Goal: Task Accomplishment & Management: Complete application form

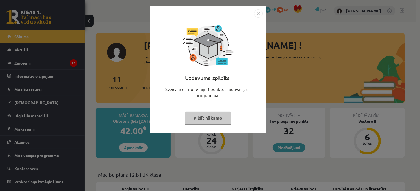
click at [258, 12] on img "Close" at bounding box center [258, 13] width 8 height 8
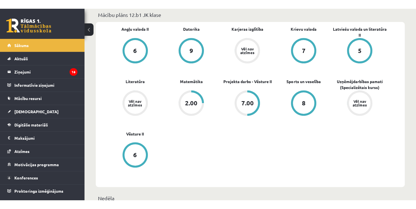
scroll to position [56, 0]
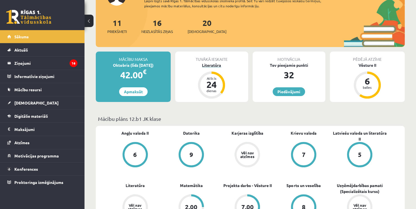
click at [217, 96] on div "Atlicis 24 dienas" at bounding box center [211, 84] width 27 height 27
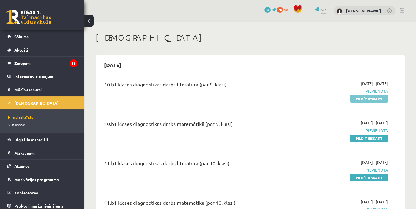
click at [372, 96] on link "Pildīt ieskaiti" at bounding box center [369, 98] width 38 height 7
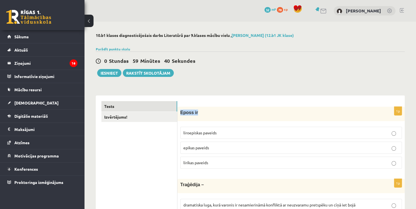
drag, startPoint x: 198, startPoint y: 111, endPoint x: 180, endPoint y: 111, distance: 18.3
click at [180, 111] on p "Eposs ir" at bounding box center [276, 112] width 193 height 6
copy span "Eposs ir"
click at [232, 132] on p "liroepiskas paveids" at bounding box center [290, 133] width 215 height 6
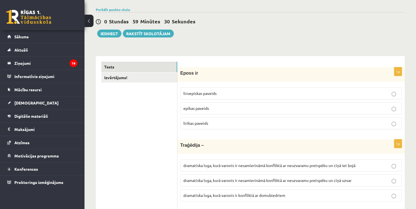
scroll to position [84, 0]
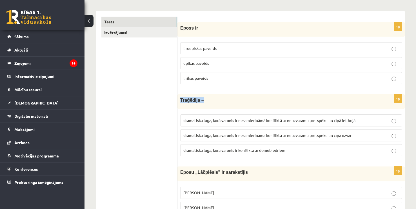
drag, startPoint x: 203, startPoint y: 102, endPoint x: 181, endPoint y: 98, distance: 21.9
click at [181, 98] on p "Traģēdija –" at bounding box center [276, 100] width 193 height 6
copy span "Traģēdija –"
drag, startPoint x: 294, startPoint y: 153, endPoint x: 175, endPoint y: 101, distance: 129.1
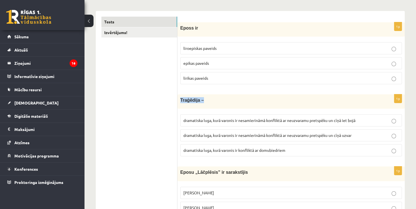
drag, startPoint x: 182, startPoint y: 100, endPoint x: 206, endPoint y: 108, distance: 25.5
click at [206, 108] on div "Traģēdija –" at bounding box center [290, 101] width 227 height 14
drag, startPoint x: 161, startPoint y: 112, endPoint x: 164, endPoint y: 116, distance: 4.6
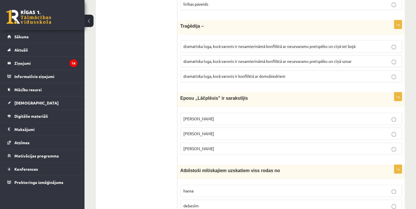
scroll to position [169, 0]
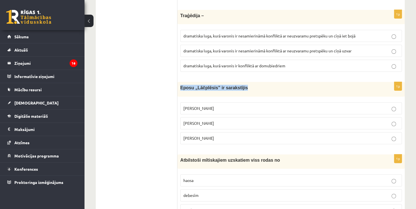
drag, startPoint x: 239, startPoint y: 91, endPoint x: 181, endPoint y: 86, distance: 58.7
click at [181, 86] on div "Eposu „Lāčplēsis” ir sarakstījis" at bounding box center [290, 89] width 227 height 14
copy span "Eposu „Lāčplēsis” ir sarakstījis"
click at [226, 37] on span "dramatiska luga, kurā varonis ir nesamierināmā konfliktā ar neuzvaramu pretspēk…" at bounding box center [269, 35] width 172 height 5
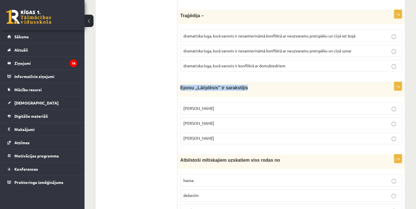
drag, startPoint x: 244, startPoint y: 89, endPoint x: 177, endPoint y: 89, distance: 66.4
click at [178, 89] on div "Eposu „Lāčplēsis” ir sarakstījis" at bounding box center [290, 89] width 227 height 14
copy span "Eposu „Lāčplēsis” ir sarakstījis"
click at [187, 123] on span "Andrejs Pumpurs" at bounding box center [198, 122] width 31 height 5
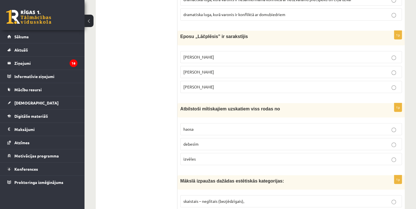
scroll to position [225, 0]
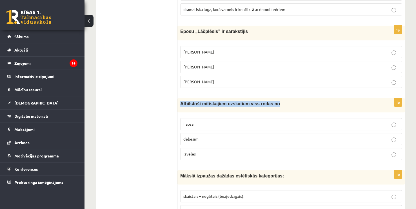
drag, startPoint x: 179, startPoint y: 104, endPoint x: 266, endPoint y: 100, distance: 87.3
click at [266, 100] on div "Atbilstoši mītiskajiem uzskatiem viss rodas no" at bounding box center [290, 105] width 227 height 14
copy span "Atbilstoši mītiskajiem uzskatiem viss rodas no"
click at [188, 122] on span "haosa" at bounding box center [188, 123] width 10 height 5
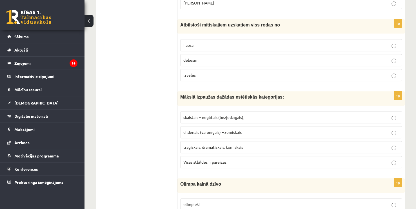
scroll to position [310, 0]
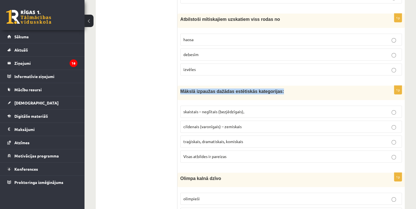
drag, startPoint x: 180, startPoint y: 89, endPoint x: 272, endPoint y: 89, distance: 92.3
click at [272, 89] on div "Mākslā izpaužas dažādas estētiskās kategorijas:" at bounding box center [290, 93] width 227 height 14
copy span "Mākslā izpaužas dažādas estētiskās kategorijas:"
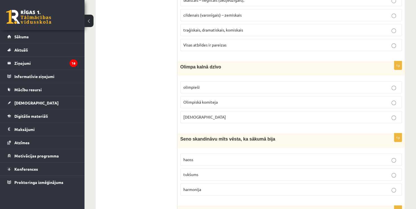
scroll to position [422, 0]
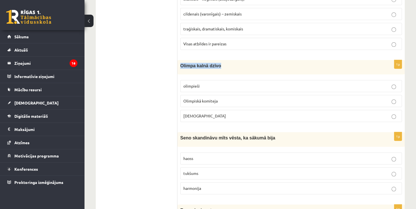
drag, startPoint x: 218, startPoint y: 64, endPoint x: 181, endPoint y: 64, distance: 36.9
click at [181, 64] on p "Olimpa kalnā dzīvo" at bounding box center [276, 66] width 193 height 6
copy span "Olimpa kalnā dzīvo"
click at [205, 114] on p "Dievi" at bounding box center [290, 116] width 215 height 6
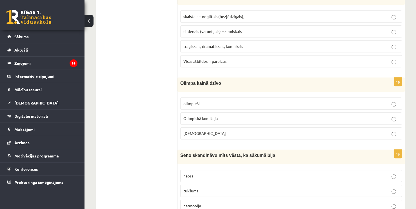
scroll to position [366, 0]
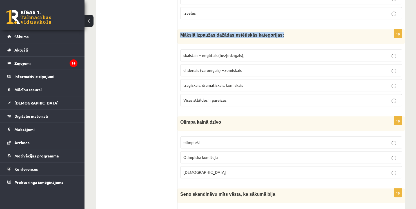
drag, startPoint x: 272, startPoint y: 34, endPoint x: 181, endPoint y: 31, distance: 91.8
click at [181, 32] on p "Mākslā izpaužas dažādas estētiskās kategorijas:" at bounding box center [276, 35] width 193 height 6
copy span "Mākslā izpaužas dažādas estētiskās kategorijas:"
click at [226, 58] on label "skaistais – neglītais (bezjēdzīgais)," at bounding box center [290, 55] width 221 height 12
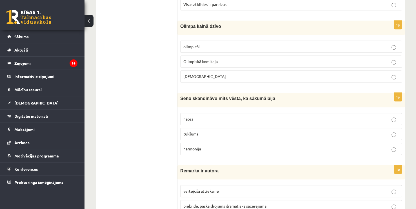
scroll to position [507, 0]
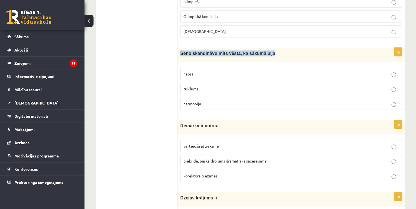
drag, startPoint x: 183, startPoint y: 51, endPoint x: 256, endPoint y: 52, distance: 73.4
click at [263, 51] on div "Seno skandināvu mīts vēsta, ka sākumā bija" at bounding box center [290, 55] width 227 height 14
copy span "Seno skandināvu mīts vēsta, ka sākumā bija"
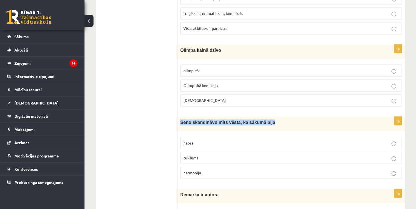
scroll to position [440, 0]
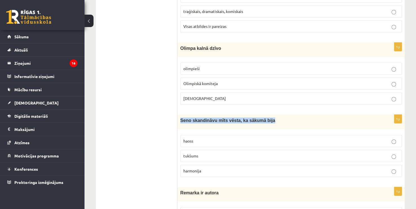
copy span "Seno skandināvu mīts vēsta, ka sākumā bija"
drag, startPoint x: 211, startPoint y: 172, endPoint x: 179, endPoint y: 122, distance: 59.0
click at [179, 122] on div "1p Seno skandināvu mīts vēsta, ka sākumā bija haoss tukšums harmonija" at bounding box center [290, 148] width 227 height 66
click at [192, 155] on p "tukšums" at bounding box center [290, 156] width 215 height 6
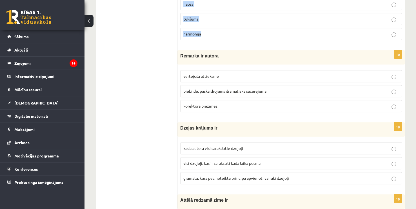
scroll to position [580, 0]
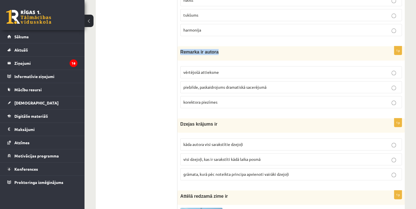
drag, startPoint x: 181, startPoint y: 49, endPoint x: 219, endPoint y: 51, distance: 38.1
click at [219, 51] on p "Remarka ir autora" at bounding box center [276, 52] width 193 height 6
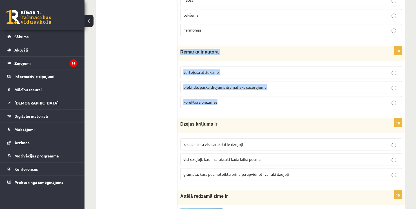
drag, startPoint x: 225, startPoint y: 98, endPoint x: 180, endPoint y: 49, distance: 66.9
click at [180, 49] on div "1p Remarka ir autora vērtējošā attieksme piebilde, paskaidrojums dramatiskā sac…" at bounding box center [290, 79] width 227 height 66
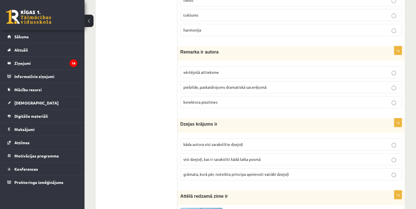
click at [229, 70] on p "vērtējošā attieksme" at bounding box center [290, 72] width 215 height 6
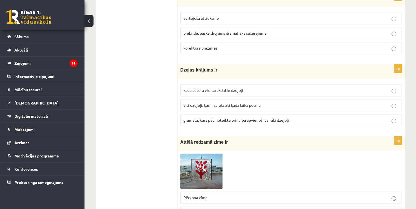
scroll to position [637, 0]
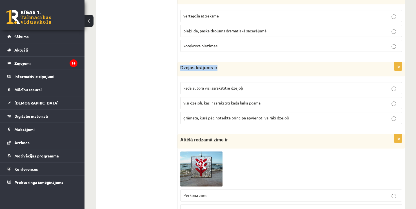
drag, startPoint x: 179, startPoint y: 63, endPoint x: 216, endPoint y: 63, distance: 37.1
click at [216, 63] on div "Dzejas krājums ir" at bounding box center [290, 69] width 227 height 14
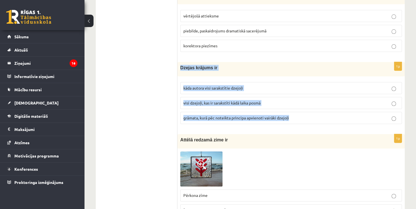
drag, startPoint x: 325, startPoint y: 119, endPoint x: 179, endPoint y: 64, distance: 155.9
click at [179, 64] on div "1p Dzejas krājums ir kāda autora visi sarakstītie dzejoļi visi dzejoļi, kas ir …" at bounding box center [290, 95] width 227 height 66
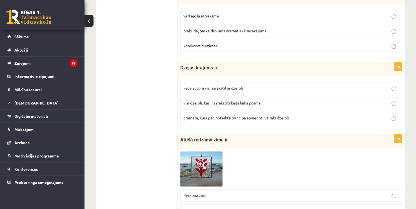
click at [203, 116] on span "grāmata, kurā pēc noteikta principa apvienoti vairāki dzejoļi" at bounding box center [236, 117] width 106 height 5
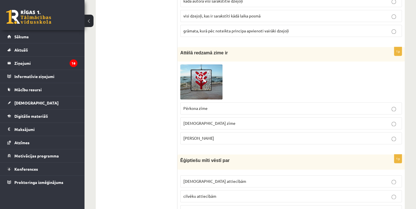
scroll to position [749, 0]
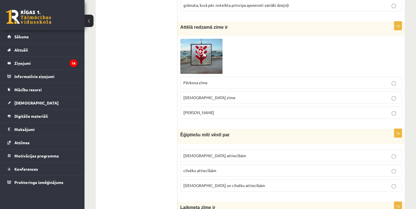
click at [196, 49] on img at bounding box center [201, 56] width 42 height 35
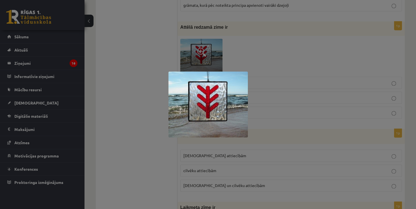
click at [122, 124] on div at bounding box center [208, 104] width 416 height 209
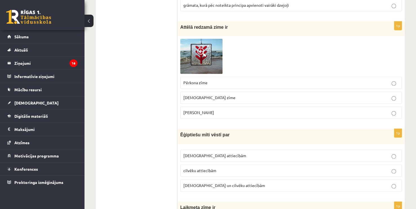
click at [208, 110] on span "Laimas slotiņa" at bounding box center [198, 112] width 31 height 5
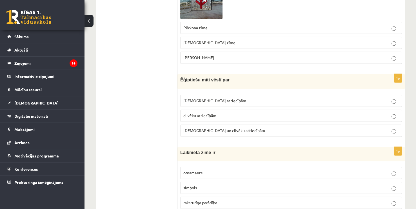
scroll to position [805, 0]
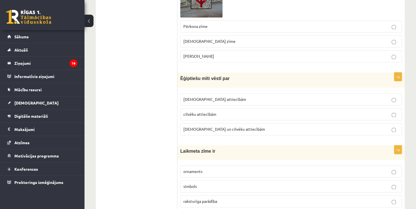
click at [239, 126] on p "Dievu un cilvēku attiecībām" at bounding box center [290, 129] width 215 height 6
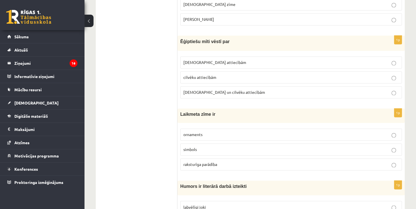
scroll to position [862, 0]
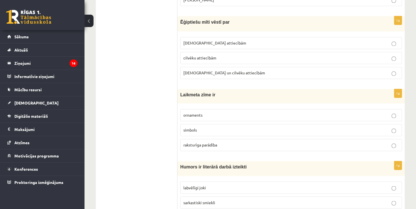
click at [218, 139] on label "raksturīga parādība" at bounding box center [290, 145] width 221 height 12
click at [232, 184] on p "labvēlīgi joki" at bounding box center [290, 187] width 215 height 6
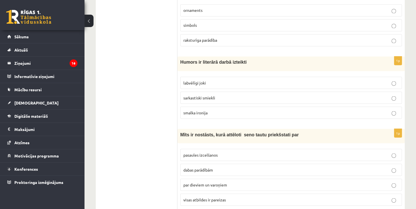
scroll to position [974, 0]
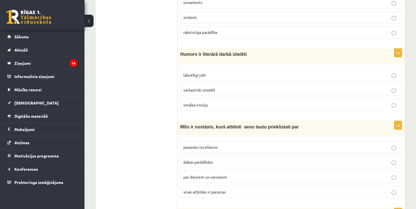
click at [261, 189] on p "visas atbildes ir pareizas" at bounding box center [290, 192] width 215 height 6
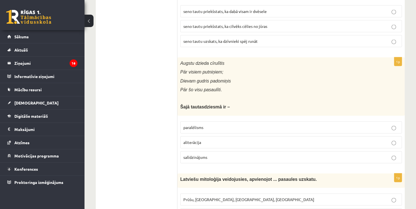
scroll to position [1199, 0]
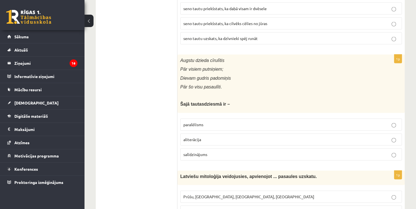
click at [204, 122] on p "paralēlisms" at bounding box center [290, 125] width 215 height 6
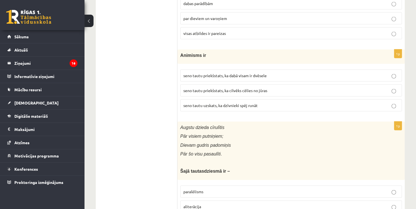
scroll to position [1115, 0]
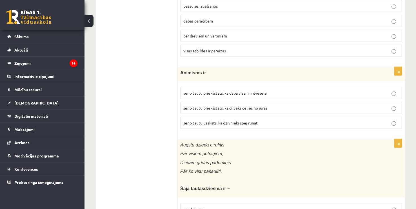
click at [324, 87] on label "seno tautu priekšstats, ka dabā visam ir dvēsele" at bounding box center [290, 93] width 221 height 12
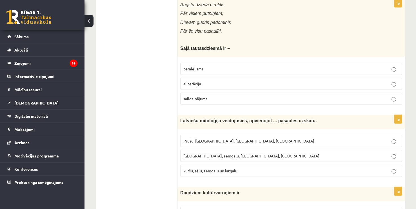
scroll to position [1256, 0]
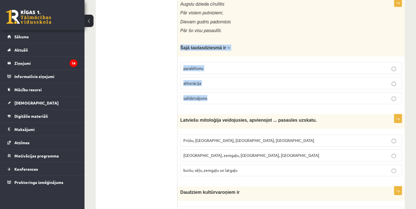
drag, startPoint x: 177, startPoint y: 39, endPoint x: 246, endPoint y: 93, distance: 87.6
click at [246, 93] on div "1p Augstu dzieda cīrulītis Pār visiem putniņiem; Dievam gudris padomiņis Pār šo…" at bounding box center [290, 53] width 227 height 110
click at [160, 107] on ul "Tests Izvērtējums!" at bounding box center [139, 2] width 76 height 2314
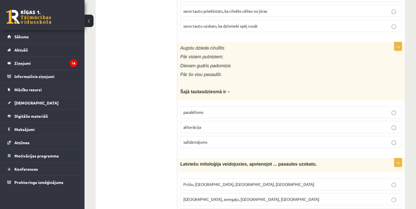
scroll to position [1199, 0]
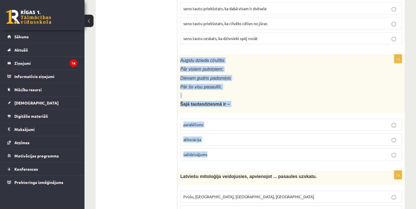
drag, startPoint x: 213, startPoint y: 148, endPoint x: 180, endPoint y: 56, distance: 98.0
click at [180, 56] on div "1p Augstu dzieda cīrulītis Pār visiem putniņiem; Dievam gudris padomiņis Pār šo…" at bounding box center [290, 110] width 227 height 110
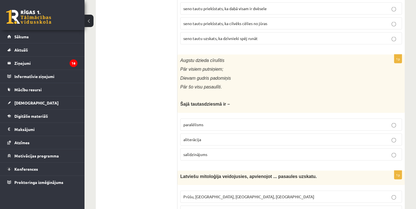
click at [158, 135] on ul "Tests Izvērtējums!" at bounding box center [139, 59] width 76 height 2314
click at [208, 122] on p "paralēlisms" at bounding box center [290, 125] width 215 height 6
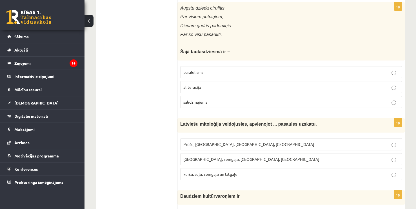
scroll to position [1256, 0]
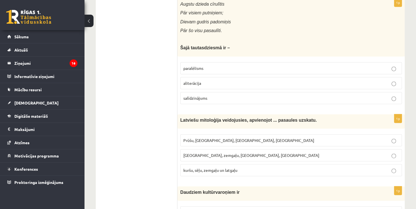
click at [139, 32] on ul "Tests Izvērtējums!" at bounding box center [139, 2] width 76 height 2314
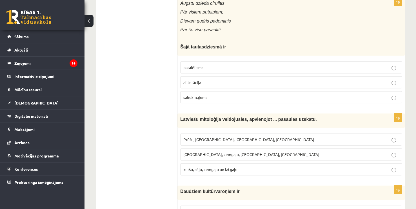
scroll to position [1227, 0]
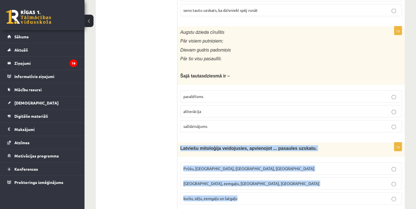
drag, startPoint x: 198, startPoint y: 144, endPoint x: 274, endPoint y: 186, distance: 86.8
click at [274, 186] on div "1p Latviešu mitoloģija veidojusies, apvienojot ... pasaules uzskatu. Prūšu, sēļ…" at bounding box center [290, 175] width 227 height 66
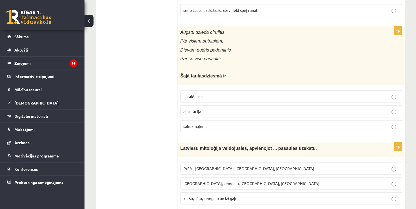
click at [158, 120] on ul "Tests Izvērtējums!" at bounding box center [139, 31] width 76 height 2314
click at [200, 196] on span "kuršu, sēļu, zemgaļu un latgaļu" at bounding box center [210, 198] width 54 height 5
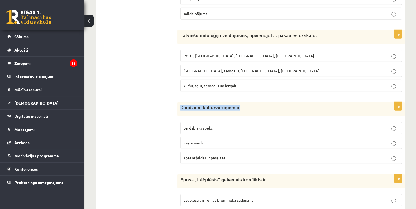
drag, startPoint x: 238, startPoint y: 99, endPoint x: 179, endPoint y: 100, distance: 58.8
click at [179, 102] on div "Daudziem kultūrvaroņiem ir" at bounding box center [290, 109] width 227 height 14
drag, startPoint x: 236, startPoint y: 151, endPoint x: 177, endPoint y: 99, distance: 78.3
click at [177, 102] on div "1p Daudziem kultūrvaroņiem ir pārdabisks spēks zvēru vārdi abas atbildes ir par…" at bounding box center [290, 135] width 227 height 66
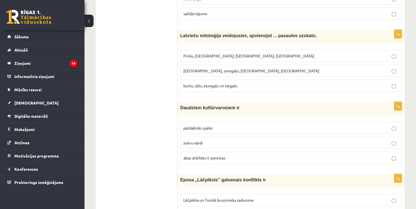
click at [190, 119] on fieldset "pārdabisks spēks zvēru vārdi abas atbildes ir pareizas" at bounding box center [290, 142] width 221 height 46
click at [190, 122] on label "pārdabisks spēks" at bounding box center [290, 128] width 221 height 12
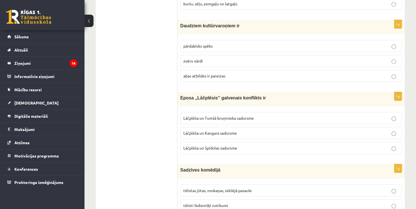
scroll to position [1424, 0]
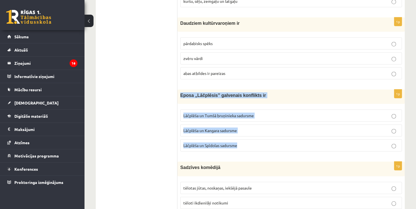
drag, startPoint x: 179, startPoint y: 88, endPoint x: 263, endPoint y: 136, distance: 96.7
click at [263, 136] on div "1p Eposa „Lāčplēsis” galvenais konflikts ir Lāčplēša un Tumšā bruņinieka sadurs…" at bounding box center [290, 122] width 227 height 66
click at [206, 113] on span "Lāčplēša un Tumšā bruņinieka sadursme" at bounding box center [218, 115] width 70 height 5
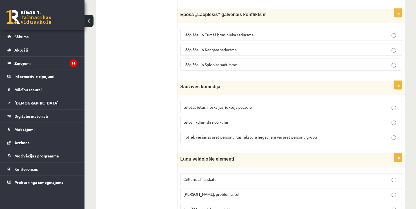
scroll to position [1509, 0]
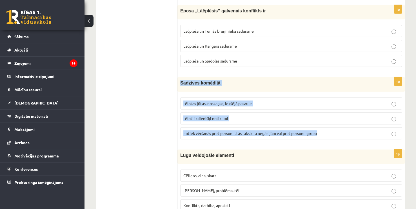
drag, startPoint x: 179, startPoint y: 74, endPoint x: 321, endPoint y: 126, distance: 151.8
click at [321, 126] on div "1p Sadzīves komēdijā tēlotas jūtas, noskaņas, iekšējā pasaule tēloti ikdienišķi…" at bounding box center [290, 110] width 227 height 66
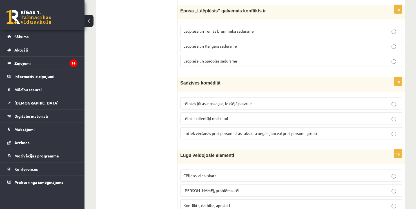
click at [214, 116] on label "tēloti ikdienišķi notikumi" at bounding box center [290, 118] width 221 height 12
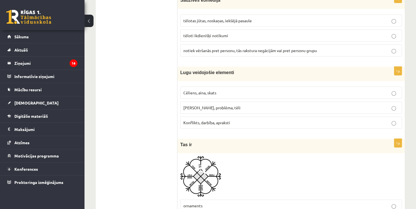
scroll to position [1593, 0]
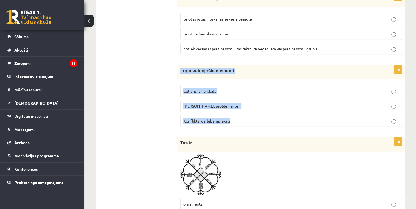
drag, startPoint x: 180, startPoint y: 65, endPoint x: 252, endPoint y: 113, distance: 86.9
click at [252, 113] on div "1p Lugu veidojošie elementi Cēliens, aina, skats Motīvs, problēma, tēli Konflik…" at bounding box center [290, 98] width 227 height 66
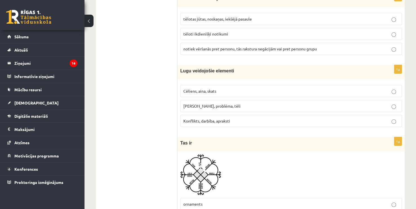
click at [194, 88] on span "Cēliens, aina, skats" at bounding box center [199, 90] width 33 height 5
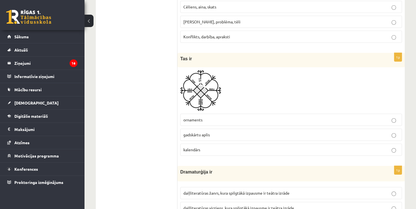
scroll to position [1678, 0]
click at [208, 132] on span "gadskārtu aplis" at bounding box center [196, 134] width 26 height 5
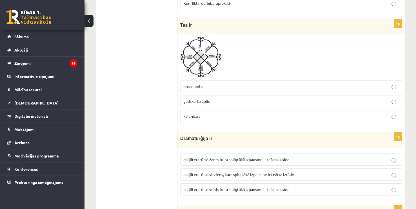
scroll to position [1762, 0]
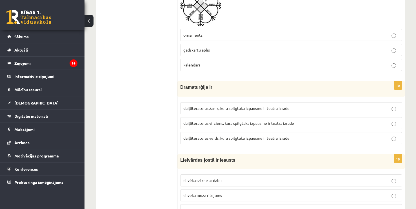
drag, startPoint x: 176, startPoint y: 76, endPoint x: 194, endPoint y: 79, distance: 18.2
click at [194, 85] on span "Dramaturģija ir" at bounding box center [196, 87] width 32 height 5
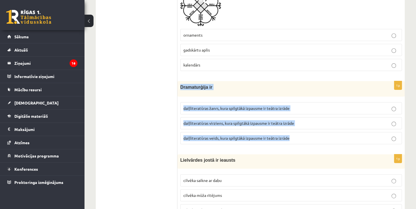
drag, startPoint x: 180, startPoint y: 80, endPoint x: 299, endPoint y: 127, distance: 128.4
click at [299, 127] on div "1p Dramaturģija ir daiļliteratūras žanrs, kura spilgtākā izpausme ir teātra izr…" at bounding box center [290, 114] width 227 height 67
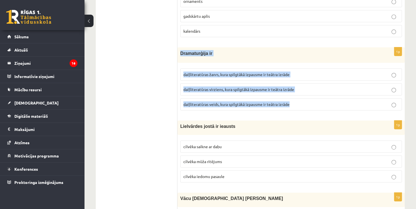
scroll to position [1790, 0]
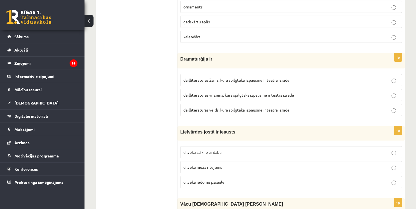
click at [215, 107] on p "daiļliteratūras veids, kura spilgtākā izpausme ir teātra izrāde" at bounding box center [290, 110] width 215 height 6
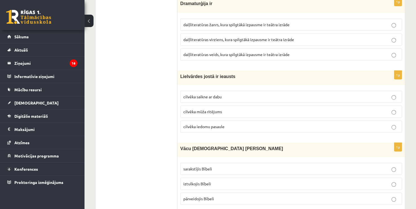
scroll to position [1847, 0]
drag, startPoint x: 175, startPoint y: 62, endPoint x: 202, endPoint y: 67, distance: 27.1
click at [202, 73] on span "Lielvārdes jostā ir ieausts" at bounding box center [207, 75] width 55 height 5
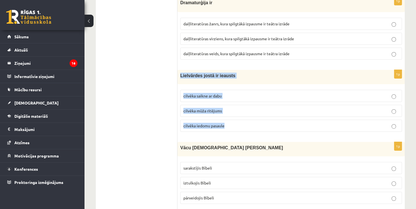
drag, startPoint x: 180, startPoint y: 66, endPoint x: 235, endPoint y: 118, distance: 75.8
click at [235, 118] on div "1p Lielvārdes jostā ir ieausts cilvēka saikne ar dabu cilvēka mūža ritējums cil…" at bounding box center [290, 103] width 227 height 66
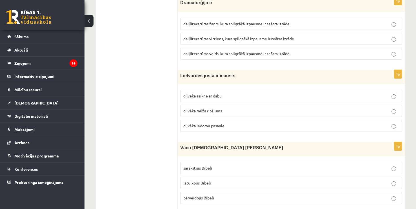
click at [192, 105] on label "cilvēka mūža ritējums" at bounding box center [290, 111] width 221 height 12
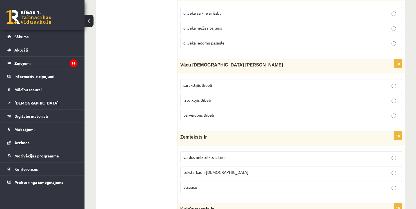
scroll to position [1931, 0]
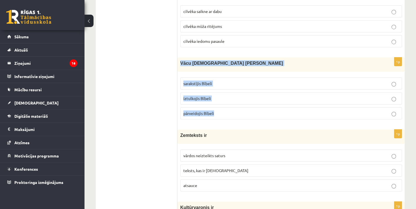
drag, startPoint x: 181, startPoint y: 55, endPoint x: 233, endPoint y: 101, distance: 69.6
click at [233, 101] on div "1p Vācu mācītājs Ernsts Gliks sarakstījis Bībeli iztulkojis Bībeli pārveidojis …" at bounding box center [290, 90] width 227 height 66
click at [188, 93] on label "iztulkojis Bībeli" at bounding box center [290, 98] width 221 height 12
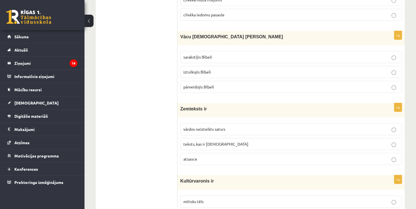
scroll to position [1959, 0]
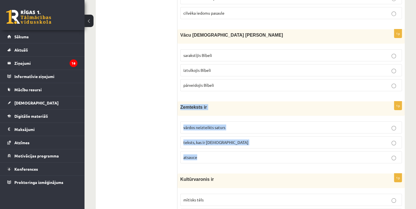
drag, startPoint x: 178, startPoint y: 96, endPoint x: 218, endPoint y: 143, distance: 62.1
click at [219, 143] on div "1p Zemteksts ir vārdos neizteikts saturs teksts, kas ir iekavās atsauce" at bounding box center [290, 134] width 227 height 66
click at [198, 122] on label "vārdos neizteikts saturs" at bounding box center [290, 127] width 221 height 12
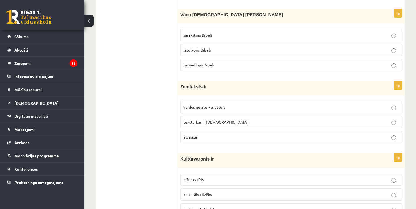
scroll to position [2044, 0]
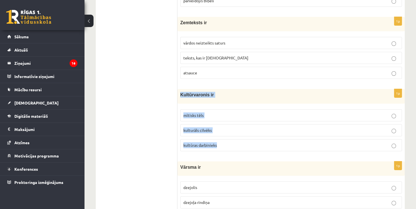
drag, startPoint x: 179, startPoint y: 84, endPoint x: 264, endPoint y: 130, distance: 96.5
click at [264, 130] on div "1p Kultūrvaronis ir mītisks tēls kulturāls cilvēks kultūras darbinieks" at bounding box center [290, 122] width 227 height 66
click at [201, 113] on span "mītisks tēls" at bounding box center [193, 115] width 20 height 5
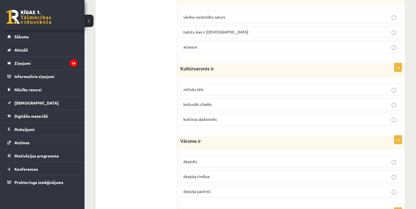
scroll to position [2128, 0]
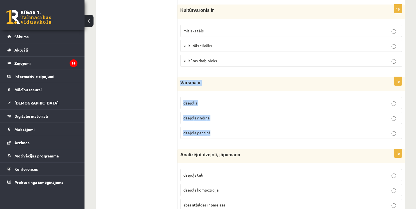
drag, startPoint x: 180, startPoint y: 73, endPoint x: 326, endPoint y: 118, distance: 152.0
click at [326, 118] on div "1p Vārsma ir dzejolis dzejoļa rindiņa dzejoļa pantiņš" at bounding box center [290, 110] width 227 height 66
click at [187, 115] on span "dzejoļa rindiņa" at bounding box center [196, 117] width 26 height 5
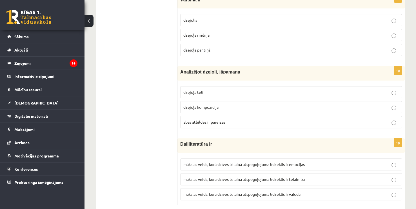
scroll to position [2212, 0]
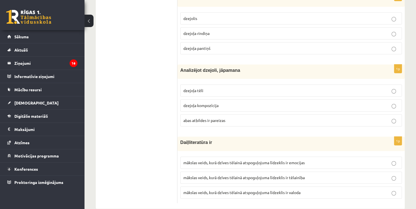
drag, startPoint x: 177, startPoint y: 61, endPoint x: 250, endPoint y: 109, distance: 86.9
click at [182, 68] on div "Analizējot dzejoli, jāpamana" at bounding box center [290, 71] width 227 height 14
click at [183, 64] on div "Analizējot dzejoli, jāpamana" at bounding box center [290, 71] width 227 height 14
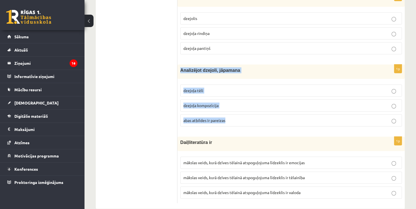
drag, startPoint x: 181, startPoint y: 60, endPoint x: 241, endPoint y: 104, distance: 74.5
click at [241, 104] on div "1p Analizējot dzejoli, jāpamana dzejoļa tēli dzejoļa kompozīcija abas atbildes …" at bounding box center [290, 97] width 227 height 66
drag, startPoint x: 209, startPoint y: 111, endPoint x: 205, endPoint y: 110, distance: 3.1
click at [209, 118] on span "abas atbildes ir pareizas" at bounding box center [204, 120] width 42 height 5
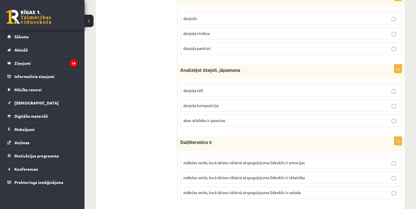
click at [181, 140] on span "Daiļliteratūra ir" at bounding box center [196, 142] width 32 height 5
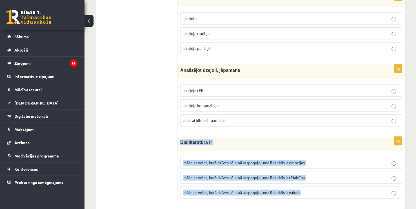
drag, startPoint x: 180, startPoint y: 131, endPoint x: 314, endPoint y: 175, distance: 141.2
click at [314, 176] on div "1p Daiļliteratūra ir mākslas veids, kurā dzīves tēlainā atspoguļojuma līdzeklis…" at bounding box center [290, 169] width 227 height 66
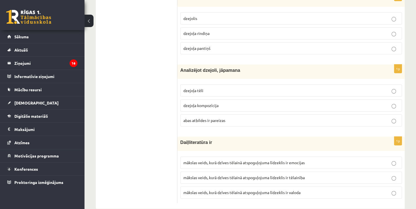
click at [216, 190] on span "mākslas veids, kurā dzīves tēlainā atspoguļojuma līdzeklis ir valoda" at bounding box center [241, 192] width 117 height 5
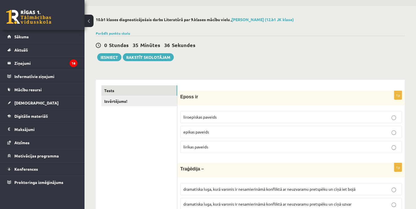
scroll to position [0, 0]
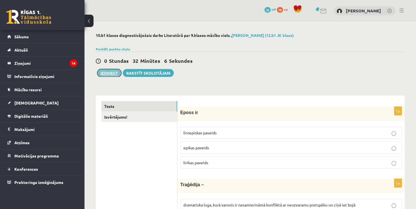
click at [115, 74] on button "Iesniegt" at bounding box center [109, 73] width 24 height 8
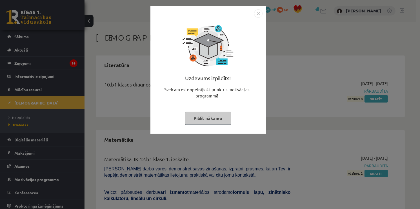
click at [257, 14] on img "Close" at bounding box center [258, 13] width 8 height 8
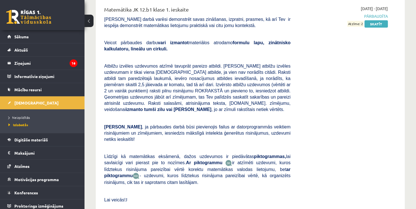
scroll to position [202, 0]
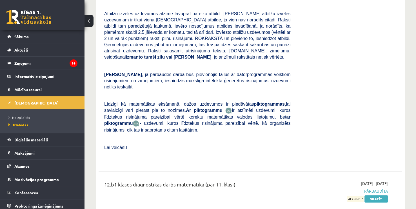
click at [27, 102] on span "[DEMOGRAPHIC_DATA]" at bounding box center [36, 102] width 44 height 5
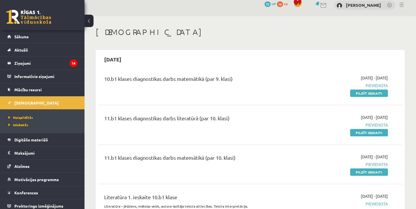
scroll to position [5, 0]
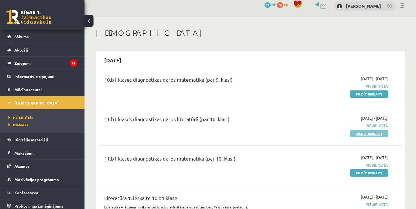
click at [355, 133] on link "Pildīt ieskaiti" at bounding box center [369, 133] width 38 height 7
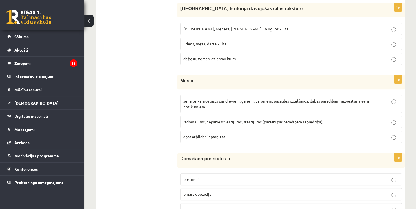
scroll to position [62, 0]
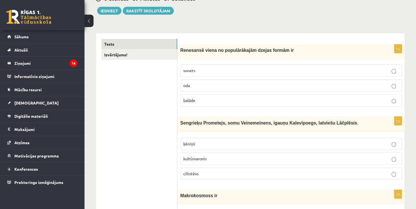
click at [247, 48] on span "Renesansē viena no populārākajām dzejas formām ir" at bounding box center [236, 50] width 113 height 5
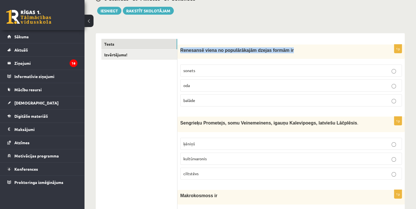
click at [247, 48] on span "Renesansē viena no populārākajām dzejas formām ir" at bounding box center [236, 50] width 113 height 5
copy div "Renesansē viena no populārākajām dzejas formām ir"
drag, startPoint x: 207, startPoint y: 99, endPoint x: 181, endPoint y: 51, distance: 54.7
click at [181, 51] on div "1p Renesansē viena no populārākajām dzejas formām ir sonets oda balāde" at bounding box center [290, 77] width 227 height 66
copy div "Renesansē viena no populārākajām dzejas formām ir sonets oda balāde"
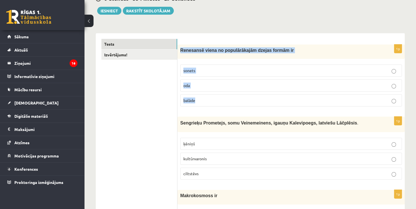
click at [216, 68] on p "sonets" at bounding box center [290, 71] width 215 height 6
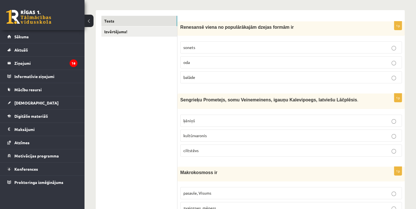
scroll to position [147, 0]
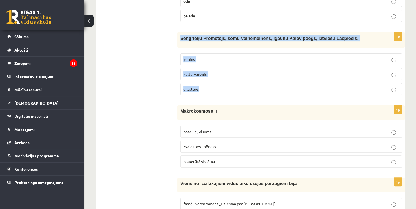
drag, startPoint x: 180, startPoint y: 37, endPoint x: 352, endPoint y: 86, distance: 178.8
click at [352, 86] on div "1p Sengrieķu Prometejs, somu Veinemeinens, igauņu Kalevipoegs, latviešu Lāčplēs…" at bounding box center [290, 66] width 227 height 68
copy div "Sengrieķu Prometejs, somu Veinemeinens, igauņu Kalevipoegs, latviešu Lāčplēsis …"
click at [179, 86] on div "1p Sengrieķu Prometejs, somu Veinemeinens, igauņu Kalevipoegs, latviešu Lāčplēs…" at bounding box center [290, 66] width 227 height 68
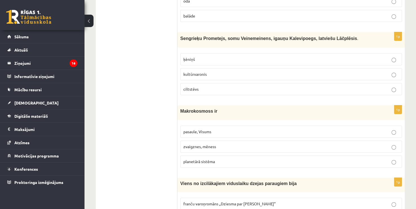
click at [198, 74] on span "kultūrvaronis" at bounding box center [194, 73] width 23 height 5
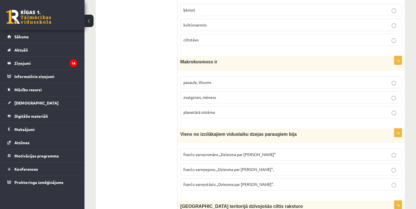
scroll to position [203, 0]
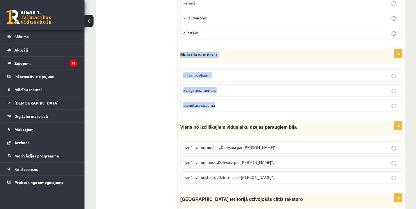
drag, startPoint x: 178, startPoint y: 55, endPoint x: 238, endPoint y: 101, distance: 76.1
click at [238, 101] on div "1p Makrokosmoss ir pasaule, Visums zvaigznes, mēness planetārā sistēma" at bounding box center [290, 82] width 227 height 66
copy div "Makrokosmoss ir pasaule, Visums zvaigznes, mēness planetārā sistēma"
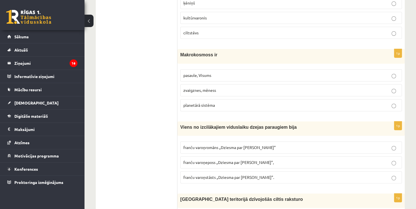
click at [205, 75] on span "pasaule, Visums" at bounding box center [197, 75] width 28 height 5
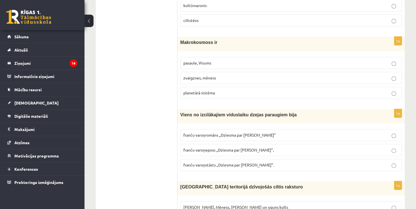
scroll to position [259, 0]
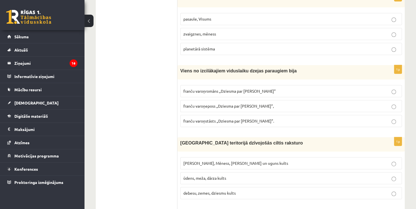
drag, startPoint x: 178, startPoint y: 71, endPoint x: 240, endPoint y: 70, distance: 62.5
click at [285, 69] on p "Viens no izcilākajiem viduslaiku dzejas paraugiem bija" at bounding box center [276, 71] width 193 height 6
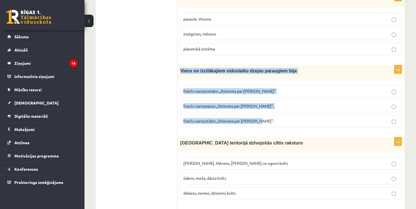
drag, startPoint x: 180, startPoint y: 69, endPoint x: 275, endPoint y: 117, distance: 105.6
click at [275, 117] on div "1p Viens no izcilākajiem viduslaiku dzejas paraugiem bija franču varoņromāns „D…" at bounding box center [290, 98] width 227 height 66
copy div "Viens no izcilākajiem viduslaiku dzejas paraugiem bija franču varoņromāns „Dzie…"
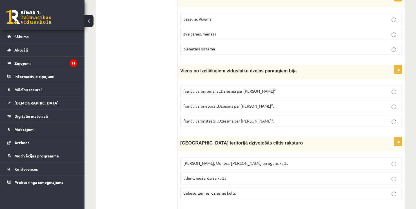
click at [254, 108] on label "franču varoņeposs „Dziesma par Rolandu”," at bounding box center [290, 106] width 221 height 12
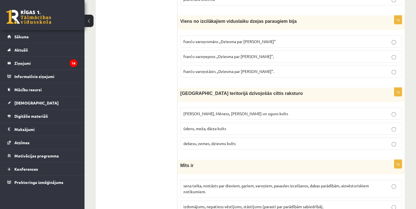
scroll to position [315, 0]
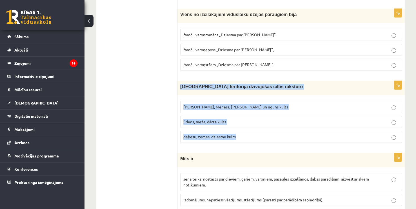
drag, startPoint x: 180, startPoint y: 86, endPoint x: 280, endPoint y: 130, distance: 108.7
click at [280, 130] on div "1p Latvijas teritorijā dzīvojošās ciltis raksturo Saules, Mēness, Pērkona un ug…" at bounding box center [290, 114] width 227 height 66
copy div "Latvijas teritorijā dzīvojošās ciltis raksturo Saules, Mēness, Pērkona un uguns…"
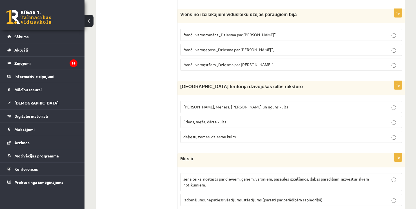
click at [212, 102] on label "Saules, Mēness, Pērkona un uguns kults" at bounding box center [290, 107] width 221 height 12
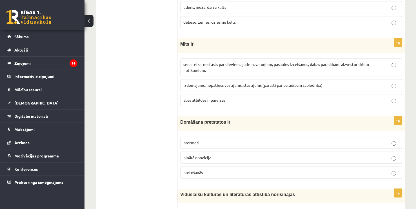
scroll to position [428, 0]
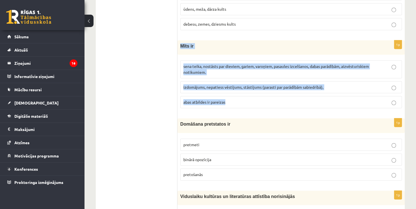
drag, startPoint x: 182, startPoint y: 41, endPoint x: 232, endPoint y: 105, distance: 81.4
click at [232, 105] on div "1p Mīts ir sena teika, nostāsts par dieviem, gariem, varoņiem, pasaules izcelša…" at bounding box center [290, 76] width 227 height 72
copy div "Mīts ir sena teika, nostāsts par dieviem, gariem, varoņiem, pasaules izcelšanos…"
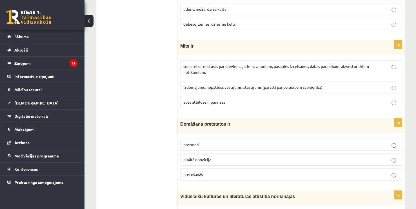
drag, startPoint x: 144, startPoint y: 100, endPoint x: 161, endPoint y: 95, distance: 17.6
click at [207, 70] on p "sena teika, nostāsts par dieviem, gariem, varoņiem, pasaules izcelšanos, dabas …" at bounding box center [290, 69] width 215 height 12
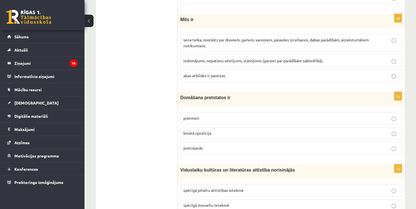
scroll to position [456, 0]
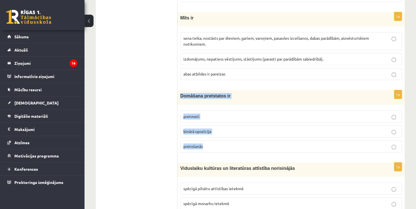
drag, startPoint x: 191, startPoint y: 101, endPoint x: 225, endPoint y: 140, distance: 51.5
click at [225, 140] on div "1p Domāšana pretstatos ir pretmeti binārā opozīcija pretošanās" at bounding box center [290, 123] width 227 height 66
copy div "Domāšana pretstatos ir pretmeti binārā opozīcija pretošanās"
click at [201, 129] on span "binārā opozīcija" at bounding box center [197, 131] width 28 height 5
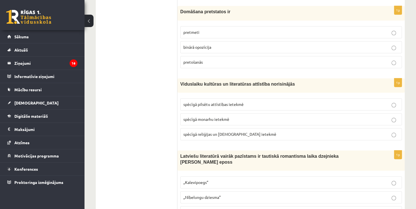
scroll to position [569, 0]
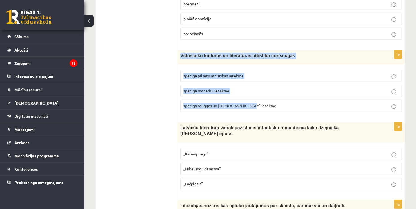
drag, startPoint x: 178, startPoint y: 53, endPoint x: 260, endPoint y: 104, distance: 96.0
click at [260, 104] on div "1p Viduslaiku kultūras un literatūras attīstība norisinājās spēcīgā pilsētu att…" at bounding box center [290, 83] width 227 height 66
copy div "Viduslaiku kultūras un literatūras attīstība norisinājās spēcīgā pilsētu attīst…"
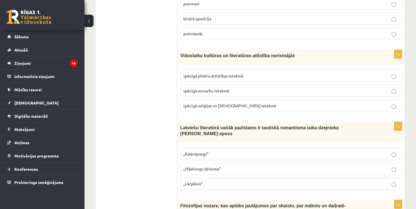
click at [198, 104] on span "spēcīgā reliģijas un baznīcas ietekmē" at bounding box center [229, 105] width 93 height 5
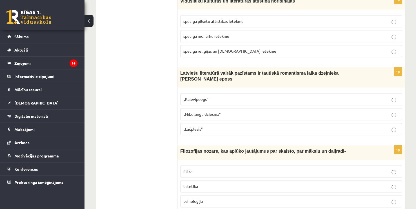
scroll to position [625, 0]
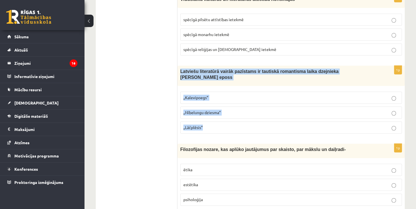
drag, startPoint x: 178, startPoint y: 68, endPoint x: 258, endPoint y: 115, distance: 92.7
click at [258, 115] on div "1p Latviešu literatūrā vairāk pazīstams ir tautiskā romantisma laika dzejnieka …" at bounding box center [290, 102] width 227 height 72
copy div "Latviešu literatūrā vairāk pazīstams ir tautiskā romantisma laika dzejnieka And…"
click at [221, 124] on p "„Lāčplēsis”" at bounding box center [290, 127] width 215 height 6
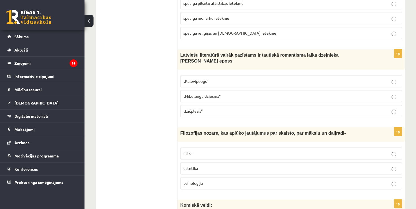
scroll to position [709, 0]
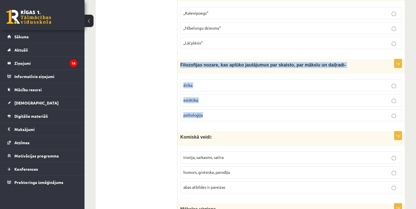
drag, startPoint x: 180, startPoint y: 54, endPoint x: 220, endPoint y: 99, distance: 60.2
click at [220, 99] on div "1p Filozofijas nozare, kas aplūko jautājumus par skaisto, par mākslu un daiļrad…" at bounding box center [290, 92] width 227 height 66
click at [196, 97] on p "estētika" at bounding box center [290, 100] width 215 height 6
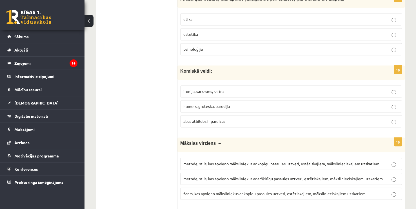
scroll to position [794, 0]
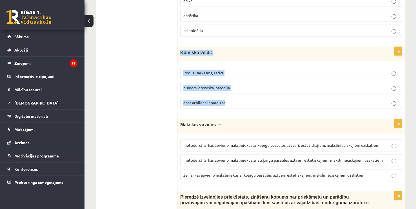
drag, startPoint x: 180, startPoint y: 39, endPoint x: 238, endPoint y: 92, distance: 79.1
click at [238, 92] on div "1p Komiskā veidi: ironija, sarkasms, satīra humors, groteska, parodija abas atb…" at bounding box center [290, 80] width 227 height 66
click at [192, 100] on span "abas atbildes ir pareizas" at bounding box center [204, 102] width 42 height 5
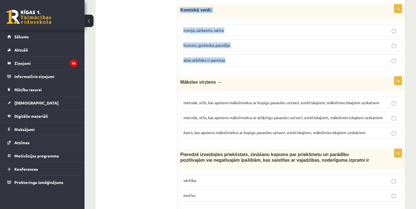
scroll to position [850, 0]
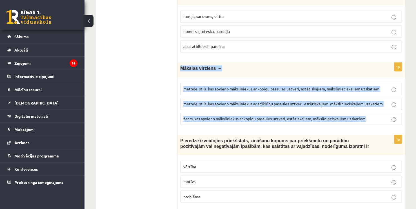
drag, startPoint x: 178, startPoint y: 55, endPoint x: 369, endPoint y: 110, distance: 198.9
click at [369, 110] on div "1p Mākslas virziens – metode, stils, kas apvieno māksliniekus ar kopīgu pasaule…" at bounding box center [290, 95] width 227 height 66
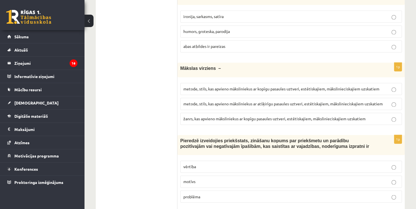
click at [205, 86] on p "metode, stils, kas apvieno māksliniekus ar kopīgu pasaules uztveri, estētiskaji…" at bounding box center [290, 89] width 215 height 6
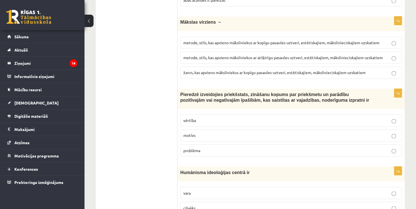
scroll to position [906, 0]
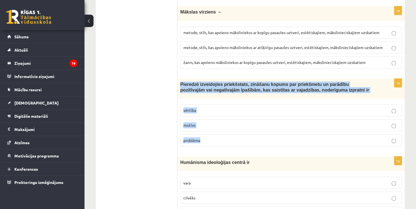
drag, startPoint x: 178, startPoint y: 70, endPoint x: 328, endPoint y: 124, distance: 159.4
click at [328, 124] on div "1p Pieredzē izveidojies priekšstats, zināšanu kopums par priekšmetu un parādību…" at bounding box center [290, 115] width 227 height 72
click at [194, 107] on span "vērtība" at bounding box center [189, 109] width 13 height 5
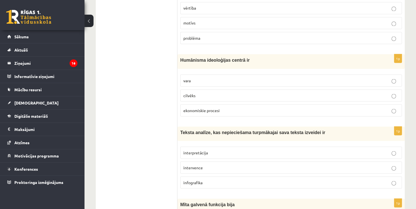
scroll to position [1019, 0]
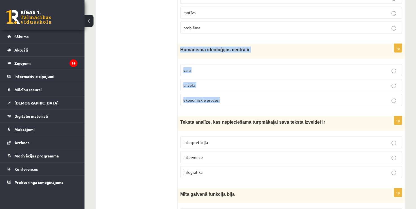
drag, startPoint x: 180, startPoint y: 37, endPoint x: 246, endPoint y: 87, distance: 83.2
click at [246, 87] on div "1p Humānisma ideoloģijas centrā ir vara cilvēks ekonomiskie procesi" at bounding box center [290, 77] width 227 height 66
click at [203, 82] on p "cilvēks" at bounding box center [290, 85] width 215 height 6
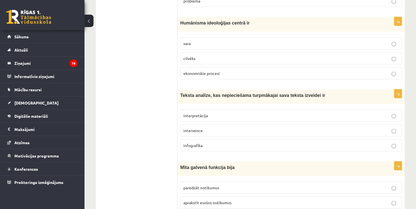
scroll to position [1047, 0]
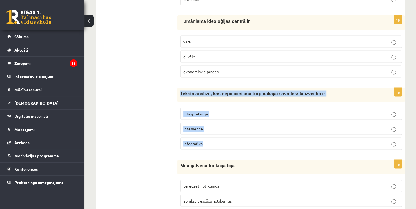
drag, startPoint x: 178, startPoint y: 82, endPoint x: 303, endPoint y: 130, distance: 134.1
click at [303, 130] on div "1p Teksta analīze, kas nepieciešama turpmākajai sava teksta izveidei ir interpr…" at bounding box center [290, 121] width 227 height 66
click at [213, 111] on p "interpretācija" at bounding box center [290, 114] width 215 height 6
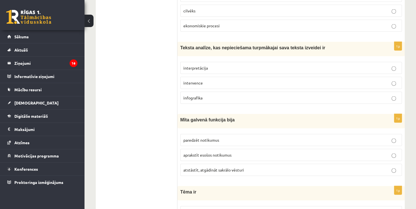
scroll to position [1160, 0]
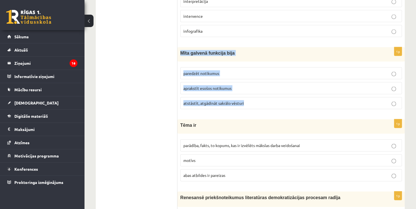
drag, startPoint x: 181, startPoint y: 41, endPoint x: 254, endPoint y: 88, distance: 87.3
click at [254, 88] on div "1p Mīta galvenā funkcija bija paredzēt notikumus aprakstīt esošos notikumus ats…" at bounding box center [290, 80] width 227 height 66
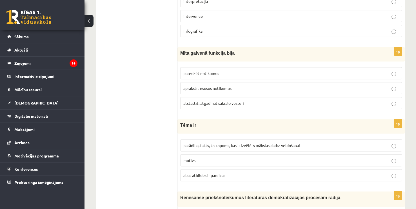
click at [169, 65] on ul "Tests Izvērtējums!" at bounding box center [139, 63] width 76 height 2244
click at [190, 97] on label "atstāstīt, atgādināt sakrālo vēsturi" at bounding box center [290, 103] width 221 height 12
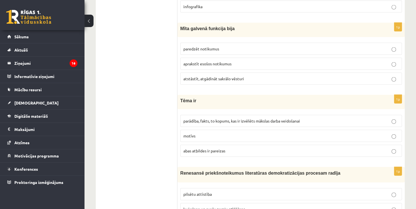
scroll to position [1188, 0]
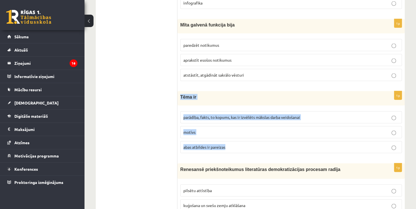
drag, startPoint x: 184, startPoint y: 87, endPoint x: 234, endPoint y: 129, distance: 65.5
click at [234, 129] on div "1p Tēma ir parādība, fakts, to kopums, kas ir izvēlēts mākslas darba veidošanai…" at bounding box center [290, 124] width 227 height 66
click at [195, 115] on span "parādība, fakts, to kopums, kas ir izvēlēts mākslas darba veidošanai" at bounding box center [241, 117] width 117 height 5
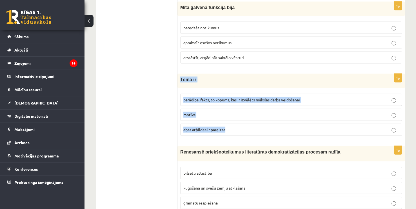
scroll to position [1272, 0]
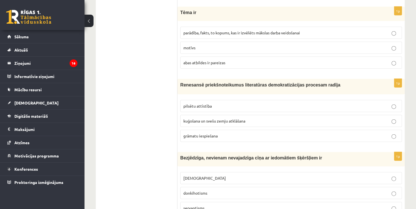
drag, startPoint x: 178, startPoint y: 72, endPoint x: 182, endPoint y: 71, distance: 4.6
click at [179, 79] on div "Renesansē priekšnoteikumus literatūras demokratizācijas procesam radīja" at bounding box center [290, 86] width 227 height 15
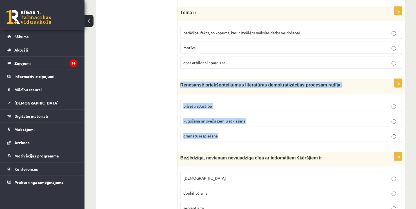
drag, startPoint x: 180, startPoint y: 71, endPoint x: 254, endPoint y: 122, distance: 90.4
click at [254, 122] on div "1p Renesansē priekšnoteikumus literatūras demokratizācijas procesam radīja pils…" at bounding box center [290, 112] width 227 height 67
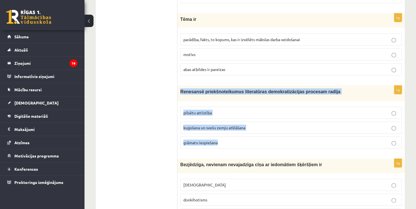
scroll to position [1224, 0]
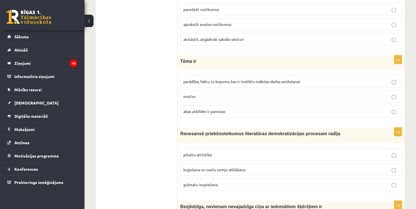
click at [183, 178] on label "grāmatu iespiešana" at bounding box center [290, 184] width 221 height 12
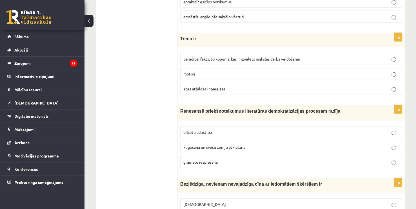
scroll to position [1308, 0]
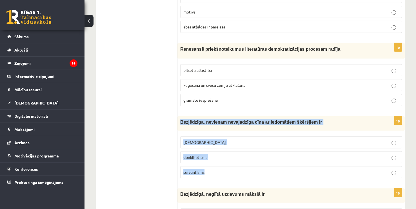
drag, startPoint x: 179, startPoint y: 108, endPoint x: 223, endPoint y: 154, distance: 64.5
click at [223, 154] on div "1p Bezjēdzīga, nevienam nevajadzīga cīņa ar iedomātiem šķēršļiem ir minhauzenis…" at bounding box center [290, 149] width 227 height 66
click at [210, 154] on p "donkihotisms" at bounding box center [290, 157] width 215 height 6
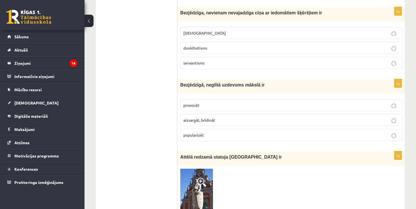
scroll to position [1421, 0]
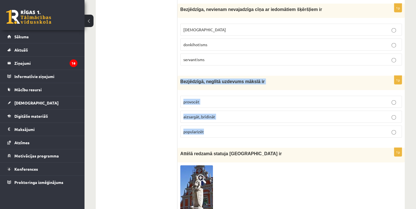
drag, startPoint x: 181, startPoint y: 66, endPoint x: 234, endPoint y: 117, distance: 73.6
click at [234, 117] on div "1p Bezjēdzīgā, neglītā uzdevums mākslā ir provocēt aizsargāt, brīdināt populari…" at bounding box center [290, 109] width 227 height 66
click at [202, 96] on label "provocēt" at bounding box center [290, 102] width 221 height 12
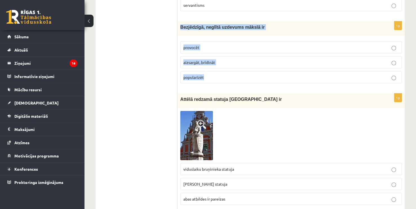
scroll to position [1477, 0]
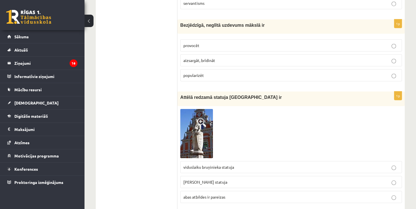
click at [206, 179] on span "Rolanda statuja" at bounding box center [205, 181] width 44 height 5
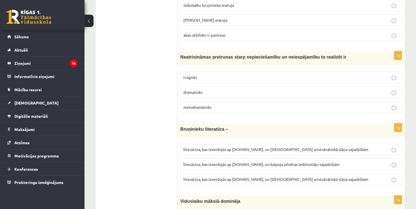
scroll to position [1646, 0]
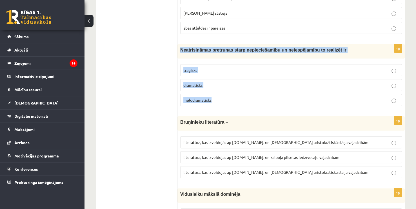
drag, startPoint x: 181, startPoint y: 34, endPoint x: 264, endPoint y: 91, distance: 100.1
click at [264, 91] on div "1p Neatrisināmas pretrunas starp nepieciešamību un neiespējamību to realizēt ir…" at bounding box center [290, 77] width 227 height 66
click at [199, 67] on p "traģisks" at bounding box center [290, 70] width 215 height 6
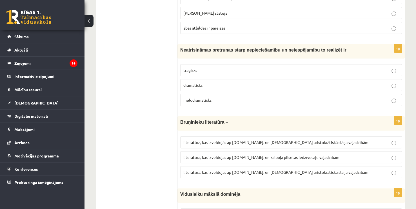
click at [190, 116] on div "Bruņinieku literatūra –" at bounding box center [290, 123] width 227 height 14
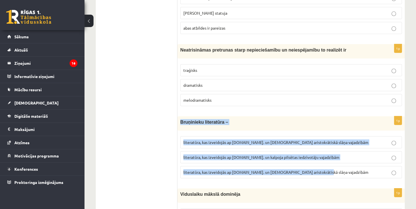
drag, startPoint x: 180, startPoint y: 109, endPoint x: 323, endPoint y: 157, distance: 151.2
click at [323, 157] on div "1p Bruņinieku literatūra – literatūra, kas izveidojās ap 20.gs. un kalpoja aris…" at bounding box center [290, 149] width 227 height 66
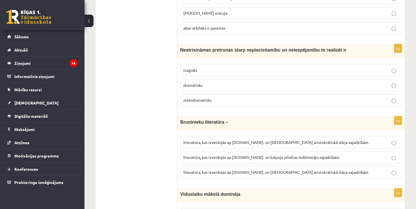
click at [236, 169] on p "literatūra, kas izveidojās ap 12.gs. un kalpoja aristokrātiskā slāņa vajadzībām" at bounding box center [290, 172] width 215 height 6
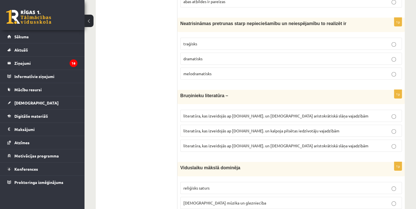
scroll to position [1730, 0]
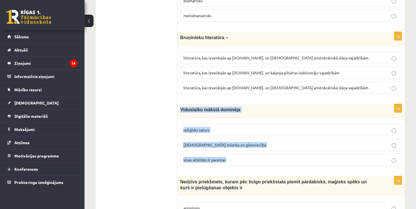
drag, startPoint x: 180, startPoint y: 96, endPoint x: 250, endPoint y: 142, distance: 83.9
click at [250, 142] on div "1p Viduslaiku mākslā dominēja reliģisks saturs baznīcas mūzika un glezniecība v…" at bounding box center [290, 137] width 227 height 66
click at [200, 154] on label "visas atbildes ir pareizas" at bounding box center [290, 160] width 221 height 12
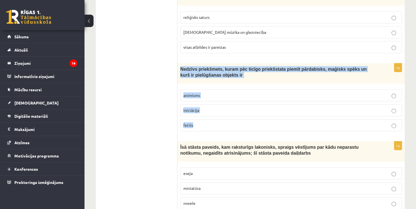
drag, startPoint x: 180, startPoint y: 54, endPoint x: 237, endPoint y: 110, distance: 79.8
click at [237, 110] on div "1p Nedzīvs priekšmets, kuram pēc ticīgo priekšstata piemīt pārdabisks, maģisks …" at bounding box center [290, 99] width 227 height 72
click at [193, 122] on p "fetišs" at bounding box center [290, 125] width 215 height 6
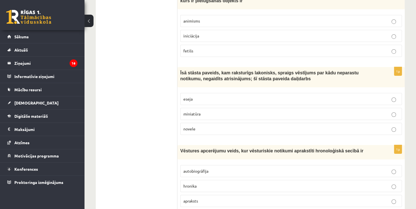
scroll to position [1899, 0]
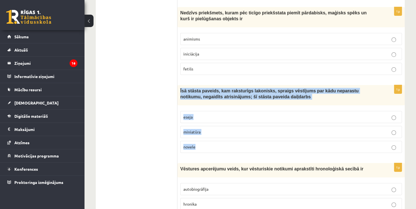
drag, startPoint x: 180, startPoint y: 75, endPoint x: 243, endPoint y: 137, distance: 88.6
click at [243, 137] on div "1p Īsā stāsta paveids, kam raksturīgs lakonisks, spraigs vēstījums par kādu nep…" at bounding box center [290, 121] width 227 height 72
click at [211, 144] on p "novele" at bounding box center [290, 147] width 215 height 6
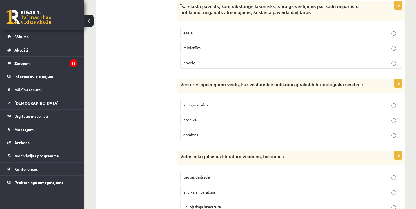
scroll to position [1983, 0]
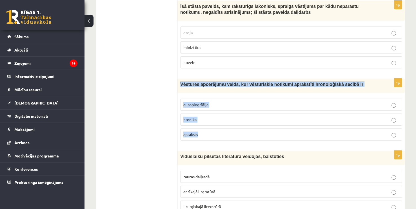
drag, startPoint x: 180, startPoint y: 68, endPoint x: 227, endPoint y: 120, distance: 70.5
click at [227, 120] on div "1p Vēstures apcerējumu veids, kur vēsturiskie notikumi aprakstīti hronoloģiskā …" at bounding box center [290, 112] width 227 height 66
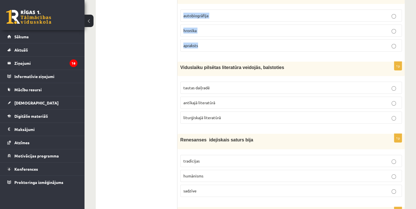
scroll to position [2040, 0]
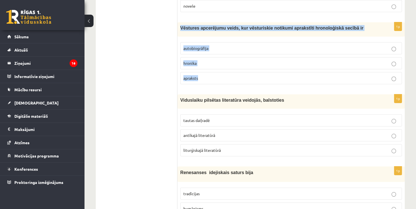
click at [207, 60] on p "hronika" at bounding box center [290, 63] width 215 height 6
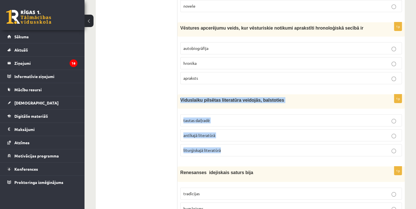
drag, startPoint x: 183, startPoint y: 86, endPoint x: 248, endPoint y: 136, distance: 82.4
click at [248, 136] on div "1p Viduslaiku pilsētas literatūra veidojās, balstoties tautas daiļradē antīkajā…" at bounding box center [290, 127] width 227 height 66
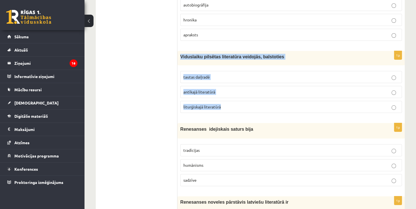
scroll to position [2080, 0]
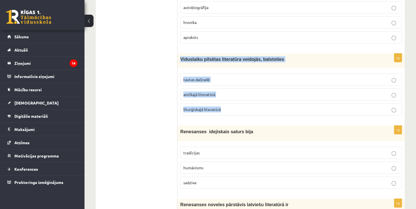
click at [191, 88] on label "antīkajā literatūrā" at bounding box center [290, 94] width 221 height 12
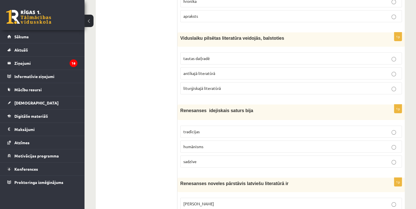
scroll to position [2137, 0]
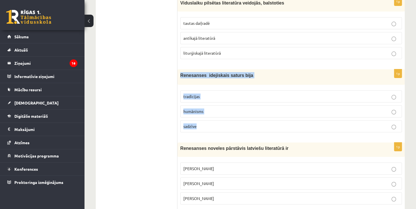
drag, startPoint x: 181, startPoint y: 60, endPoint x: 243, endPoint y: 107, distance: 77.4
click at [243, 107] on div "1p Renesanses idejiskais saturs bija tradīcijas humānisms sadzīve" at bounding box center [290, 102] width 227 height 67
click at [203, 108] on p "humānisms" at bounding box center [290, 111] width 215 height 6
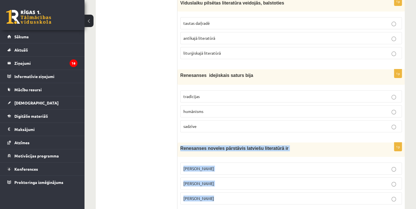
drag, startPoint x: 180, startPoint y: 131, endPoint x: 254, endPoint y: 139, distance: 74.4
click at [269, 181] on div "1p Renesanses noveles pārstāvis latviešu literatūrā ir Rūdolfs Blaumanis Kārlis…" at bounding box center [290, 175] width 227 height 66
click at [192, 180] on p "Kārlis Skalbe" at bounding box center [290, 183] width 215 height 6
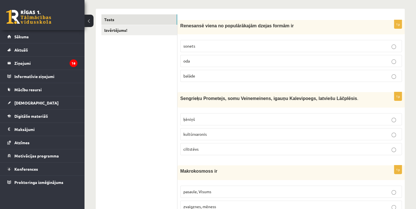
scroll to position [28, 0]
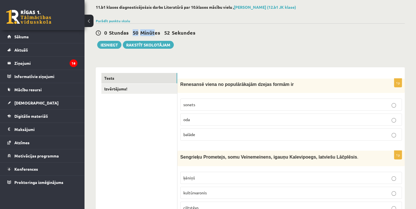
drag, startPoint x: 145, startPoint y: 34, endPoint x: 155, endPoint y: 35, distance: 10.2
click at [154, 35] on span "50 Minūtes" at bounding box center [148, 32] width 30 height 7
click at [154, 35] on span "Minūtes" at bounding box center [150, 32] width 20 height 6
click at [153, 34] on span "Minūtes" at bounding box center [150, 32] width 20 height 6
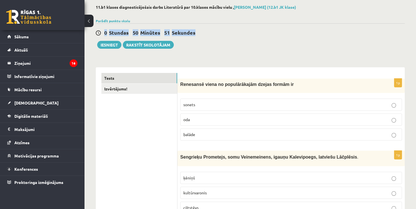
click at [153, 34] on span "Minūtes" at bounding box center [150, 32] width 20 height 6
click at [215, 33] on div "0 Stundas 50 Minūtes 51 Sekundes" at bounding box center [250, 32] width 309 height 7
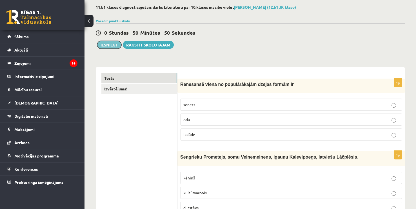
click at [103, 46] on button "Iesniegt" at bounding box center [109, 45] width 24 height 8
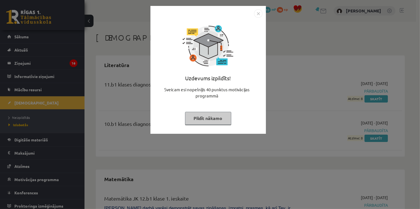
click at [261, 13] on img "Close" at bounding box center [258, 13] width 8 height 8
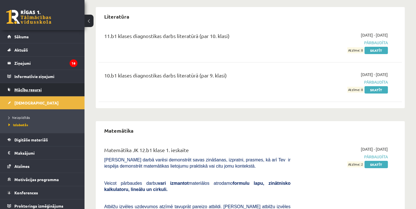
scroll to position [56, 0]
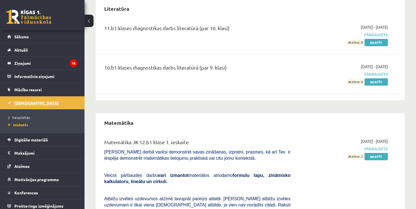
click at [32, 101] on link "[DEMOGRAPHIC_DATA]" at bounding box center [42, 102] width 70 height 13
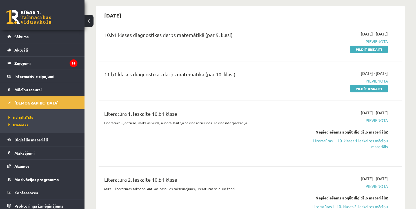
scroll to position [28, 0]
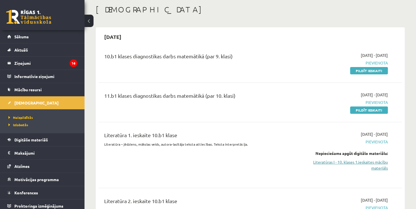
click at [350, 160] on link "Literatūras I - 10. klases 1.ieskaites mācību materiāls" at bounding box center [343, 165] width 89 height 12
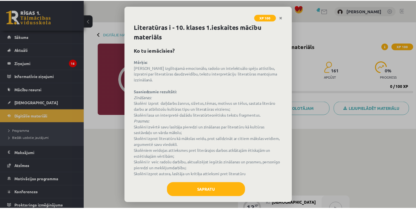
scroll to position [7, 0]
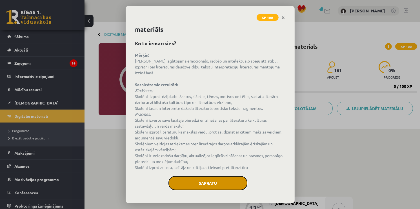
click at [188, 178] on button "Sapratu" at bounding box center [207, 183] width 79 height 14
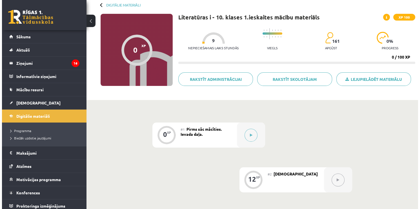
scroll to position [28, 0]
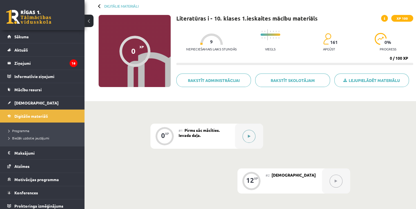
click at [255, 135] on div at bounding box center [249, 136] width 28 height 25
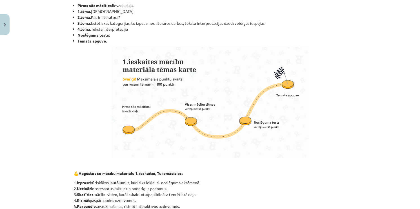
scroll to position [389, 0]
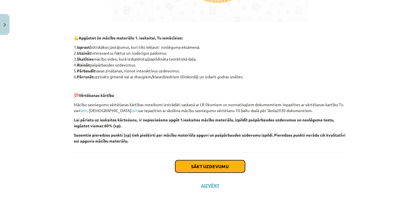
click at [214, 164] on button "Sākt uzdevumu" at bounding box center [210, 166] width 70 height 12
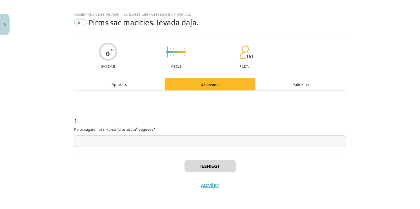
scroll to position [5, 0]
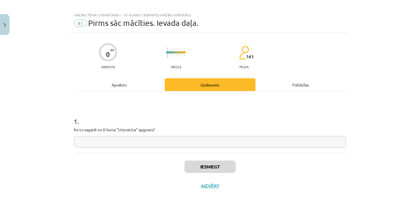
click at [102, 136] on input "text" at bounding box center [210, 142] width 272 height 12
click at [286, 143] on input "text" at bounding box center [210, 142] width 272 height 12
click at [287, 138] on input "text" at bounding box center [210, 142] width 272 height 12
drag, startPoint x: 117, startPoint y: 128, endPoint x: 135, endPoint y: 131, distance: 18.3
click at [135, 131] on p "Ko tu sagaidi no šī kursa "Literatūra" apguves?" at bounding box center [210, 130] width 272 height 6
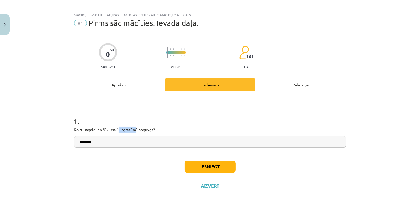
copy p "Literatūra"
click at [113, 142] on input "*******" at bounding box center [210, 142] width 272 height 12
paste input "**********"
type input "**********"
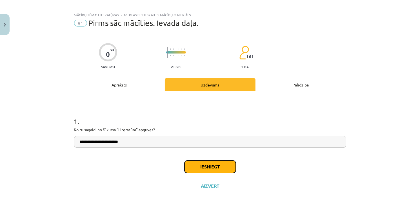
click at [209, 165] on button "Iesniegt" at bounding box center [209, 166] width 51 height 12
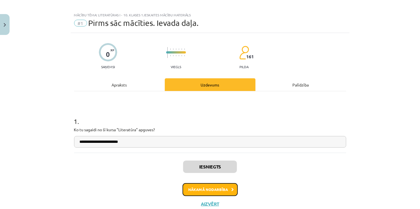
click at [219, 190] on button "Nākamā nodarbība" at bounding box center [209, 189] width 55 height 13
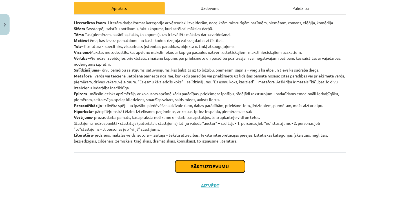
click at [210, 165] on button "Sākt uzdevumu" at bounding box center [210, 166] width 70 height 12
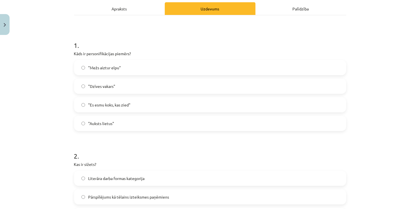
scroll to position [84, 0]
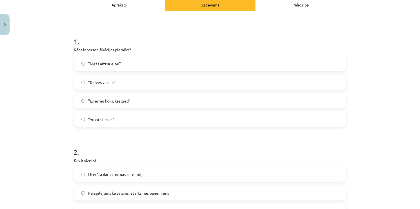
click at [124, 59] on label ""Mežs aiztur elpu"" at bounding box center [210, 64] width 271 height 14
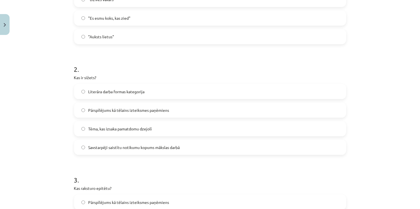
scroll to position [169, 0]
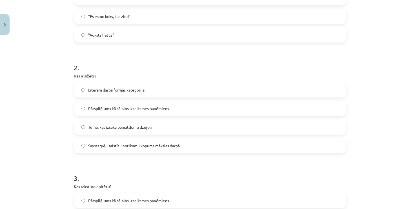
click at [156, 108] on span "Pārspīlējums kā tēlains izteiksmes paņēmiens" at bounding box center [128, 109] width 81 height 6
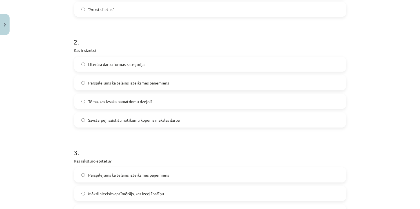
scroll to position [253, 0]
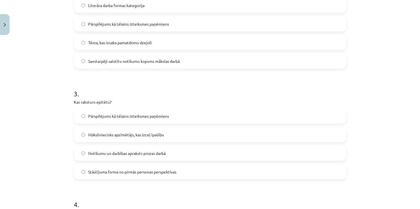
click at [160, 153] on span "Notikumu un darbības apraksts prozas darbā" at bounding box center [126, 153] width 77 height 6
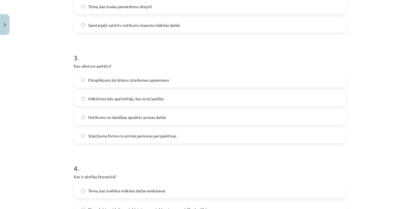
scroll to position [366, 0]
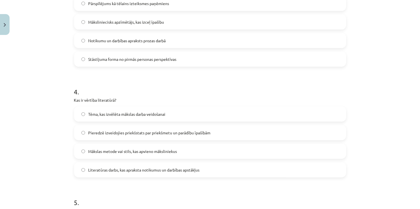
click at [124, 115] on span "Tēma, kas izvēlēta mākslas darba veidošanai" at bounding box center [126, 114] width 77 height 6
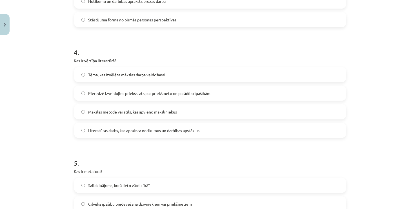
scroll to position [478, 0]
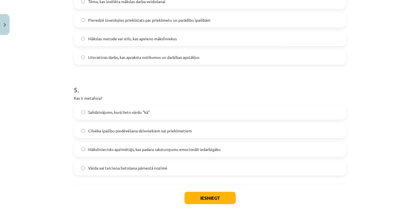
click at [121, 149] on span "Māksliniecisks apzīmētājs, kas padara raksturojumu emocionāli iedarbīgāku" at bounding box center [154, 149] width 132 height 6
click at [214, 195] on button "Iesniegt" at bounding box center [209, 198] width 51 height 12
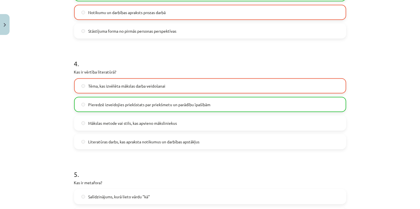
scroll to position [528, 0]
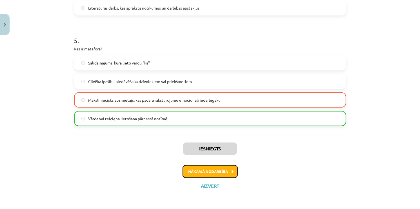
click at [205, 169] on button "Nākamā nodarbība" at bounding box center [209, 171] width 55 height 13
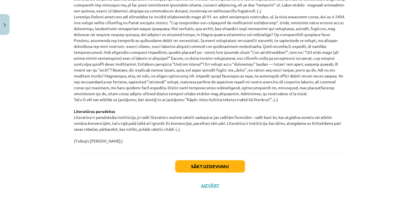
scroll to position [593, 0]
click at [200, 161] on button "Sākt uzdevumu" at bounding box center [210, 166] width 70 height 12
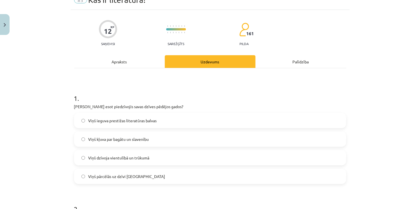
scroll to position [14, 0]
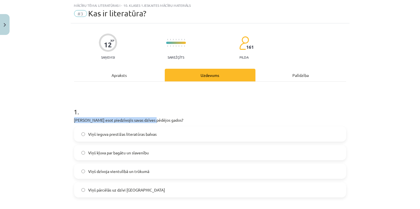
drag, startPoint x: 65, startPoint y: 118, endPoint x: 148, endPoint y: 118, distance: 83.3
click at [148, 118] on div "Mācību tēma: Literatūras i - 10. klases 1.ieskaites mācību materiāls #3 Kas ir …" at bounding box center [210, 104] width 420 height 209
click at [191, 115] on h1 "1 ." at bounding box center [210, 106] width 272 height 17
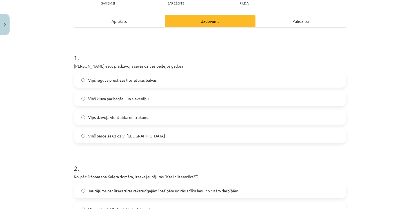
scroll to position [60, 0]
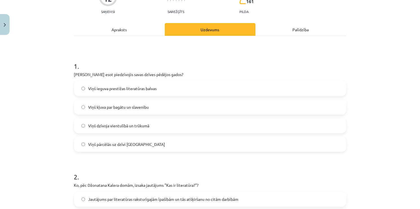
click at [98, 109] on span "Viņš kļuva par bagātu un slavenību" at bounding box center [118, 107] width 61 height 6
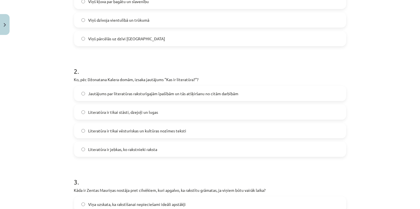
scroll to position [172, 0]
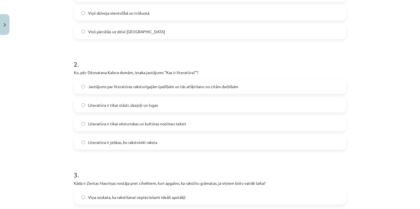
click at [100, 109] on label "Literatūra ir tikai stāsti, dzejoļi un lugas" at bounding box center [210, 105] width 271 height 14
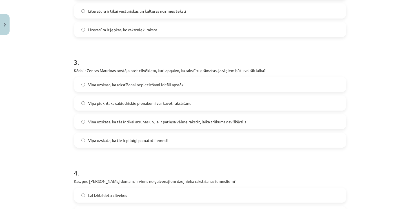
click at [101, 86] on span "Viņa uzskata, ka rakstīšanai nepieciešami ideāli apstākļi" at bounding box center [136, 85] width 97 height 6
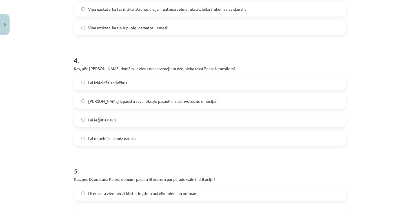
click at [97, 113] on label "Lai iegūtu slavu" at bounding box center [210, 120] width 271 height 14
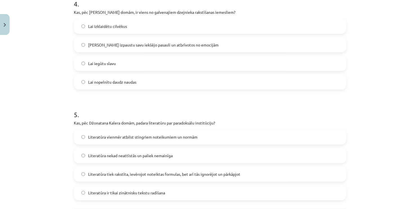
click at [106, 45] on span "[PERSON_NAME] izpaustu savu iekšējo pasauli un atbrīvotos no emocijām" at bounding box center [153, 45] width 130 height 6
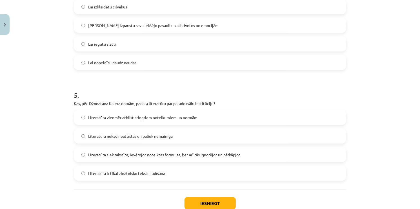
scroll to position [510, 0]
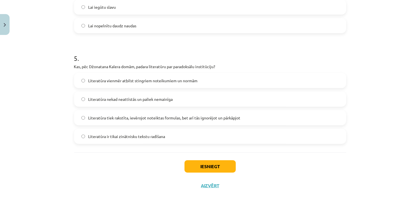
click at [107, 87] on label "Literatūra vienmēr atbilst stingriem noteikumiem un normām" at bounding box center [210, 80] width 271 height 14
click at [193, 164] on button "Iesniegt" at bounding box center [209, 166] width 51 height 12
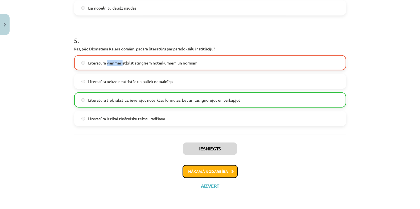
click at [216, 169] on button "Nākamā nodarbība" at bounding box center [209, 171] width 55 height 13
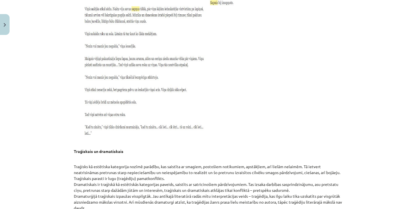
scroll to position [4685, 0]
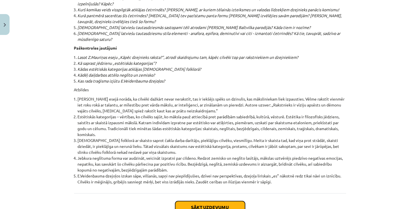
click at [227, 201] on button "Sākt uzdevumu" at bounding box center [210, 207] width 70 height 12
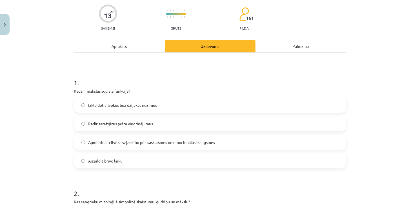
scroll to position [42, 0]
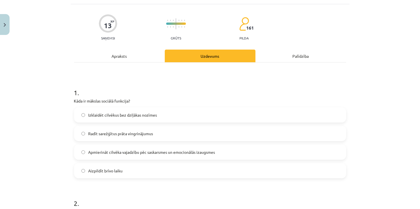
click at [137, 126] on div "Radīt sarežģītus prāta vingrinājumus" at bounding box center [210, 133] width 272 height 15
click at [140, 132] on span "Radīt sarežģītus prāta vingrinājumus" at bounding box center [120, 134] width 65 height 6
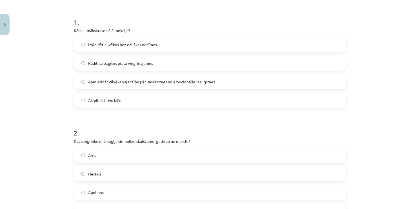
scroll to position [211, 0]
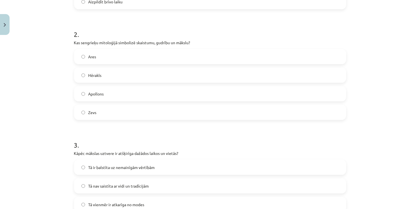
click at [131, 93] on label "Apollons" at bounding box center [210, 94] width 271 height 14
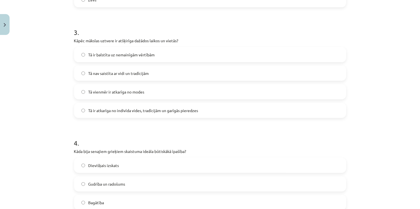
click at [133, 76] on span "Tā nav saistīta ar vidi un tradīcijām" at bounding box center [118, 73] width 61 height 6
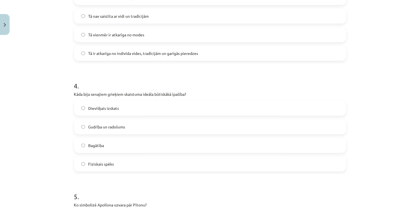
scroll to position [464, 0]
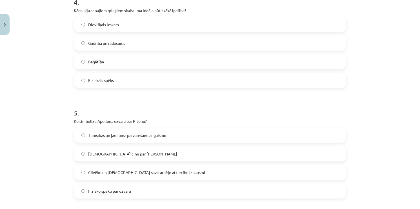
click at [126, 76] on label "Fiziskais spēks" at bounding box center [210, 80] width 271 height 14
click at [122, 64] on label "Bagātība" at bounding box center [210, 62] width 271 height 14
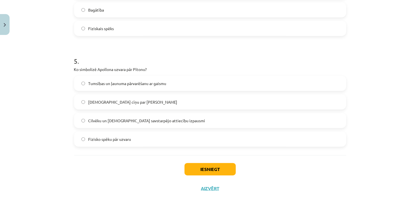
scroll to position [519, 0]
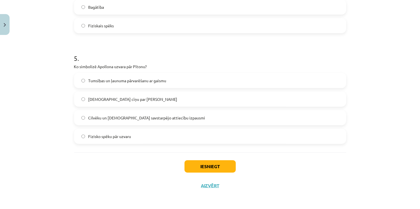
click at [125, 94] on label "[DEMOGRAPHIC_DATA] cīņu par [PERSON_NAME]" at bounding box center [210, 99] width 271 height 14
click at [205, 165] on button "Iesniegt" at bounding box center [209, 166] width 51 height 12
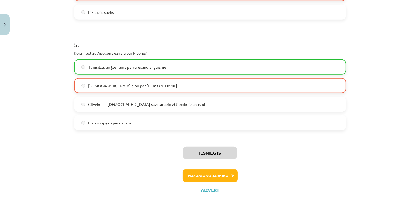
scroll to position [537, 0]
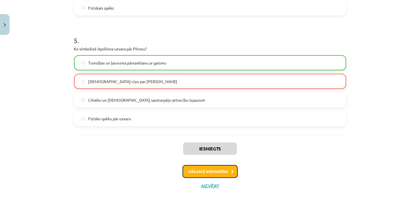
click at [217, 168] on button "Nākamā nodarbība" at bounding box center [209, 171] width 55 height 13
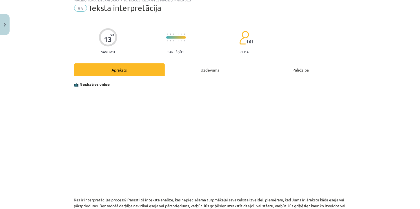
scroll to position [14, 0]
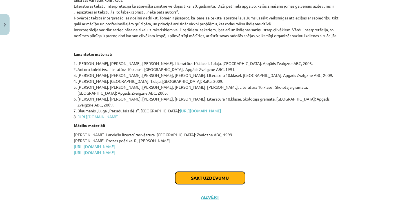
click at [218, 172] on button "Sākt uzdevumu" at bounding box center [210, 178] width 70 height 12
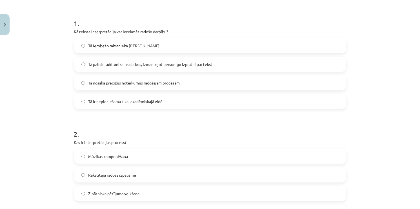
scroll to position [0, 0]
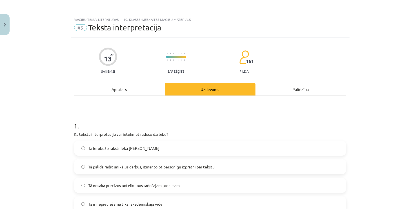
click at [140, 147] on span "Tā ierobežo rakstnieka [PERSON_NAME]" at bounding box center [123, 148] width 71 height 6
click at [142, 159] on div "Tā palīdz radīt unikālus darbus, izmantojot personīgu izpratni par tekstu" at bounding box center [210, 166] width 272 height 15
click at [144, 163] on label "Tā palīdz radīt unikālus darbus, izmantojot personīgu izpratni par tekstu" at bounding box center [210, 167] width 271 height 14
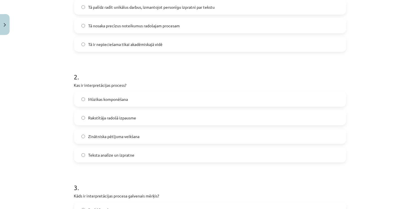
scroll to position [169, 0]
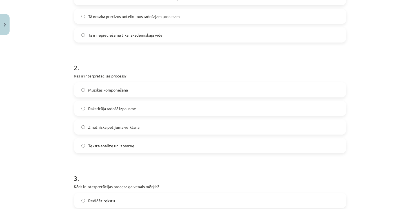
click at [129, 111] on span "Rakstītāja radošā izpausme" at bounding box center [112, 109] width 48 height 6
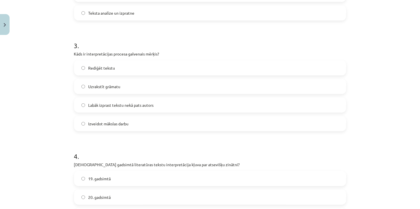
scroll to position [310, 0]
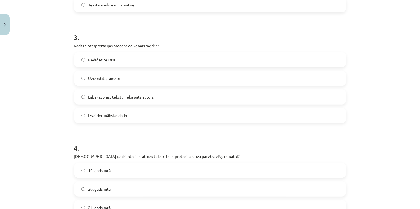
click at [124, 96] on span "Labāk izprast tekstu nekā pats autors" at bounding box center [120, 97] width 65 height 6
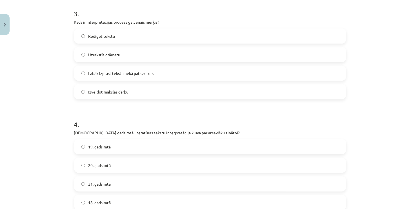
scroll to position [394, 0]
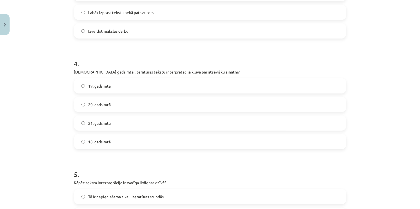
click at [115, 139] on label "18. gadsimtā" at bounding box center [210, 142] width 271 height 14
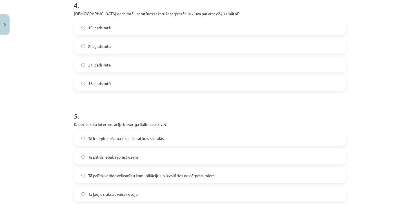
scroll to position [507, 0]
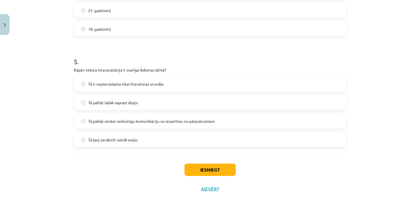
click at [111, 103] on span "Tā palīdz labāk saprast dzeju" at bounding box center [113, 103] width 50 height 6
click at [203, 166] on button "Iesniegt" at bounding box center [209, 169] width 51 height 12
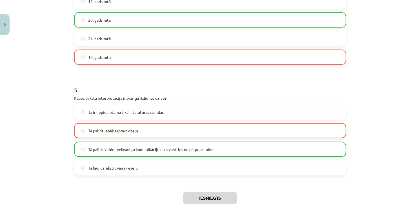
scroll to position [528, 0]
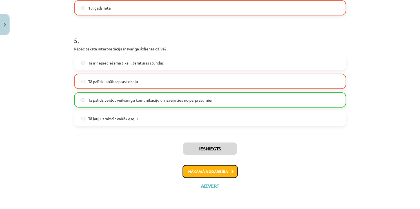
click at [224, 168] on button "Nākamā nodarbība" at bounding box center [209, 171] width 55 height 13
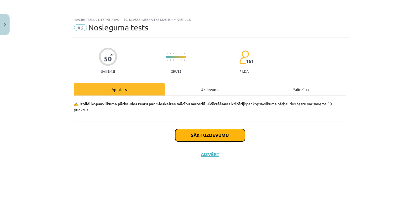
click at [183, 136] on button "Sākt uzdevumu" at bounding box center [210, 135] width 70 height 12
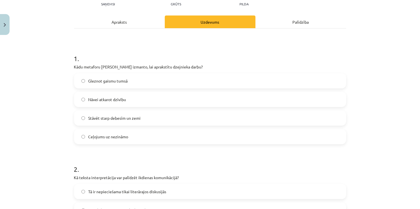
scroll to position [84, 0]
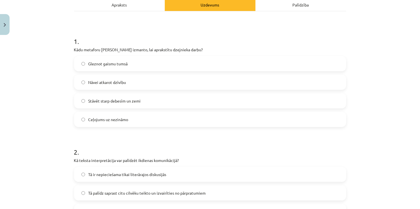
click at [97, 67] on label "Gleznot gaismu tumsā" at bounding box center [210, 64] width 271 height 14
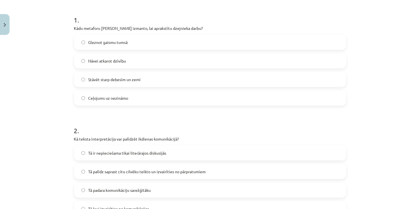
scroll to position [169, 0]
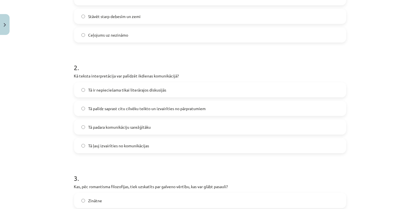
click at [102, 106] on span "Tā palīdz saprast citu cilvēku teikto un izvairīties no pārpratumiem" at bounding box center [146, 109] width 117 height 6
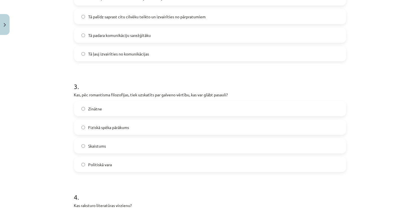
scroll to position [281, 0]
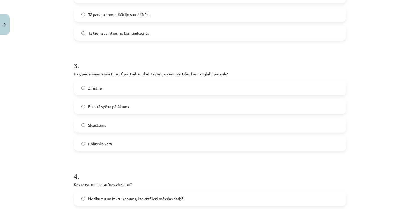
click at [107, 89] on label "Zinātne" at bounding box center [210, 88] width 271 height 14
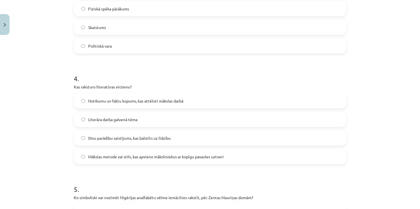
scroll to position [394, 0]
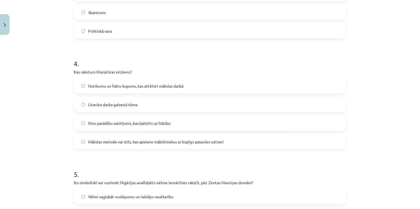
click at [104, 104] on span "Literāra darba galvenā tēma" at bounding box center [112, 105] width 49 height 6
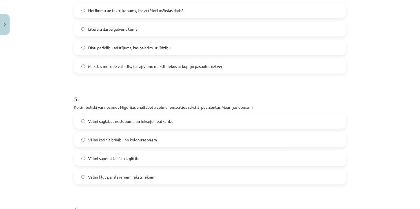
scroll to position [478, 0]
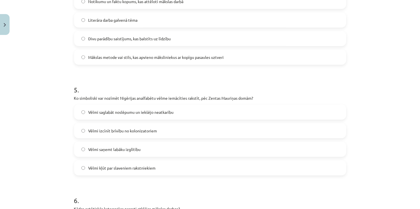
click at [122, 133] on span "Vēlmi izcīnīt brīvību no kolonizatoriem" at bounding box center [122, 131] width 69 height 6
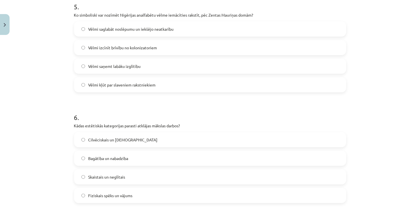
scroll to position [591, 0]
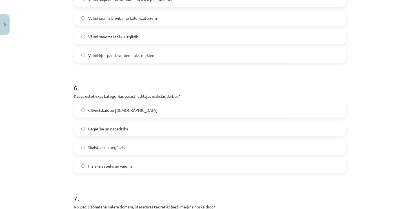
click at [125, 126] on span "Bagātība un nabadzība" at bounding box center [108, 129] width 40 height 6
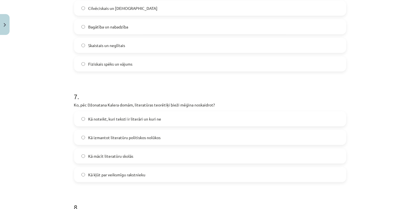
scroll to position [647, 0]
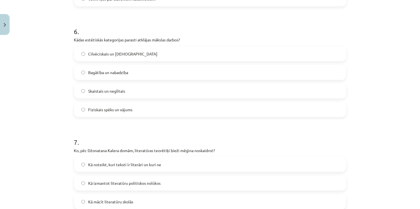
click at [129, 58] on label "Cilvēciskais un [DEMOGRAPHIC_DATA]" at bounding box center [210, 54] width 271 height 14
click at [130, 93] on label "Skaistais un neglītais" at bounding box center [210, 91] width 271 height 14
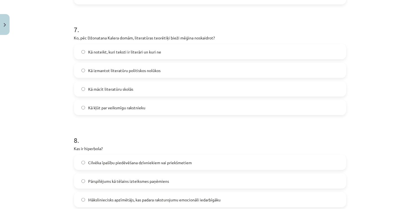
click at [130, 69] on span "Kā izmantot literatūru politiskos nolūkos" at bounding box center [124, 71] width 72 height 6
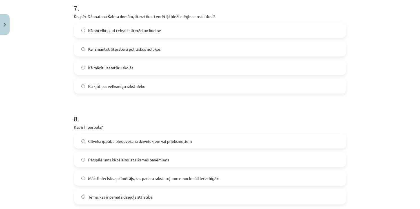
scroll to position [844, 0]
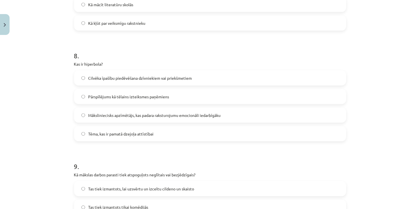
click at [117, 101] on label "Pārspīlējums kā tēlains izteiksmes paņēmiens" at bounding box center [210, 96] width 271 height 14
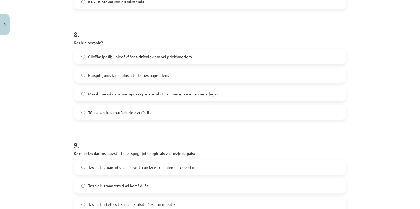
scroll to position [957, 0]
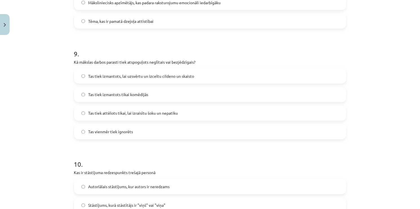
click at [122, 109] on label "Tas tiek attēlots tikai, lai izraisītu šoku un nepatiku" at bounding box center [210, 113] width 271 height 14
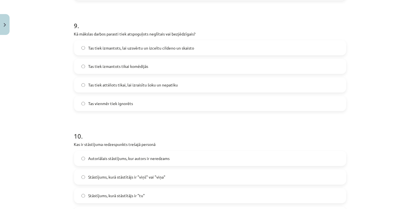
scroll to position [1063, 0]
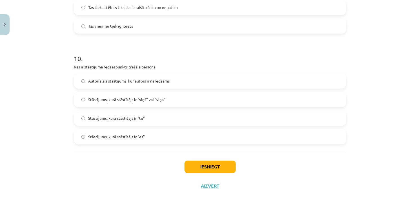
click at [106, 97] on span "Stāstījums, kurā stāstītājs ir "viņš" vai "viņa"" at bounding box center [126, 100] width 77 height 6
click at [207, 167] on button "Iesniegt" at bounding box center [209, 166] width 51 height 12
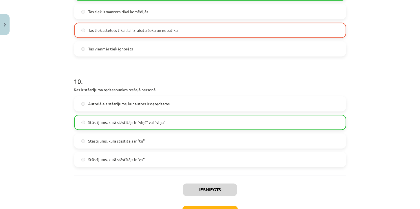
scroll to position [1081, 0]
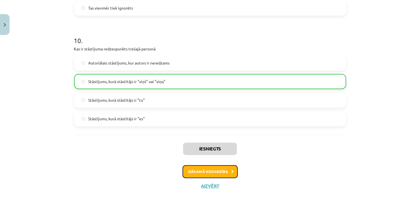
click at [222, 172] on button "Nākamā nodarbība" at bounding box center [209, 171] width 55 height 13
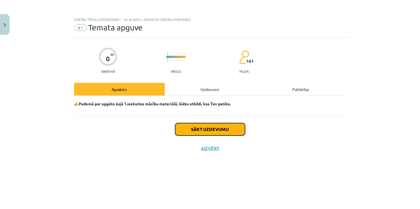
click at [204, 133] on button "Sākt uzdevumu" at bounding box center [210, 129] width 70 height 12
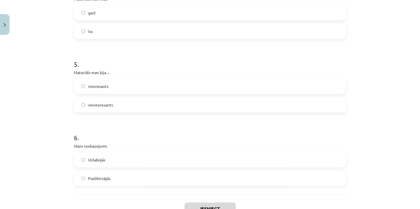
scroll to position [493, 0]
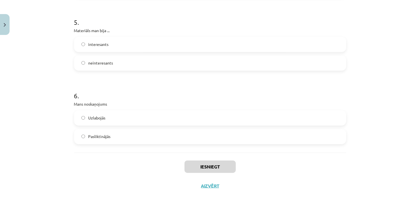
click at [113, 118] on label "Uzlabojās" at bounding box center [210, 118] width 271 height 14
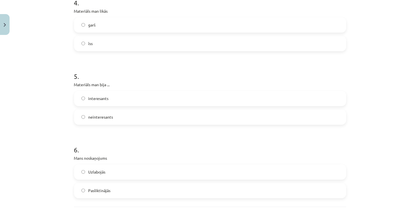
scroll to position [437, 0]
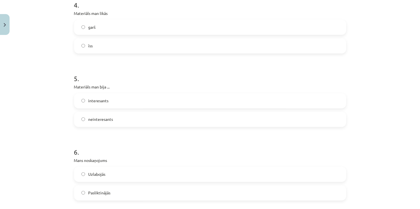
click at [118, 102] on label "interesants" at bounding box center [210, 101] width 271 height 14
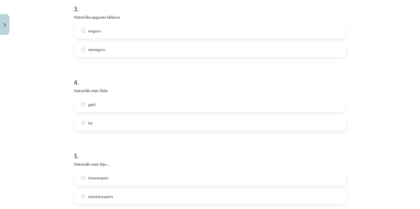
scroll to position [352, 0]
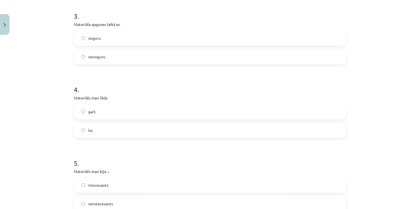
click at [97, 129] on label "īss" at bounding box center [210, 130] width 271 height 14
click at [100, 114] on label "garš" at bounding box center [210, 112] width 271 height 14
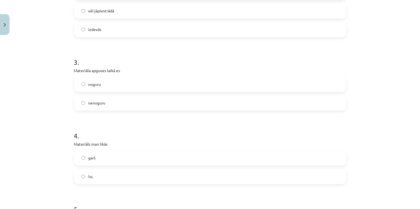
scroll to position [268, 0]
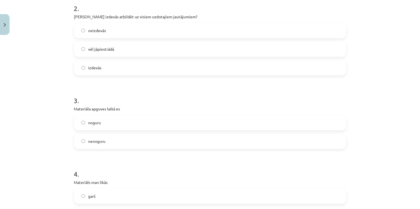
click at [106, 140] on label "nenoguru" at bounding box center [210, 141] width 271 height 14
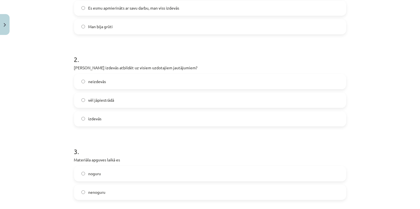
scroll to position [212, 0]
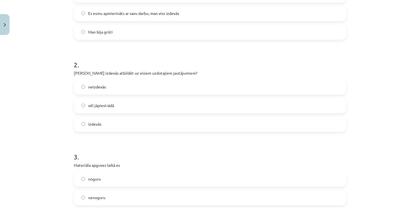
click at [104, 107] on span "vēl jāpiestrādā" at bounding box center [101, 105] width 26 height 6
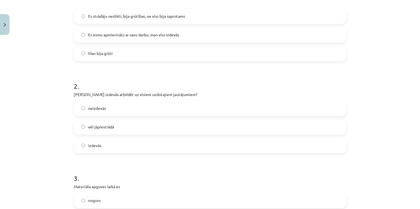
scroll to position [127, 0]
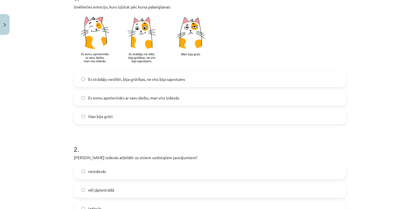
click at [94, 102] on label "Es esmu apmierināts ar savu darbu, man viss izdevās" at bounding box center [210, 98] width 271 height 14
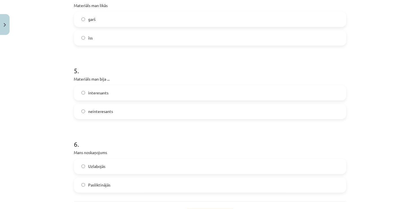
scroll to position [493, 0]
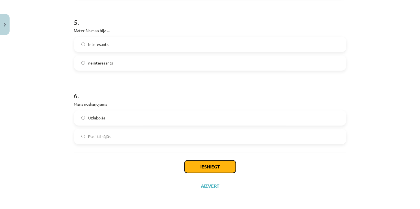
click at [216, 167] on button "Iesniegt" at bounding box center [209, 166] width 51 height 12
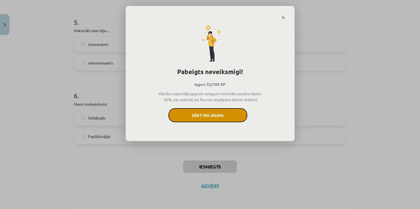
click at [217, 115] on button "Sākt no jauna" at bounding box center [207, 115] width 79 height 14
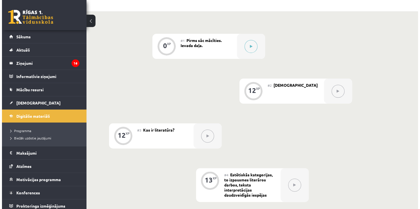
scroll to position [34, 0]
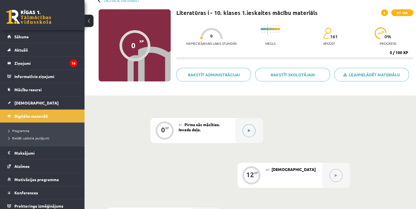
click at [247, 131] on button at bounding box center [248, 130] width 13 height 13
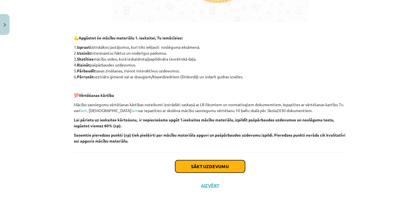
click at [211, 163] on button "Sākt uzdevumu" at bounding box center [210, 166] width 70 height 12
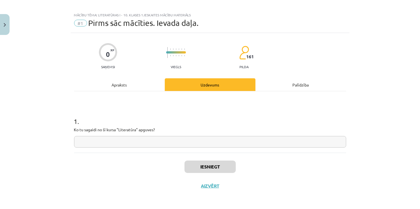
click at [198, 144] on input "text" at bounding box center [210, 142] width 272 height 12
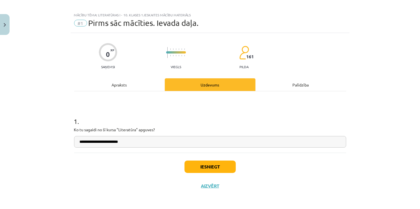
type input "**********"
click at [206, 161] on button "Iesniegt" at bounding box center [209, 166] width 51 height 12
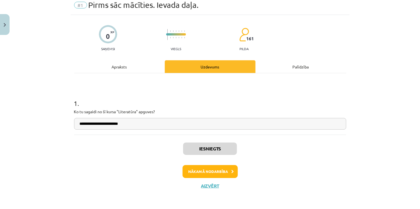
click at [225, 164] on div "Iesniegts Nākamā nodarbība Aizvērt" at bounding box center [210, 163] width 272 height 57
click at [225, 167] on button "Nākamā nodarbība" at bounding box center [209, 171] width 55 height 13
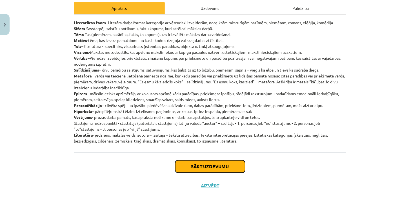
click at [230, 167] on button "Sākt uzdevumu" at bounding box center [210, 166] width 70 height 12
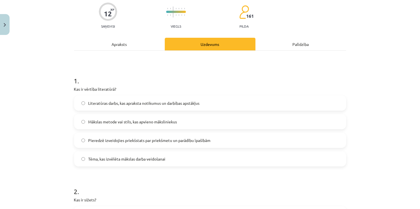
scroll to position [42, 0]
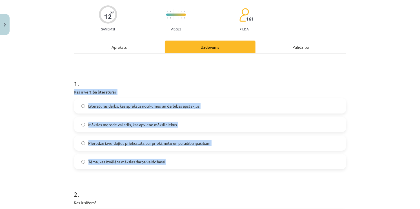
drag, startPoint x: 68, startPoint y: 91, endPoint x: 211, endPoint y: 157, distance: 157.7
copy div "Kas ir vērtība literatūrā? Literatūras darbs, kas apraksta notikumus un darbība…"
click at [170, 147] on label "Pieredzē izveidojies priekšstats par priekšmetu un parādību īpašībām" at bounding box center [210, 143] width 271 height 14
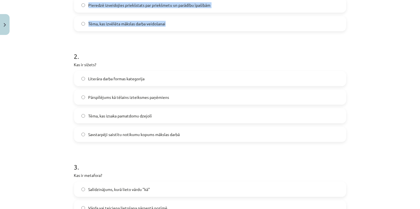
scroll to position [183, 0]
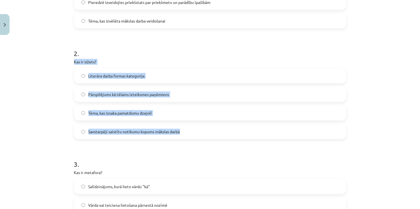
drag, startPoint x: 67, startPoint y: 61, endPoint x: 184, endPoint y: 90, distance: 120.5
click at [183, 131] on div "Mācību tēma: Literatūras i - 10. klases 1.ieskaites mācību materiāls #2 Jēdzien…" at bounding box center [210, 104] width 420 height 209
copy div "Kas ir sižets? Literāra darba formas kategorija Pārspīlējums kā tēlains izteiks…"
click at [133, 133] on span "Savstarpēji saistītu notikumu kopums mākslas darbā" at bounding box center [133, 132] width 91 height 6
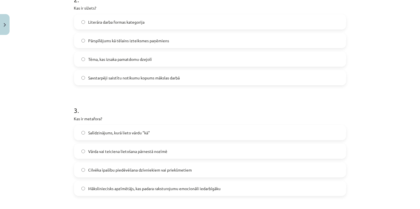
scroll to position [324, 0]
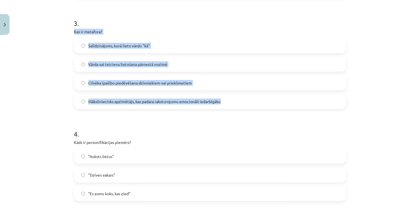
drag, startPoint x: 69, startPoint y: 30, endPoint x: 223, endPoint y: 98, distance: 169.1
click at [223, 98] on div "12 XP Saņemsi Viegls 161 pilda Apraksts Uzdevums Palīdzība 1 . Kas ir vērtība l…" at bounding box center [210, 47] width 279 height 667
copy div "Kas ir metafora? Salīdzinājums, kurā lieto vārdu "kā" Vārda vai teiciena lietoš…"
click at [149, 63] on span "Vārda vai teiciena lietošana pārnestā nozīmē" at bounding box center [127, 64] width 79 height 6
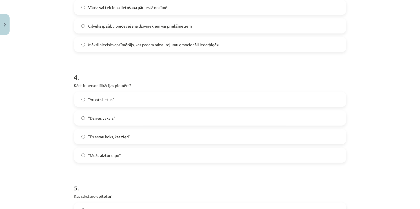
scroll to position [380, 0]
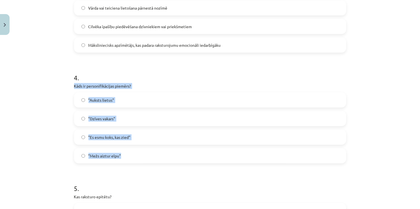
drag, startPoint x: 71, startPoint y: 85, endPoint x: 167, endPoint y: 147, distance: 115.2
copy div "Kāds ir personifikācijas piemērs? "Auksts lietus" "Dzīves vakars" "Es esmu koks…"
drag, startPoint x: 47, startPoint y: 124, endPoint x: 62, endPoint y: 136, distance: 19.6
click at [47, 125] on div "Mācību tēma: Literatūras i - 10. klases 1.ieskaites mācību materiāls #2 Jēdzien…" at bounding box center [210, 104] width 420 height 209
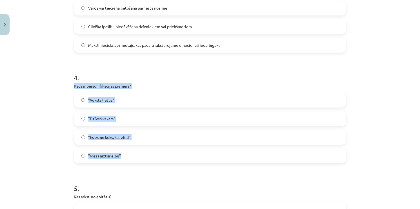
click at [100, 153] on span ""Mežs aiztur elpu"" at bounding box center [104, 156] width 33 height 6
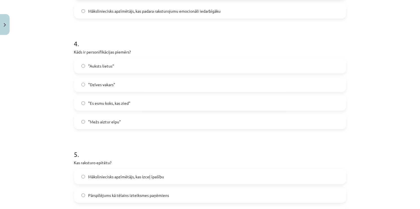
scroll to position [492, 0]
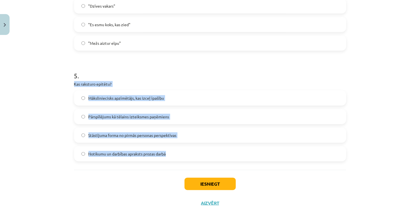
drag, startPoint x: 78, startPoint y: 85, endPoint x: 186, endPoint y: 147, distance: 124.2
click at [186, 147] on div "5 . Kas raksturo epitētu? Māksliniecisks apzīmētājs, kas izceļ īpašību Pārspīlē…" at bounding box center [210, 111] width 272 height 99
copy div "Kas raksturo epitētu? Māksliniecisks apzīmētājs, kas izceļ īpašību Pārspīlējums…"
click at [97, 97] on span "Māksliniecisks apzīmētājs, kas izceļ īpašību" at bounding box center [126, 98] width 76 height 6
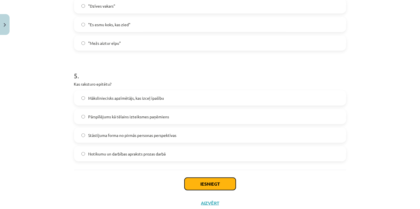
click at [217, 178] on button "Iesniegt" at bounding box center [209, 184] width 51 height 12
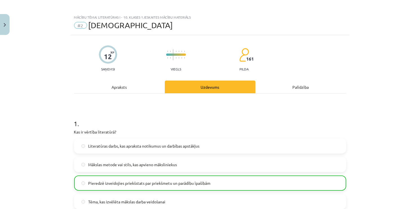
scroll to position [0, 0]
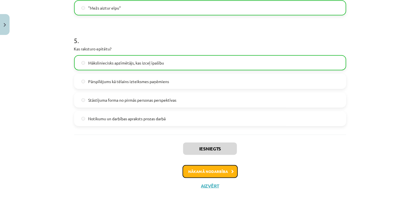
click at [193, 171] on button "Nākamā nodarbība" at bounding box center [209, 171] width 55 height 13
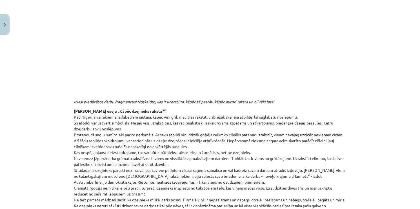
scroll to position [267, 0]
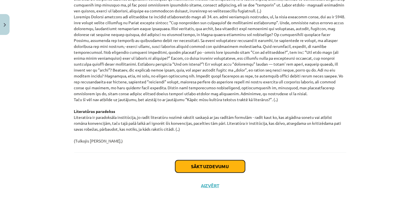
click at [209, 169] on button "Sākt uzdevumu" at bounding box center [210, 166] width 70 height 12
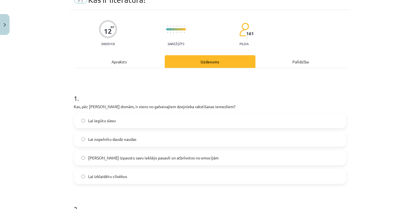
scroll to position [14, 0]
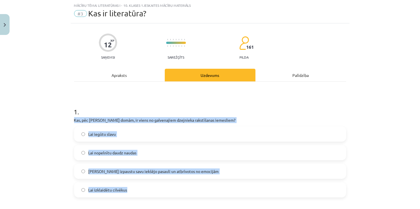
drag, startPoint x: 80, startPoint y: 120, endPoint x: 185, endPoint y: 187, distance: 124.4
click at [185, 187] on div "1 . Kas, pēc [PERSON_NAME] domām, ir viens no galvenajiem dzejnieka rakstīšanas…" at bounding box center [210, 147] width 272 height 99
copy div "Kas, pēc [PERSON_NAME] domām, ir viens no galvenajiem dzejnieka rakstīšanas iem…"
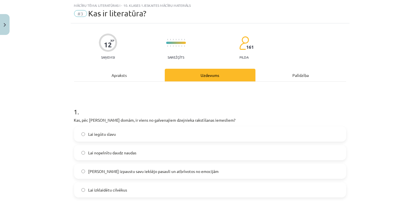
click at [116, 100] on h1 "1 ." at bounding box center [210, 106] width 272 height 17
click at [160, 173] on span "[PERSON_NAME] izpaustu savu iekšējo pasauli un atbrīvotos no emocijām" at bounding box center [153, 171] width 130 height 6
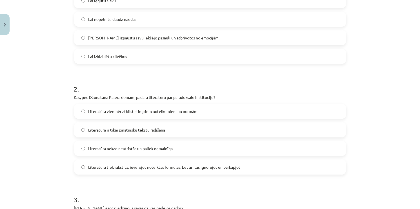
scroll to position [155, 0]
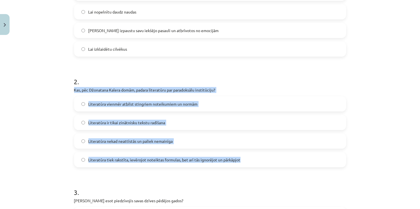
drag, startPoint x: 68, startPoint y: 91, endPoint x: 256, endPoint y: 163, distance: 201.7
click at [256, 163] on div "Mācību tēma: Literatūras i - 10. klases 1.ieskaites mācību materiāls #3 Kas ir …" at bounding box center [210, 104] width 420 height 209
copy div "Kas, pēc Džonatana Kalera domām, padara literatūru par paradoksālu institūciju?…"
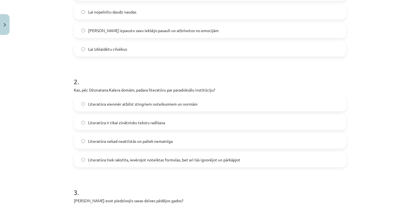
click at [141, 161] on span "Literatūra tiek rakstīta, ievērojot noteiktas formulas, bet arī tās ignorējot u…" at bounding box center [164, 160] width 152 height 6
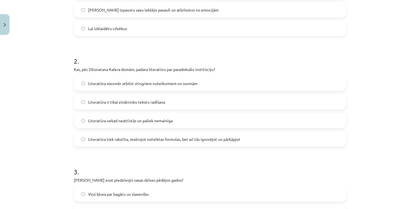
scroll to position [257, 0]
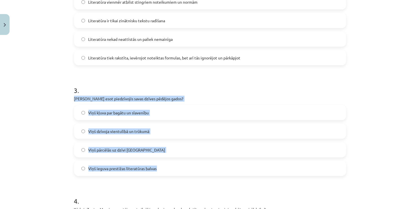
drag, startPoint x: 72, startPoint y: 97, endPoint x: 200, endPoint y: 163, distance: 143.9
click at [200, 163] on div "3 . Ko [PERSON_NAME] esot piedzīvojis savas dzīves pēdējos gados? Viņš kļuva pa…" at bounding box center [210, 126] width 272 height 99
copy div "[PERSON_NAME] esot piedzīvojis savas dzīves pēdējos gados? Viņš kļuva par bagāt…"
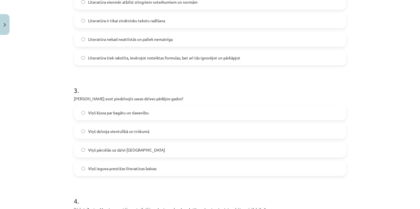
click at [255, 85] on h1 "3 ." at bounding box center [210, 85] width 272 height 17
click at [148, 128] on label "Viņš dzīvoja vientulībā un trūkumā" at bounding box center [210, 131] width 271 height 14
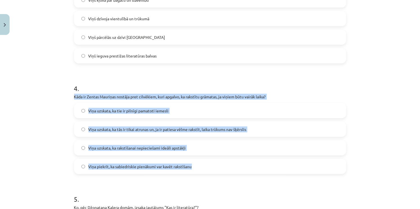
drag, startPoint x: 70, startPoint y: 93, endPoint x: 224, endPoint y: 164, distance: 169.0
click at [223, 164] on div "12 XP Saņemsi Sarežģīts 161 pilda Apraksts Uzdevums Palīdzība 1 . Kas, pēc [PER…" at bounding box center [210, 1] width 279 height 667
copy div "Kāda ir Zentas Mauriņas nostāja pret cilvēkiem, kuri apgalvo, ka rakstītu grāma…"
click at [208, 130] on span "Viņa uzskata, ka tās ir tikai atrunas un, ja ir patiesa vēlme rakstīt, laika tr…" at bounding box center [167, 129] width 158 height 6
click at [19, 102] on div "Mācību tēma: Literatūras i - 10. klases 1.ieskaites mācību materiāls #3 Kas ir …" at bounding box center [210, 104] width 420 height 209
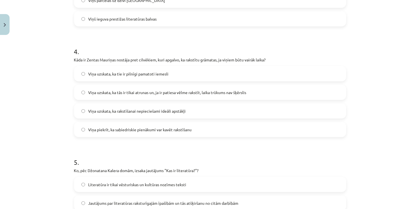
scroll to position [510, 0]
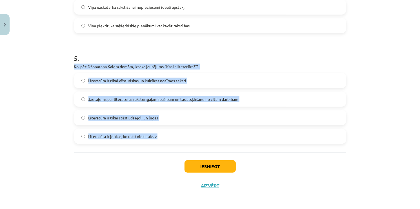
drag, startPoint x: 76, startPoint y: 65, endPoint x: 227, endPoint y: 132, distance: 164.9
click at [187, 98] on span "Jautājums par literatūras raksturīgajām īpašībām un tās atšķiršanu no citām dar…" at bounding box center [163, 99] width 150 height 6
click at [210, 169] on button "Iesniegt" at bounding box center [209, 166] width 51 height 12
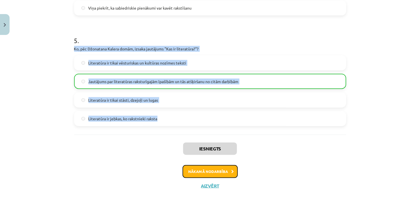
click at [220, 165] on button "Nākamā nodarbība" at bounding box center [209, 171] width 55 height 13
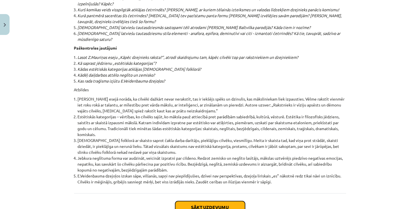
click at [236, 201] on button "Sākt uzdevumu" at bounding box center [210, 207] width 70 height 12
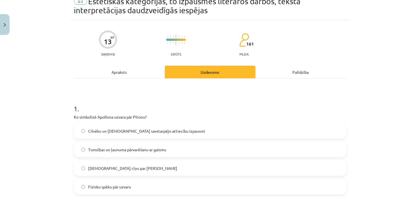
scroll to position [28, 0]
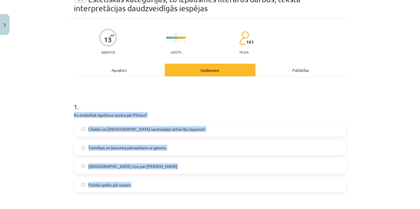
drag, startPoint x: 72, startPoint y: 113, endPoint x: 187, endPoint y: 183, distance: 135.0
click at [56, 118] on div "Mācību tēma: Literatūras i - 10. klases 1.ieskaites mācību materiāls #4 Estētis…" at bounding box center [210, 104] width 420 height 209
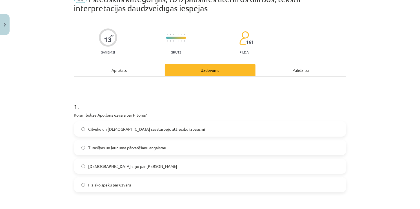
click at [135, 148] on span "Tumsības un ļaunuma pārvarēšanu ar gaismu" at bounding box center [127, 148] width 78 height 6
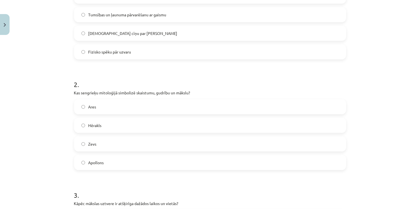
scroll to position [169, 0]
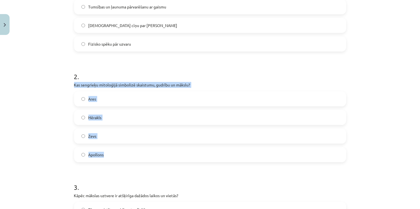
drag, startPoint x: 70, startPoint y: 84, endPoint x: 154, endPoint y: 150, distance: 107.2
click at [154, 150] on div "13 XP Saņemsi Grūts 161 pilda Apraksts Uzdevums Palīdzība 1 . Ko simbolizē [PER…" at bounding box center [210, 211] width 279 height 667
click at [117, 155] on label "Apollons" at bounding box center [210, 154] width 271 height 14
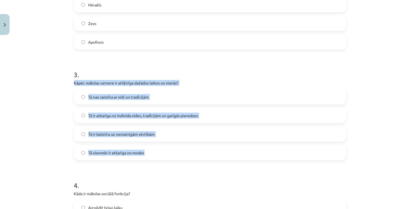
drag, startPoint x: 70, startPoint y: 82, endPoint x: 190, endPoint y: 145, distance: 136.1
click at [191, 153] on div "13 XP Saņemsi Grūts 161 pilda Apraksts Uzdevums Palīdzība 1 . Ko simbolizē [PER…" at bounding box center [210, 98] width 279 height 667
click at [151, 100] on label "Tā nav saistīta ar vidi un tradīcijām" at bounding box center [210, 97] width 271 height 14
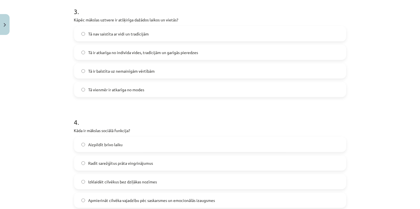
scroll to position [422, 0]
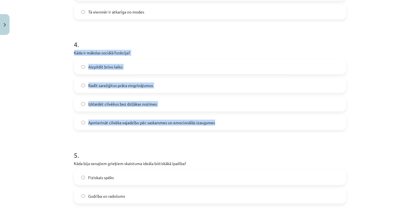
drag, startPoint x: 98, startPoint y: 65, endPoint x: 229, endPoint y: 124, distance: 144.1
click at [229, 124] on div "4 . Kāda ir mākslas sociālā funkcija? Aizpildīt brīvo laiku Radīt sarežģītus pr…" at bounding box center [210, 80] width 272 height 99
click at [138, 120] on span "Apmierināt cilvēka vajadzību pēc saskarsmes un emocionālās izaugsmes" at bounding box center [151, 123] width 127 height 6
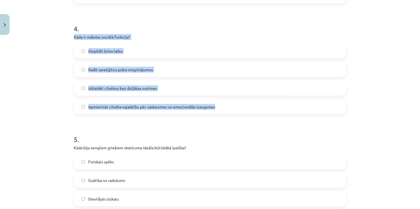
scroll to position [519, 0]
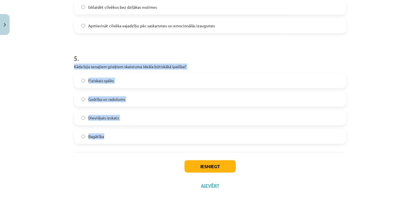
drag, startPoint x: 71, startPoint y: 65, endPoint x: 203, endPoint y: 132, distance: 147.9
click at [124, 120] on label "Dievišķais izskats" at bounding box center [210, 118] width 271 height 14
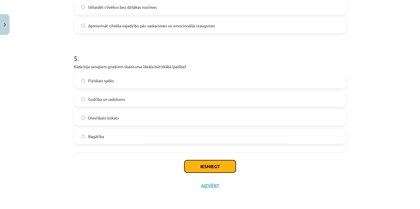
click at [211, 165] on button "Iesniegt" at bounding box center [209, 166] width 51 height 12
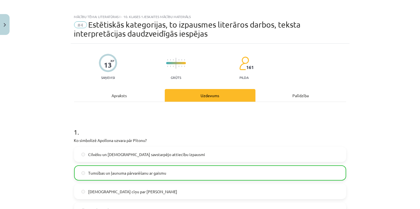
scroll to position [0, 0]
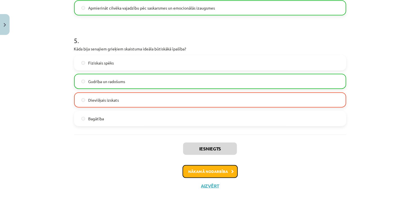
click at [224, 174] on button "Nākamā nodarbība" at bounding box center [209, 171] width 55 height 13
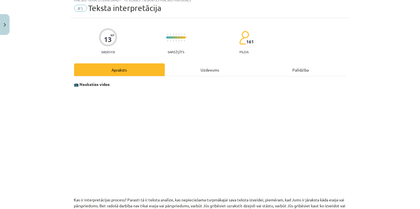
scroll to position [14, 0]
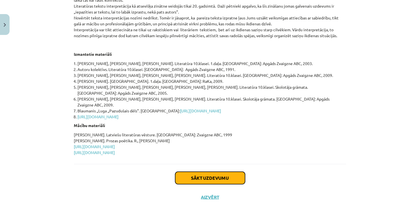
click at [227, 172] on button "Sākt uzdevumu" at bounding box center [210, 178] width 70 height 12
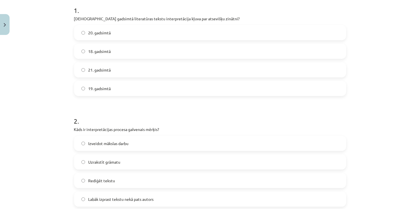
scroll to position [32, 0]
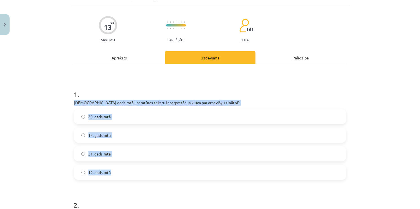
drag, startPoint x: 70, startPoint y: 101, endPoint x: 178, endPoint y: 167, distance: 127.0
click at [129, 172] on label "19. gadsimtā" at bounding box center [210, 172] width 271 height 14
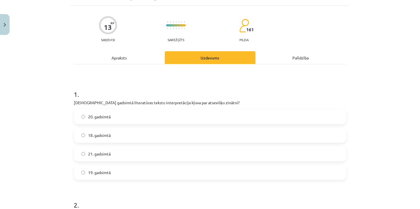
click at [131, 119] on label "20. gadsimtā" at bounding box center [210, 116] width 271 height 14
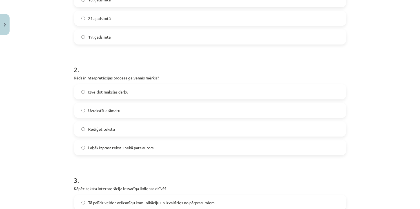
scroll to position [172, 0]
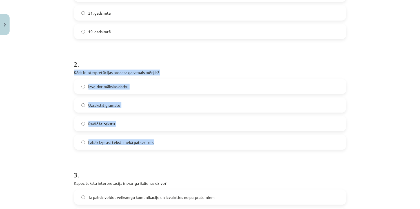
drag, startPoint x: 85, startPoint y: 74, endPoint x: 210, endPoint y: 131, distance: 137.4
click at [211, 135] on div "13 XP Saņemsi Sarežģīts 161 pilda Apraksts Uzdevums Palīdzība 1 . Kurā gadsimtā…" at bounding box center [210, 198] width 279 height 667
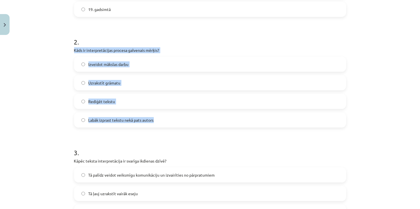
scroll to position [197, 0]
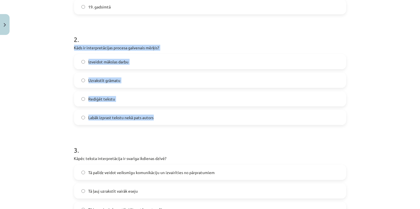
click at [133, 116] on span "Labāk izprast tekstu nekā pats autors" at bounding box center [120, 118] width 65 height 6
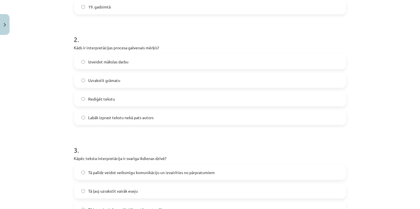
click at [149, 131] on form "1 . Kurā gadsimtā literatūras tekstu interpretācija kļuva par atsevišķu zinātni…" at bounding box center [210, 186] width 272 height 542
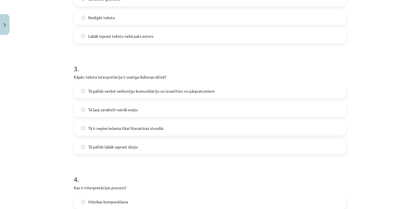
scroll to position [281, 0]
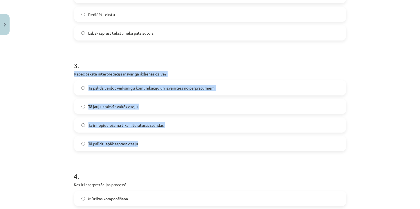
drag, startPoint x: 74, startPoint y: 73, endPoint x: 190, endPoint y: 142, distance: 134.9
click at [189, 142] on div "Mācību tēma: Literatūras i - 10. klases 1.ieskaites mācību materiāls #5 Teksta …" at bounding box center [210, 104] width 420 height 209
click at [137, 90] on span "Tā palīdz veidot veiksmīgu komunikāciju un izvairīties no pārpratumiem" at bounding box center [151, 88] width 126 height 6
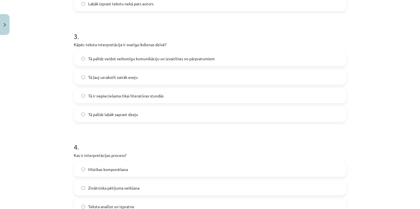
scroll to position [394, 0]
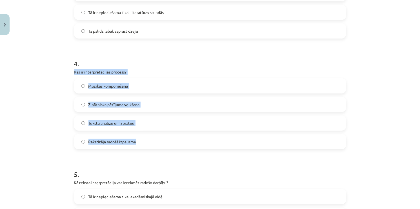
drag, startPoint x: 108, startPoint y: 86, endPoint x: 167, endPoint y: 138, distance: 78.7
click at [166, 140] on div "Mācību tēma: Literatūras i - 10. klases 1.ieskaites mācību materiāls #5 Teksta …" at bounding box center [210, 104] width 420 height 209
click at [128, 124] on span "Teksta analīze un izpratne" at bounding box center [111, 123] width 46 height 6
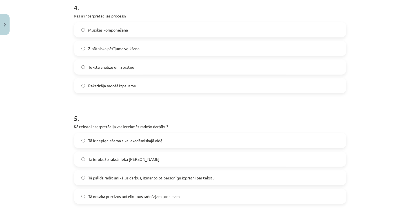
scroll to position [507, 0]
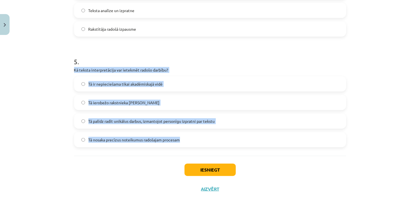
drag, startPoint x: 126, startPoint y: 86, endPoint x: 232, endPoint y: 143, distance: 119.7
click at [130, 124] on span "Tā palīdz radīt unikālus darbus, izmantojot personīgu izpratni par tekstu" at bounding box center [151, 121] width 126 height 6
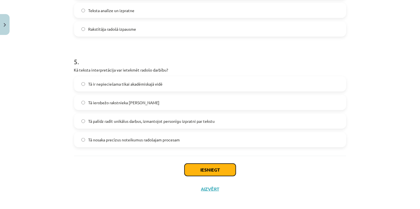
click at [204, 170] on button "Iesniegt" at bounding box center [209, 169] width 51 height 12
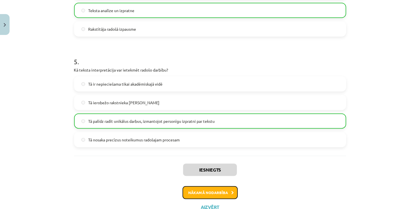
click at [209, 191] on button "Nākamā nodarbība" at bounding box center [209, 192] width 55 height 13
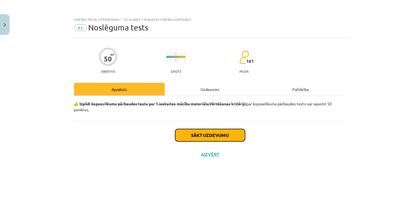
click at [207, 136] on button "Sākt uzdevumu" at bounding box center [210, 135] width 70 height 12
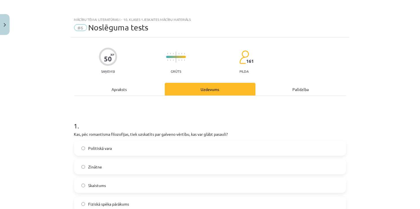
scroll to position [84, 0]
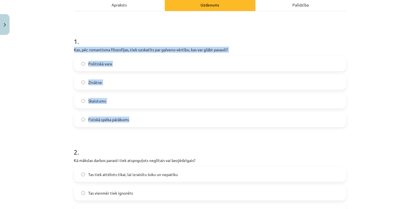
drag, startPoint x: 72, startPoint y: 47, endPoint x: 208, endPoint y: 122, distance: 155.4
click at [208, 122] on div "1 . Kas, pēc romantisma filozofijas, tiek uzskatīts par galveno vērtību, kas va…" at bounding box center [210, 77] width 272 height 99
click at [115, 101] on label "Skaistums" at bounding box center [210, 101] width 271 height 14
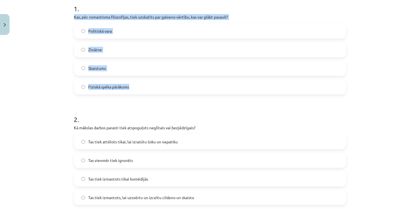
scroll to position [197, 0]
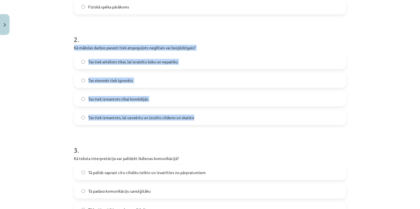
drag, startPoint x: 75, startPoint y: 47, endPoint x: 204, endPoint y: 113, distance: 145.0
click at [142, 95] on label "Tas tiek izmantots tikai komēdijās" at bounding box center [210, 99] width 271 height 14
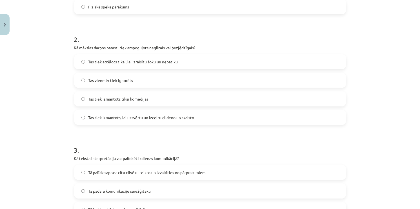
click at [156, 124] on label "Tas tiek izmantots, lai uzsvērtu un izceltu cildeno un skaisto" at bounding box center [210, 117] width 271 height 14
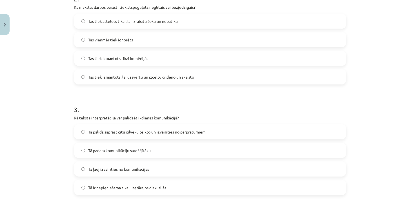
scroll to position [310, 0]
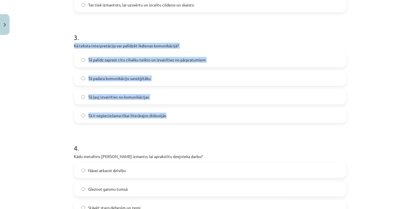
drag, startPoint x: 71, startPoint y: 46, endPoint x: 200, endPoint y: 117, distance: 147.1
click at [149, 53] on label "Tā palīdz saprast citu cilvēku teikto un izvairīties no pārpratumiem" at bounding box center [210, 60] width 271 height 14
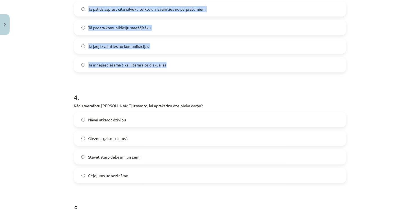
scroll to position [338, 0]
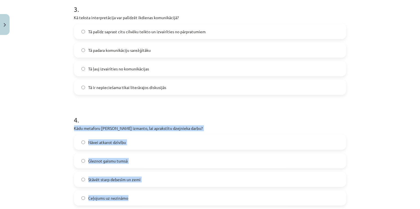
drag, startPoint x: 68, startPoint y: 126, endPoint x: 196, endPoint y: 190, distance: 142.2
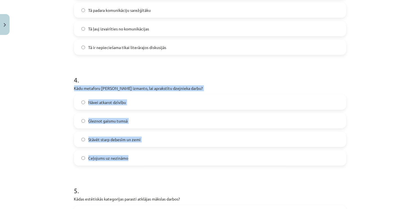
scroll to position [450, 0]
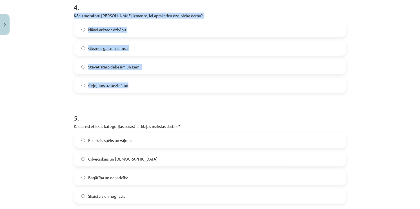
click at [131, 71] on label "Stāvēt starp debesīm un zemi" at bounding box center [210, 67] width 271 height 14
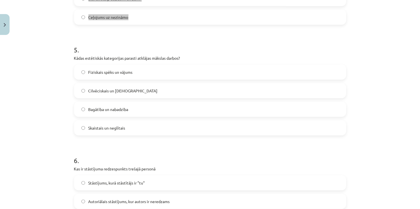
scroll to position [507, 0]
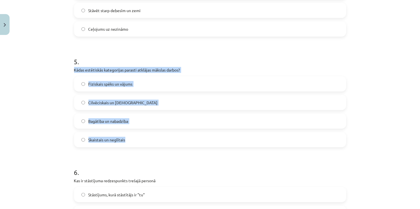
drag, startPoint x: 71, startPoint y: 68, endPoint x: 160, endPoint y: 144, distance: 116.2
click at [162, 142] on div "50 XP Saņemsi Grūts 161 pilda Apraksts Uzdevums Palīdzība 1 . Kas, pēc romantis…" at bounding box center [210, 141] width 279 height 1220
click at [134, 142] on label "Skaistais un neglītais" at bounding box center [210, 140] width 271 height 14
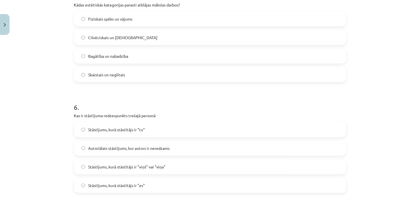
scroll to position [619, 0]
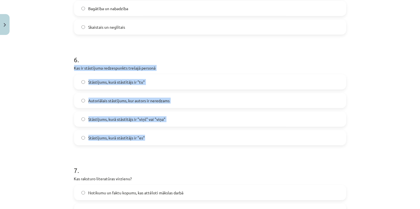
drag, startPoint x: 71, startPoint y: 69, endPoint x: 183, endPoint y: 131, distance: 128.1
click at [183, 131] on div "50 XP Saņemsi Grūts 161 pilda Apraksts Uzdevums Palīdzība 1 . Kas, pēc romantis…" at bounding box center [210, 28] width 279 height 1220
click at [88, 121] on span "Stāstījums, kurā stāstītājs ir "viņš" vai "viņa"" at bounding box center [126, 119] width 77 height 6
click at [51, 110] on div "Mācību tēma: Literatūras i - 10. klases 1.ieskaites mācību materiāls #6 Noslēgu…" at bounding box center [210, 104] width 420 height 209
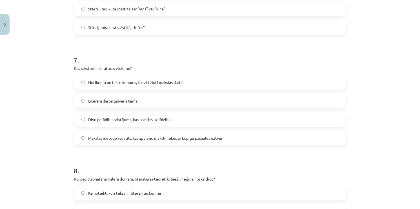
scroll to position [732, 0]
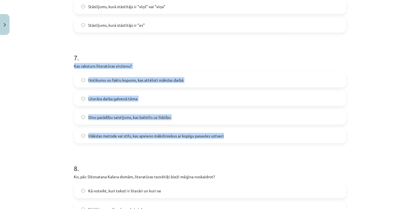
drag, startPoint x: 70, startPoint y: 66, endPoint x: 225, endPoint y: 133, distance: 168.4
click at [112, 133] on span "Mākslas metode vai stils, kas apvieno māksliniekus ar kopīgu pasaules uztveri" at bounding box center [155, 136] width 135 height 6
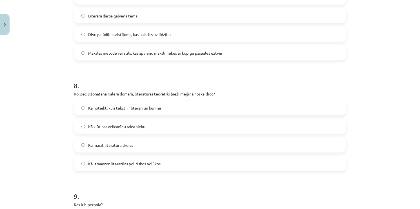
scroll to position [816, 0]
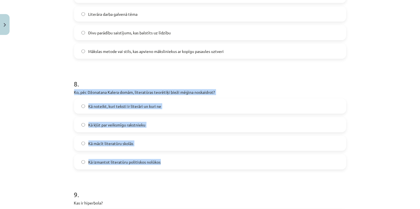
drag, startPoint x: 69, startPoint y: 92, endPoint x: 208, endPoint y: 164, distance: 156.7
click at [120, 103] on label "Kā noteikt, kuri teksti ir literāri un kuri ne" at bounding box center [210, 106] width 271 height 14
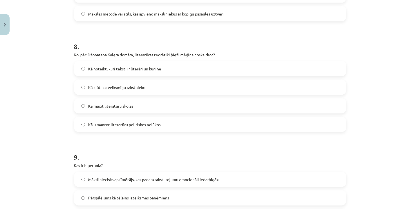
scroll to position [929, 0]
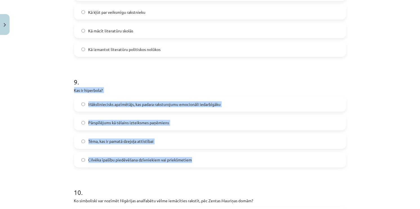
drag, startPoint x: 72, startPoint y: 88, endPoint x: 207, endPoint y: 160, distance: 152.3
click at [207, 160] on div "9 . Kas ir hiperbola? Māksliniecisks apzīmētājs, kas padara raksturojumu emocio…" at bounding box center [210, 117] width 272 height 99
click at [125, 122] on span "Pārspīlējums kā tēlains izteiksmes paņēmiens" at bounding box center [128, 123] width 81 height 6
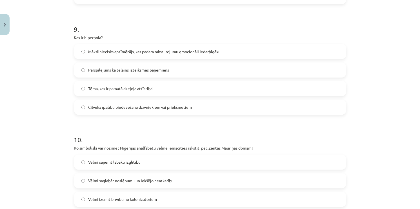
scroll to position [1041, 0]
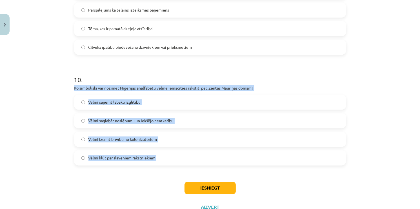
drag, startPoint x: 71, startPoint y: 88, endPoint x: 212, endPoint y: 156, distance: 156.8
click at [119, 121] on span "Vēlmi saglabāt noslēpumu un iekšējo neatkarību" at bounding box center [130, 121] width 85 height 6
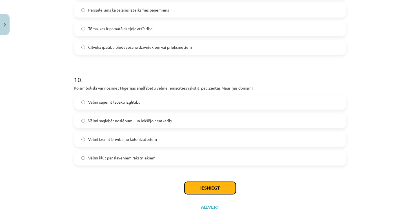
click at [210, 185] on button "Iesniegt" at bounding box center [209, 188] width 51 height 12
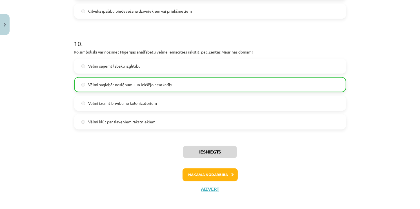
scroll to position [1081, 0]
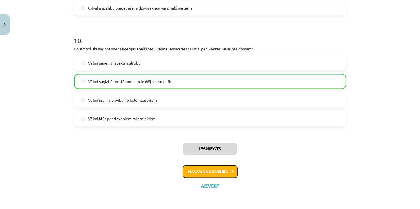
click at [199, 173] on button "Nākamā nodarbība" at bounding box center [209, 171] width 55 height 13
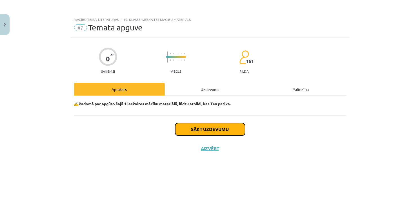
click at [199, 129] on button "Sākt uzdevumu" at bounding box center [210, 129] width 70 height 12
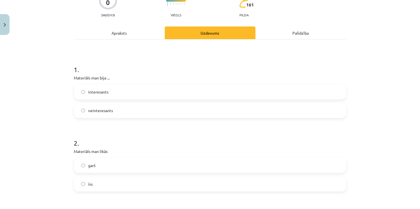
click at [100, 96] on label "interesants" at bounding box center [210, 92] width 271 height 14
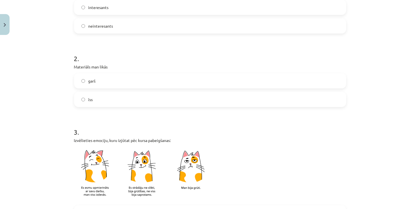
click at [93, 87] on label "garš" at bounding box center [210, 81] width 271 height 14
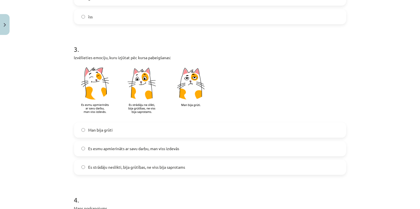
scroll to position [225, 0]
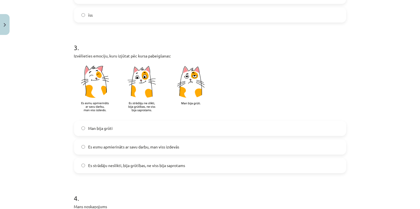
click at [93, 148] on span "Es esmu apmierināts ar savu darbu, man viss izdevās" at bounding box center [133, 147] width 91 height 6
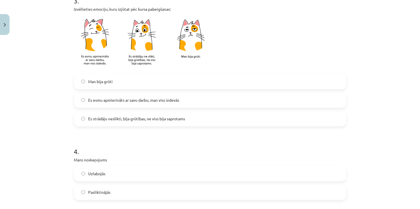
scroll to position [366, 0]
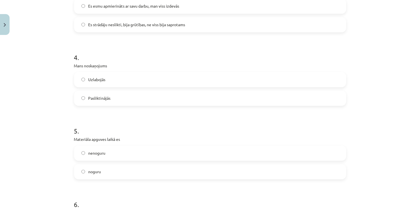
click at [83, 82] on label "Uzlabojās" at bounding box center [210, 80] width 271 height 14
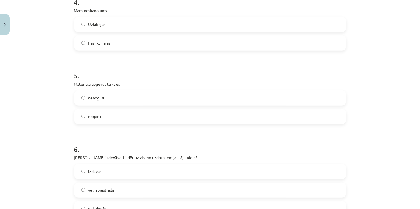
scroll to position [422, 0]
click at [85, 100] on label "nenoguru" at bounding box center [210, 97] width 271 height 14
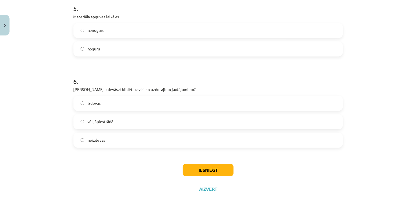
scroll to position [493, 0]
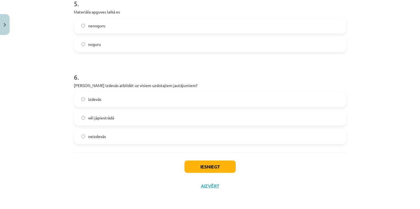
click at [84, 101] on label "izdevās" at bounding box center [210, 99] width 271 height 14
click at [212, 168] on button "Iesniegt" at bounding box center [209, 166] width 51 height 12
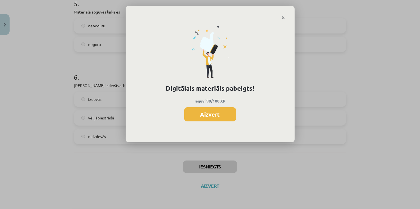
click at [229, 112] on button "Aizvērt" at bounding box center [210, 114] width 52 height 14
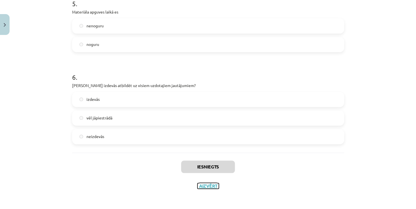
click at [203, 186] on button "Aizvērt" at bounding box center [207, 186] width 21 height 6
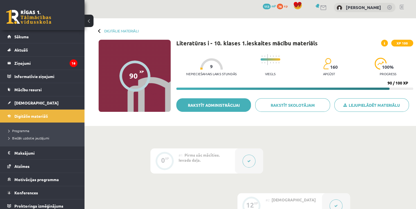
scroll to position [0, 0]
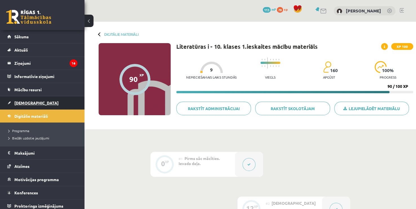
click at [33, 103] on link "[DEMOGRAPHIC_DATA]" at bounding box center [42, 102] width 70 height 13
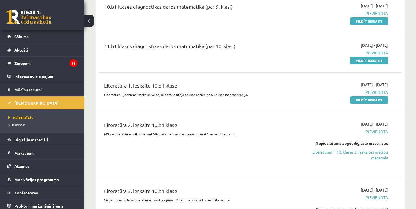
scroll to position [84, 0]
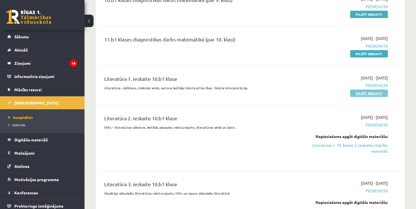
click at [370, 94] on link "Pildīt ieskaiti" at bounding box center [369, 92] width 38 height 7
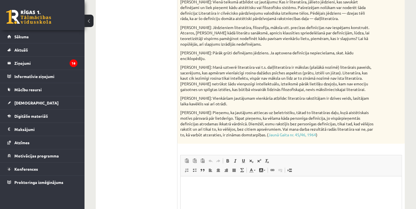
scroll to position [145, 0]
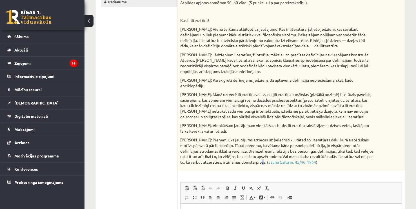
click at [255, 165] on p "[PERSON_NAME]: Pieņemu, ka jautājums attiecas uz beletristiku, tātad to literat…" at bounding box center [276, 151] width 193 height 28
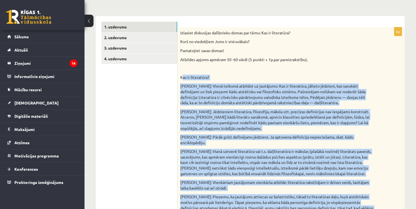
scroll to position [60, 0]
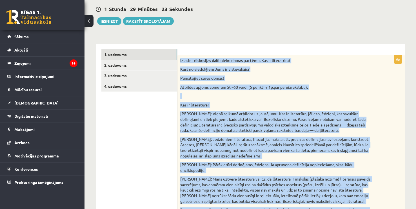
drag, startPoint x: 315, startPoint y: 169, endPoint x: 179, endPoint y: 60, distance: 174.8
click at [179, 60] on div "Izlasiet diskusijas dalībnieku domas par tēmu: Kas ir literatūra? Kurš no viedo…" at bounding box center [290, 155] width 227 height 201
copy div "Loremips dolorsitam consectetu adipi eli sedd: Eiu te incididunt? Utla et dolor…"
click at [212, 93] on div "Izlasiet diskusijas dalībnieku domas par tēmu: Kas ir literatūra? Kurš no viedo…" at bounding box center [290, 155] width 227 height 201
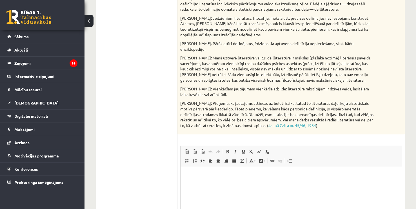
scroll to position [257, 0]
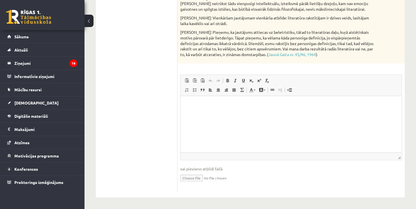
click at [217, 113] on html at bounding box center [290, 104] width 221 height 17
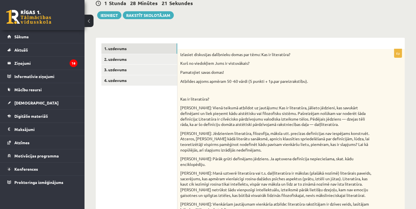
scroll to position [60, 0]
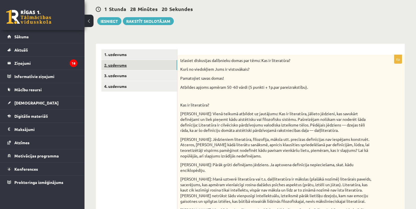
click at [142, 64] on link "2. uzdevums" at bounding box center [139, 65] width 76 height 10
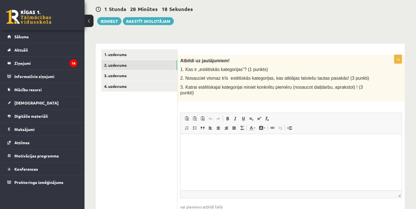
scroll to position [0, 0]
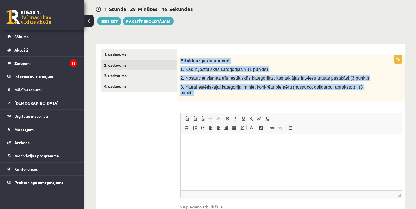
drag, startPoint x: 179, startPoint y: 60, endPoint x: 374, endPoint y: 86, distance: 197.3
click at [374, 86] on div "Atbildi uz jautājumiem! 1. Kas ir „estētiskās kategorijas”? (1 punkts) 2. Nosau…" at bounding box center [290, 78] width 227 height 47
copy div "Atbildi uz jautājumiem! 1. Kas ir „estētiskās kategorijas”? (1 punkts) 2. Nosau…"
click at [201, 76] on span "2. Nosauciet vismaz trīs estētiskās kategorijas, kas atklājas latviešu tautas p…" at bounding box center [274, 78] width 189 height 5
click at [184, 71] on span "1. Kas ir „estētiskās kategorijas”? (1 punkts)" at bounding box center [224, 69] width 88 height 5
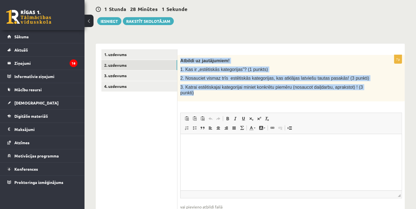
click at [182, 71] on span "1. Kas ir „estētiskās kategorijas”? (1 punkts)" at bounding box center [224, 69] width 88 height 5
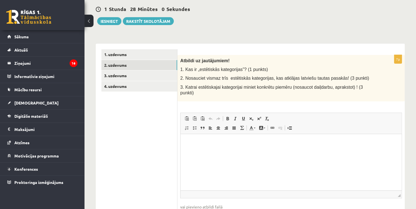
click at [182, 70] on span "1. Kas ir „estētiskās kategorijas”? (1 punkts)" at bounding box center [224, 69] width 88 height 5
drag, startPoint x: 183, startPoint y: 70, endPoint x: 179, endPoint y: 70, distance: 4.5
click at [178, 70] on div "Atbildi uz jautājumiem! 1. Kas ir „estētiskās kategorijas”? (1 punkts) 2. Nosau…" at bounding box center [290, 78] width 227 height 47
copy span "1."
click at [217, 146] on html at bounding box center [290, 142] width 221 height 17
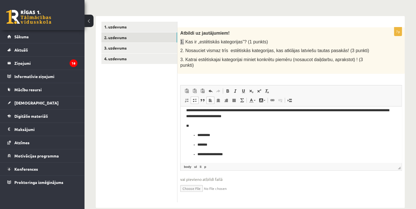
scroll to position [92, 0]
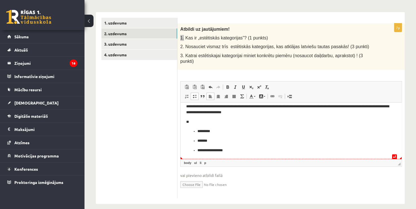
click at [237, 151] on p "**********" at bounding box center [288, 150] width 183 height 6
click at [232, 150] on p "**********" at bounding box center [288, 150] width 183 height 6
click at [187, 156] on html "**********" at bounding box center [290, 128] width 221 height 61
click at [240, 151] on p "**********" at bounding box center [288, 150] width 183 height 6
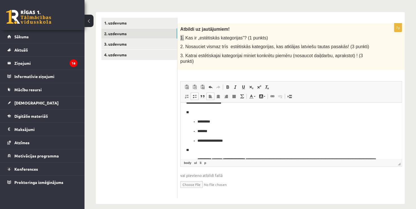
scroll to position [54, 0]
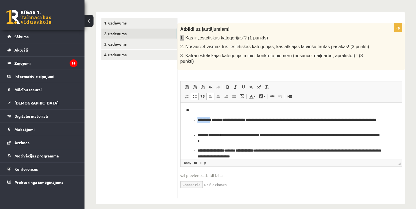
drag, startPoint x: 215, startPoint y: 120, endPoint x: 198, endPoint y: 120, distance: 16.9
click at [198, 120] on strong "**********" at bounding box center [204, 120] width 14 height 4
click at [227, 85] on span at bounding box center [227, 87] width 5 height 5
click at [225, 137] on p "**********" at bounding box center [288, 138] width 183 height 12
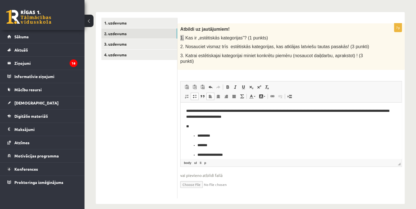
scroll to position [0, 0]
click at [144, 44] on link "3. uzdevums" at bounding box center [139, 44] width 76 height 10
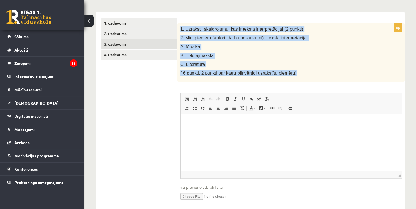
drag, startPoint x: 180, startPoint y: 29, endPoint x: 306, endPoint y: 73, distance: 133.5
click at [306, 73] on div "1. Uzraksti skaidrojumu, kas ir teksta interpretācija! (2 punkti) 2. Mini piemē…" at bounding box center [290, 52] width 227 height 59
copy div "1. Uzraksti skaidrojumu, kas ir teksta interpretācija! (2 punkti) 2. Mini piemē…"
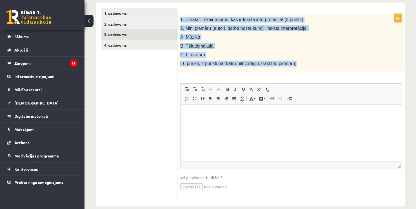
scroll to position [109, 0]
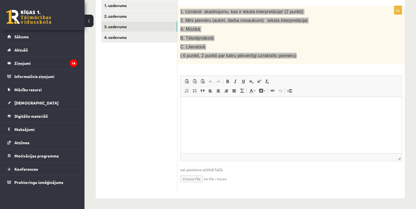
click at [206, 110] on html at bounding box center [290, 105] width 221 height 17
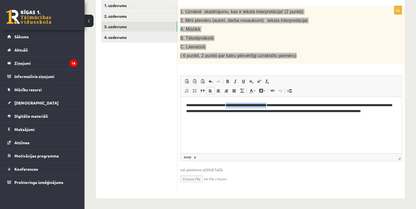
drag, startPoint x: 227, startPoint y: 106, endPoint x: 278, endPoint y: 102, distance: 51.0
click at [278, 102] on p "**********" at bounding box center [291, 110] width 210 height 17
click at [230, 82] on link "Bold Keyboard shortcut Ctrl+B" at bounding box center [227, 81] width 8 height 7
click at [229, 82] on link "Bold Keyboard shortcut Ctrl+B" at bounding box center [227, 81] width 8 height 7
click at [261, 115] on p "**********" at bounding box center [291, 110] width 210 height 17
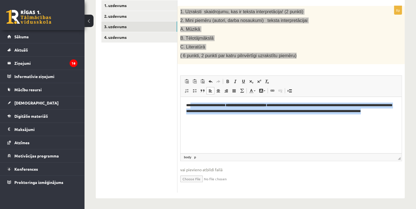
drag, startPoint x: 239, startPoint y: 120, endPoint x: 190, endPoint y: 107, distance: 50.6
click at [190, 107] on p "**********" at bounding box center [291, 110] width 210 height 17
copy p "**********"
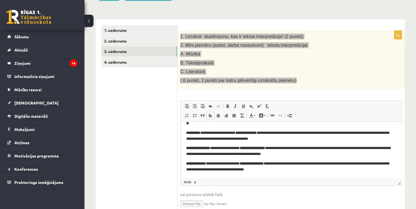
scroll to position [28, 0]
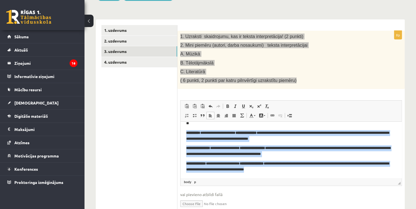
drag, startPoint x: 289, startPoint y: 171, endPoint x: 359, endPoint y: 253, distance: 108.2
click at [180, 131] on html "**********" at bounding box center [290, 136] width 221 height 84
copy body "**********"
click at [265, 146] on strong "**********" at bounding box center [251, 148] width 25 height 4
drag, startPoint x: 261, startPoint y: 162, endPoint x: 184, endPoint y: 133, distance: 82.8
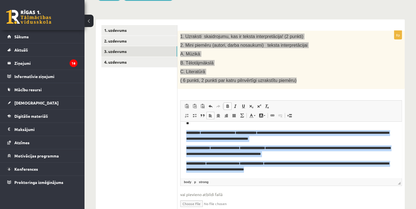
click at [184, 133] on html "**********" at bounding box center [290, 136] width 221 height 84
copy body "**********"
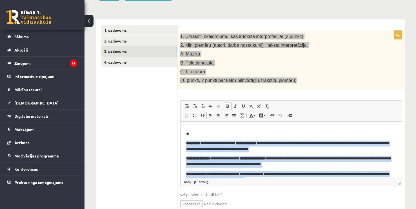
scroll to position [0, 0]
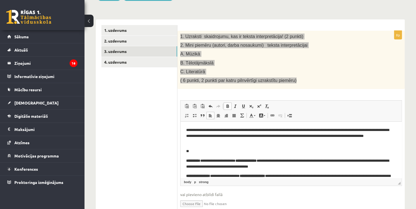
click at [199, 151] on p "**" at bounding box center [289, 151] width 206 height 6
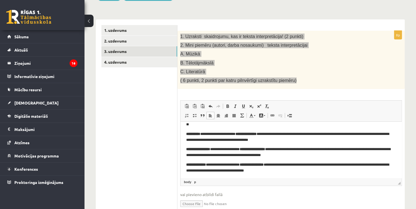
scroll to position [28, 0]
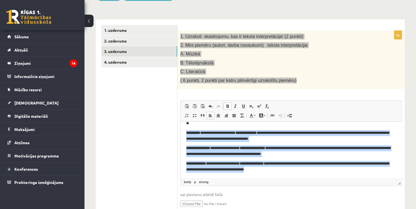
drag, startPoint x: 185, startPoint y: 131, endPoint x: 351, endPoint y: 181, distance: 173.3
click at [351, 178] on html "**********" at bounding box center [290, 136] width 221 height 84
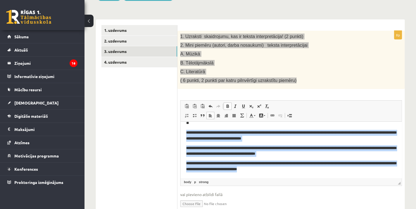
drag, startPoint x: 280, startPoint y: 165, endPoint x: 179, endPoint y: 135, distance: 105.4
click at [180, 135] on html "**********" at bounding box center [290, 135] width 221 height 84
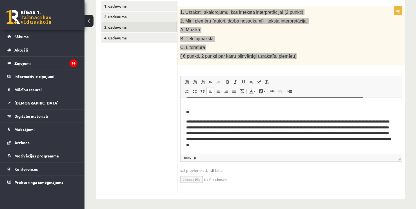
scroll to position [109, 0]
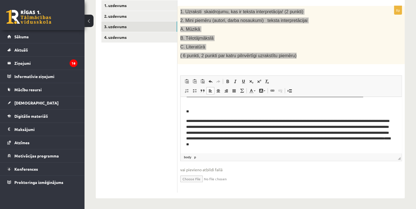
click at [293, 126] on p "**********" at bounding box center [289, 132] width 206 height 29
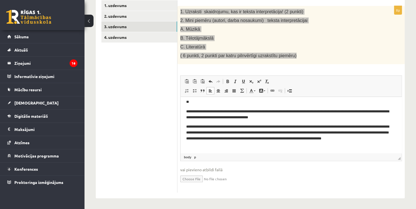
click at [311, 133] on p "**********" at bounding box center [289, 135] width 206 height 23
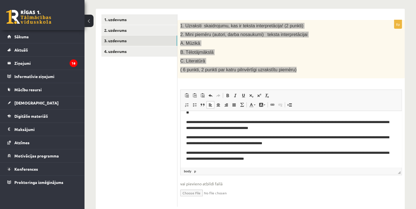
scroll to position [53, 0]
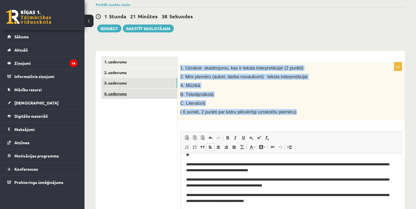
click at [146, 95] on link "4. uzdevums" at bounding box center [139, 93] width 76 height 10
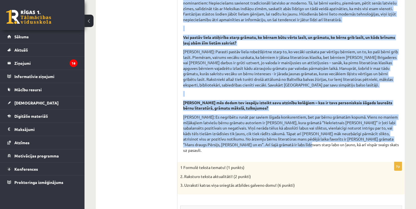
scroll to position [201, 0]
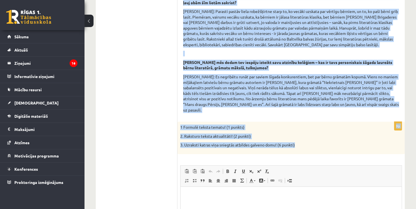
drag, startPoint x: 190, startPoint y: 54, endPoint x: 296, endPoint y: 135, distance: 133.7
click at [296, 136] on div "Izlasi interviju ar Valdi Rūmnieku kultūras portālā www.satori.lv un veic uzdev…" at bounding box center [290, 95] width 227 height 386
copy form "Izlasi interviju ar Valdi Rūmnieku kultūras portālā www.satori.lv un veic uzdev…"
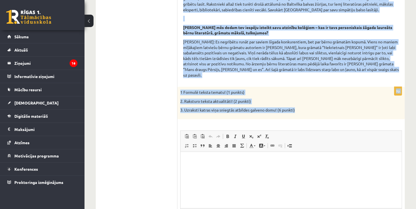
scroll to position [286, 0]
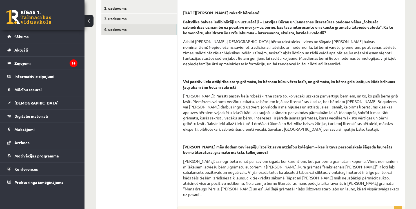
click at [170, 69] on ul "1. uzdevums 2. uzdevums 3. uzdevums 4. uzdevums" at bounding box center [139, 179] width 76 height 374
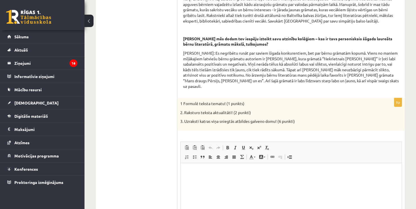
scroll to position [230, 0]
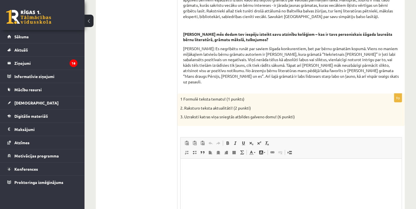
click at [203, 168] on p "Editor, wiswyg-editor-user-answer-47433972275000" at bounding box center [291, 167] width 210 height 6
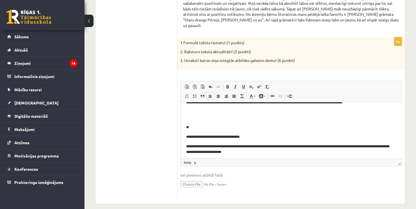
scroll to position [39, 0]
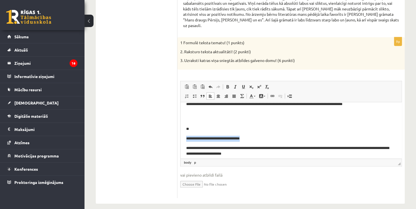
drag, startPoint x: 186, startPoint y: 138, endPoint x: 253, endPoint y: 137, distance: 67.6
click at [253, 137] on html "**********" at bounding box center [290, 128] width 221 height 130
copy p "**********"
click at [191, 129] on p "**" at bounding box center [289, 129] width 206 height 6
drag, startPoint x: 185, startPoint y: 137, endPoint x: 263, endPoint y: 137, distance: 77.1
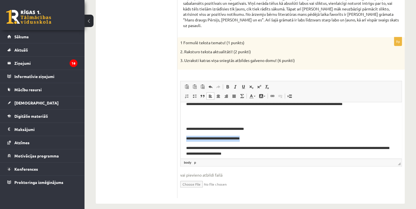
click at [263, 137] on html "**********" at bounding box center [290, 128] width 221 height 130
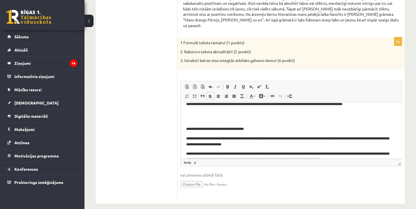
click at [183, 131] on html "**********" at bounding box center [290, 123] width 221 height 121
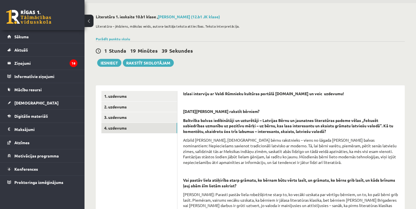
scroll to position [5, 0]
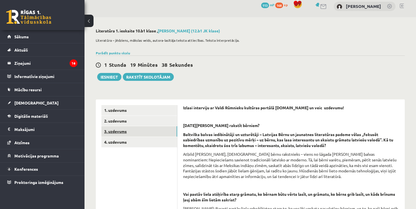
click at [126, 128] on link "3. uzdevums" at bounding box center [139, 131] width 76 height 10
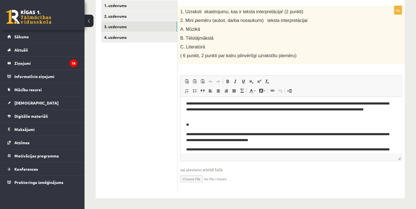
scroll to position [0, 0]
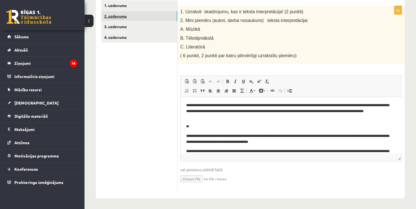
click at [120, 12] on link "2. uzdevums" at bounding box center [139, 16] width 76 height 10
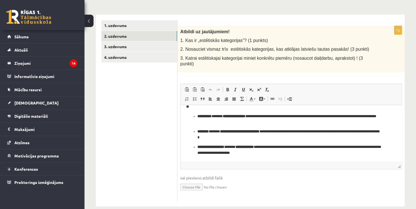
scroll to position [92, 0]
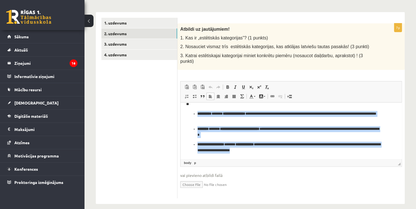
drag, startPoint x: 281, startPoint y: 152, endPoint x: 195, endPoint y: 111, distance: 94.9
click at [195, 111] on ul "**********" at bounding box center [291, 132] width 210 height 42
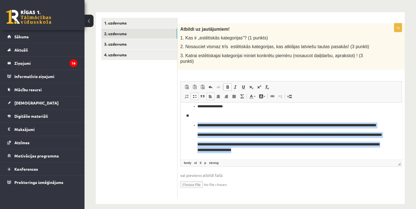
drag, startPoint x: 269, startPoint y: 136, endPoint x: 203, endPoint y: 110, distance: 71.4
click at [198, 122] on li "**********" at bounding box center [290, 137] width 187 height 31
click at [227, 85] on span at bounding box center [227, 87] width 5 height 5
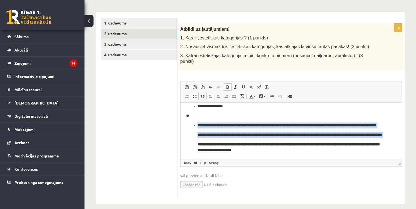
click at [229, 83] on link "Bold Keyboard shortcut Ctrl+B" at bounding box center [227, 86] width 8 height 7
click at [229, 85] on span at bounding box center [227, 87] width 5 height 5
click at [271, 134] on p "**********" at bounding box center [290, 135] width 187 height 6
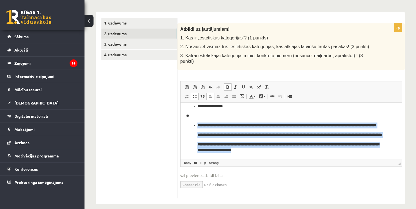
drag, startPoint x: 299, startPoint y: 149, endPoint x: 196, endPoint y: 112, distance: 109.2
click at [196, 122] on ul "**********" at bounding box center [291, 137] width 210 height 31
copy li "**********"
drag, startPoint x: 287, startPoint y: 149, endPoint x: 186, endPoint y: 113, distance: 107.8
click at [186, 113] on html "**********" at bounding box center [290, 106] width 221 height 105
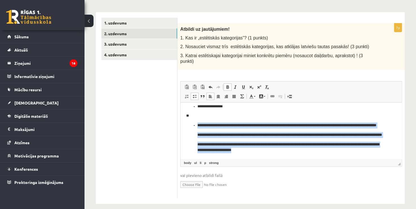
click at [226, 85] on span at bounding box center [227, 87] width 5 height 5
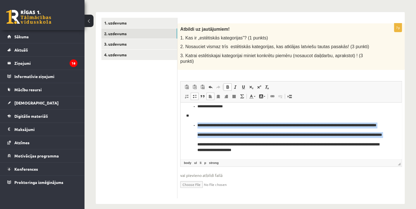
click at [226, 85] on span at bounding box center [227, 87] width 5 height 5
click at [241, 132] on p "**********" at bounding box center [290, 135] width 187 height 6
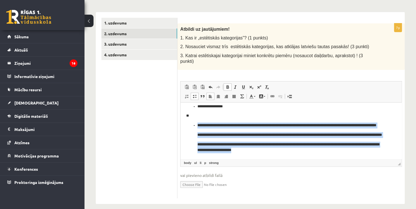
drag, startPoint x: 297, startPoint y: 149, endPoint x: 196, endPoint y: 113, distance: 107.7
click at [196, 122] on ul "**********" at bounding box center [291, 137] width 210 height 31
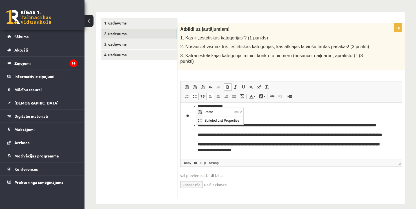
scroll to position [0, 0]
click at [198, 122] on p "**********" at bounding box center [290, 125] width 187 height 6
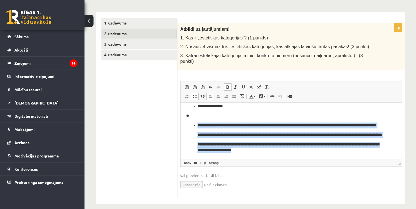
drag, startPoint x: 198, startPoint y: 110, endPoint x: 496, endPoint y: 255, distance: 331.3
click at [316, 159] on html "**********" at bounding box center [290, 106] width 221 height 105
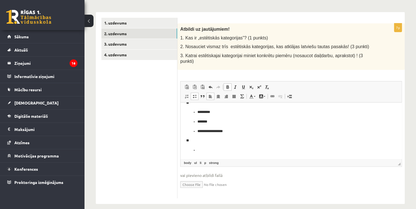
scroll to position [24, 0]
click at [204, 145] on body "**********" at bounding box center [291, 118] width 210 height 69
paste body "Editor, wiswyg-editor-user-answer-47433877522380"
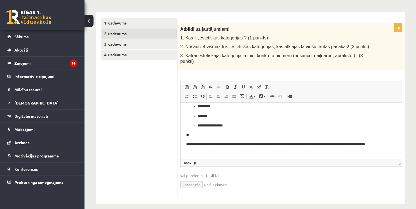
click at [186, 143] on p "**********" at bounding box center [289, 148] width 206 height 12
click at [189, 135] on p "**" at bounding box center [289, 135] width 206 height 6
click at [222, 151] on p "**********" at bounding box center [289, 147] width 206 height 12
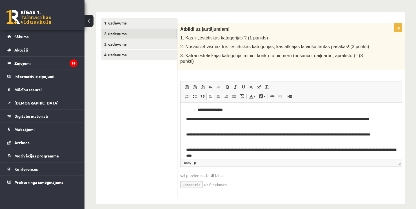
scroll to position [51, 0]
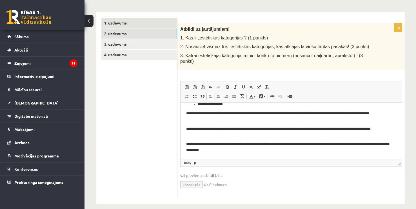
click at [120, 19] on link "1. uzdevums" at bounding box center [139, 23] width 76 height 10
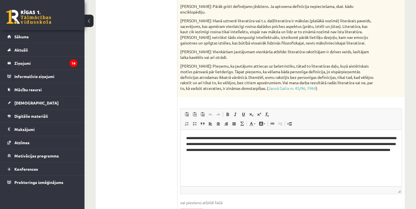
scroll to position [117, 0]
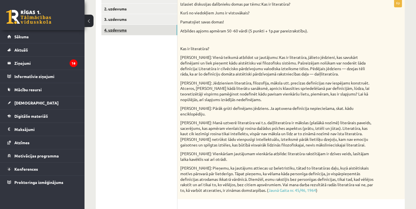
click at [138, 28] on link "4. uzdevums" at bounding box center [139, 30] width 76 height 10
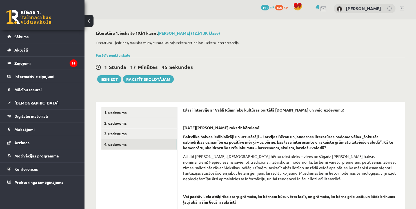
scroll to position [0, 0]
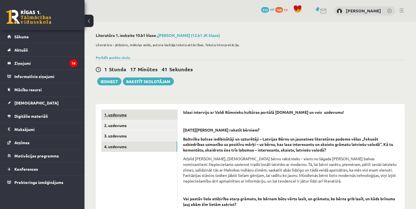
click at [127, 118] on link "1. uzdevums" at bounding box center [139, 114] width 76 height 10
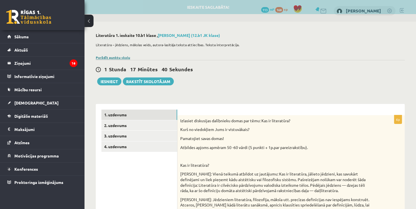
click at [112, 56] on link "Parādīt punktu skalu" at bounding box center [113, 57] width 34 height 5
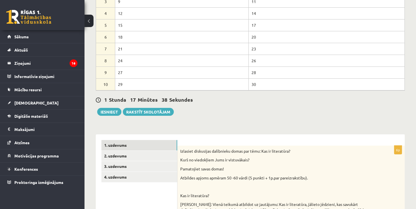
scroll to position [113, 0]
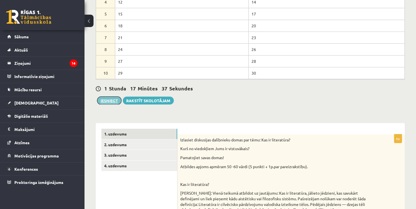
click at [111, 100] on button "Iesniegt" at bounding box center [109, 101] width 24 height 8
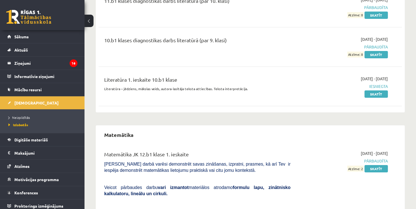
scroll to position [84, 0]
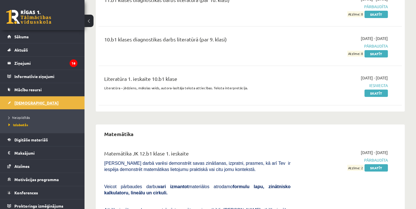
click at [42, 102] on link "[DEMOGRAPHIC_DATA]" at bounding box center [42, 102] width 70 height 13
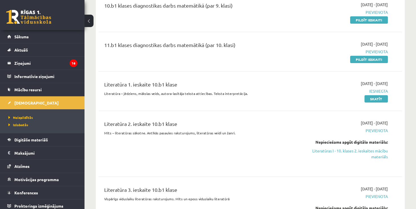
scroll to position [84, 0]
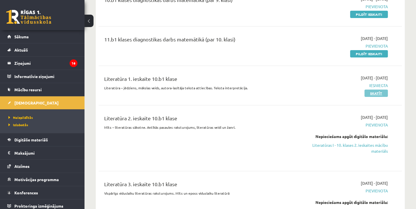
click at [385, 93] on link "Skatīt" at bounding box center [375, 92] width 23 height 7
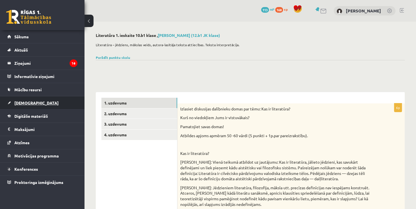
click at [46, 100] on link "[DEMOGRAPHIC_DATA]" at bounding box center [42, 102] width 70 height 13
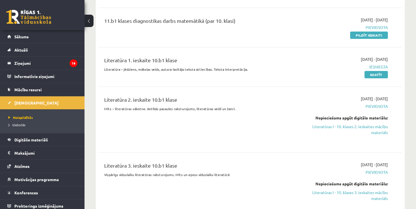
scroll to position [113, 0]
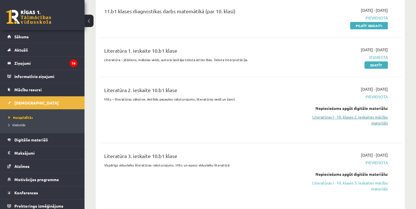
click at [315, 114] on link "Literatūras I - 10. klases 2. ieskaites mācību materiāls" at bounding box center [343, 120] width 89 height 12
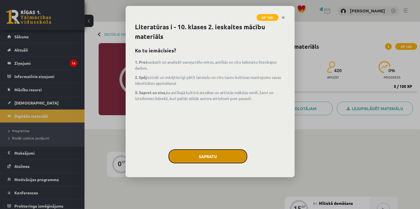
click at [229, 160] on button "Sapratu" at bounding box center [207, 156] width 79 height 14
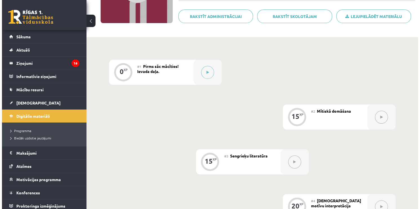
scroll to position [37, 0]
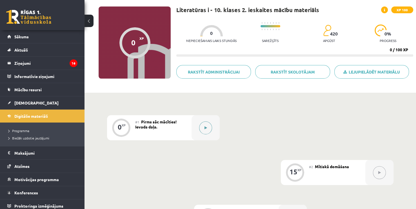
click at [202, 126] on button at bounding box center [205, 127] width 13 height 13
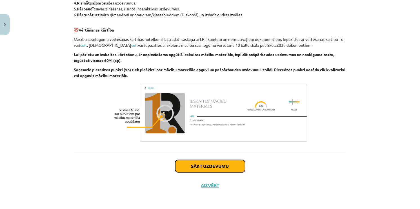
click at [201, 162] on button "Sākt uzdevumu" at bounding box center [210, 166] width 70 height 12
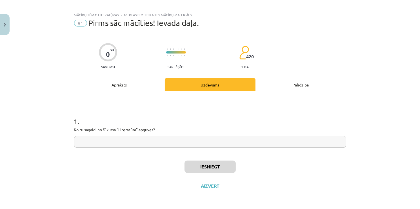
click at [146, 140] on input "text" at bounding box center [210, 142] width 272 height 12
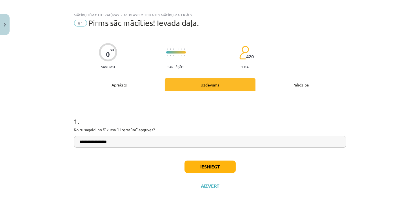
type input "**********"
click at [201, 166] on button "Iesniegt" at bounding box center [209, 166] width 51 height 12
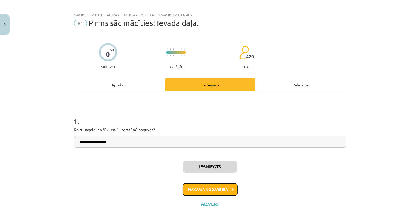
click at [218, 189] on button "Nākamā nodarbība" at bounding box center [209, 189] width 55 height 13
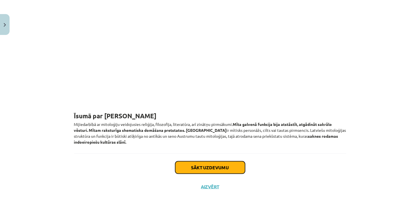
click at [212, 168] on button "Sākt uzdevumu" at bounding box center [210, 167] width 70 height 12
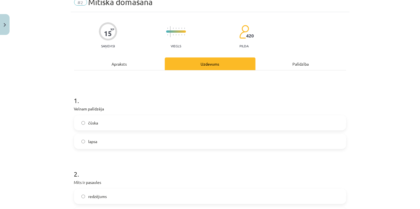
scroll to position [14, 0]
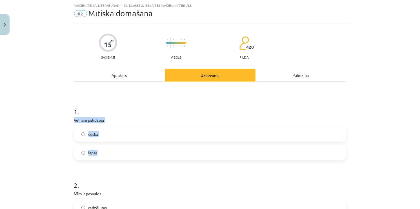
drag, startPoint x: 72, startPoint y: 120, endPoint x: 126, endPoint y: 146, distance: 60.3
copy div "Velnam palīdzēja čūska lapsa"
click at [119, 152] on label "lapsa" at bounding box center [210, 152] width 271 height 14
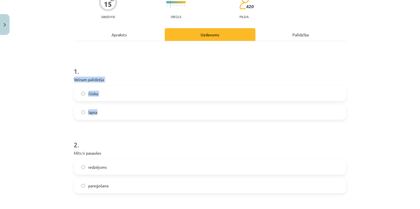
scroll to position [127, 0]
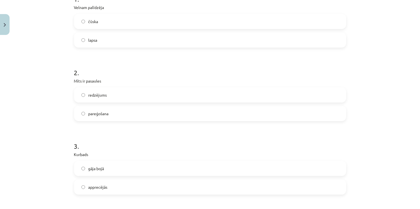
click at [143, 73] on h1 "2 ." at bounding box center [210, 67] width 272 height 17
drag, startPoint x: 69, startPoint y: 81, endPoint x: 133, endPoint y: 83, distance: 63.9
click at [133, 115] on div "15 XP Saņemsi Viegls 420 pilda Apraksts Uzdevums Palīdzība 1 . Velnam palīdzēja…" at bounding box center [210, 152] width 279 height 482
copy div "Mīts ir pasaules redzējums pareģošana"
click at [135, 96] on label "redzējums" at bounding box center [210, 95] width 271 height 14
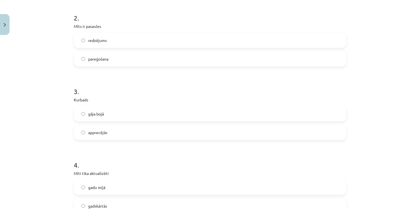
scroll to position [183, 0]
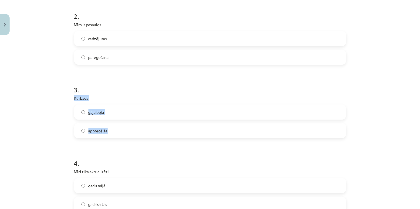
drag, startPoint x: 69, startPoint y: 98, endPoint x: 130, endPoint y: 125, distance: 66.4
click at [130, 125] on div "15 XP Saņemsi Viegls 420 pilda Apraksts Uzdevums Palīdzība 1 . Velnam palīdzēja…" at bounding box center [210, 96] width 279 height 482
copy div "Kurbads gāja bojā apprecējās"
click at [129, 127] on label "apprecējās" at bounding box center [210, 131] width 271 height 14
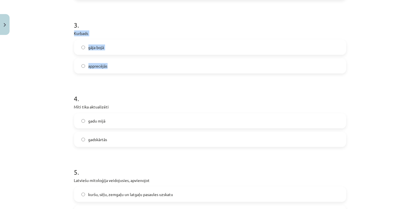
scroll to position [295, 0]
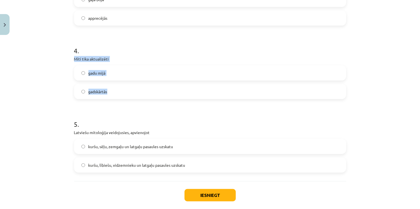
drag, startPoint x: 70, startPoint y: 57, endPoint x: 136, endPoint y: 91, distance: 73.8
copy div "Mīti tika aktualizēti gadu mijā gadskārtās"
click at [110, 86] on label "gadskārtās" at bounding box center [210, 91] width 271 height 14
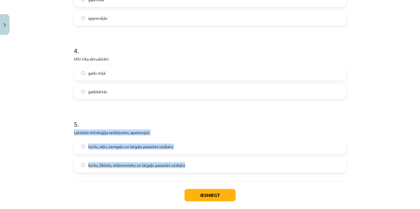
drag, startPoint x: 71, startPoint y: 132, endPoint x: 190, endPoint y: 162, distance: 122.0
copy div "Latviešu mitoloģija veidojusies, apvienojot kuršu, sēļu, zemgaļu un latgaļu pas…"
click at [162, 143] on label "kuršu, sēļu, zemgaļu un latgaļu pasaules uzskatu" at bounding box center [210, 146] width 271 height 14
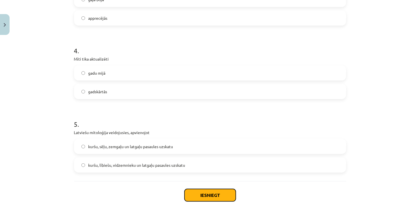
click at [220, 192] on button "Iesniegt" at bounding box center [209, 195] width 51 height 12
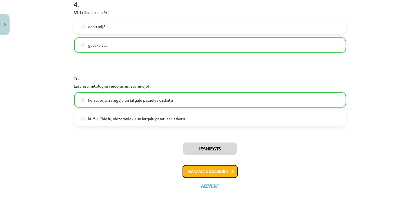
click at [209, 170] on button "Nākamā nodarbība" at bounding box center [209, 171] width 55 height 13
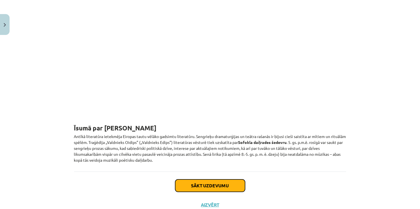
click at [183, 179] on button "Sākt uzdevumu" at bounding box center [210, 185] width 70 height 12
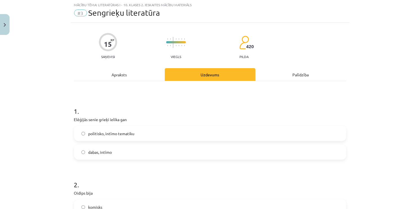
scroll to position [14, 0]
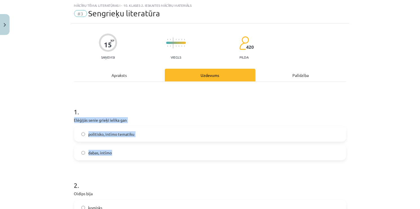
drag, startPoint x: 72, startPoint y: 118, endPoint x: 135, endPoint y: 145, distance: 68.4
click at [135, 145] on div "1 . Elēģijās senie grieķi ielika gan politisko, intīmo tematiku dabas, intīmo" at bounding box center [210, 129] width 272 height 62
copy div "Elēģijās senie grieķi ielika gan politisko, intīmo tematiku dabas, intīmo"
click at [116, 150] on label "dabas, intīmo" at bounding box center [210, 152] width 271 height 14
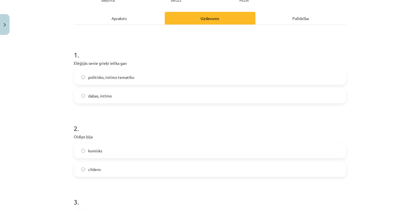
scroll to position [127, 0]
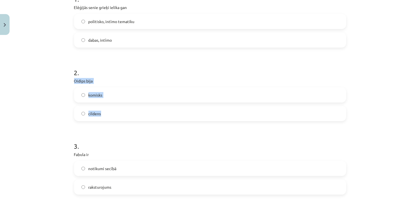
drag, startPoint x: 71, startPoint y: 79, endPoint x: 120, endPoint y: 107, distance: 57.0
click at [120, 107] on div "15 XP Saņemsi Viegls 420 pilda Apraksts Uzdevums Palīdzība 1 . Elēģijās senie g…" at bounding box center [210, 152] width 279 height 482
copy div "Oidips bija komisks cildens"
click at [109, 110] on label "cildens" at bounding box center [210, 113] width 271 height 14
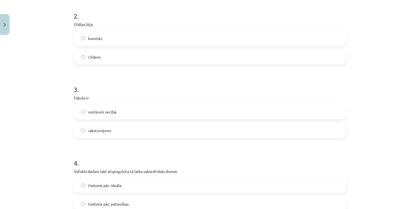
scroll to position [239, 0]
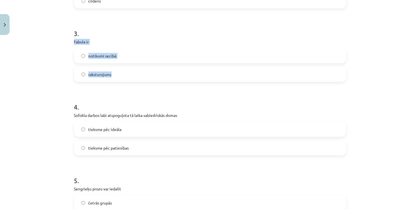
drag, startPoint x: 74, startPoint y: 42, endPoint x: 133, endPoint y: 67, distance: 64.3
click at [133, 67] on div "15 XP Saņemsi Viegls 420 pilda Apraksts Uzdevums Palīdzība 1 . Elēģijās senie g…" at bounding box center [210, 39] width 279 height 482
copy div "Fabula ir notikumi secībā raksturojums"
click at [127, 58] on label "notikumi secībā" at bounding box center [210, 56] width 271 height 14
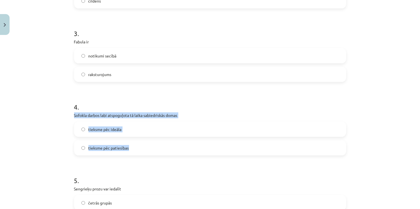
drag, startPoint x: 71, startPoint y: 113, endPoint x: 154, endPoint y: 146, distance: 89.1
click at [154, 147] on div "15 XP Saņemsi Viegls 420 pilda Apraksts Uzdevums Palīdzība 1 . Elēģijās senie g…" at bounding box center [210, 39] width 279 height 482
copy div "Sofokla darbos labi atspoguļota tā laika sabiedriskās domas tieksme pēc ideāla …"
click at [102, 146] on span "tieksme pēc patiesības" at bounding box center [108, 148] width 41 height 6
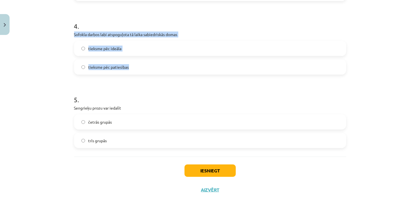
scroll to position [324, 0]
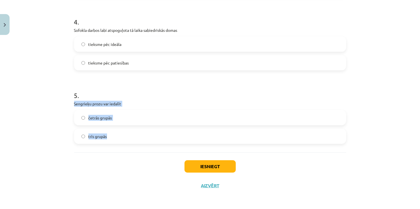
drag, startPoint x: 71, startPoint y: 102, endPoint x: 133, endPoint y: 93, distance: 62.5
copy div "Sengrieķu prozu var iedalīt četrās grupās trīs grupās"
click at [122, 135] on label "trīs grupās" at bounding box center [210, 136] width 271 height 14
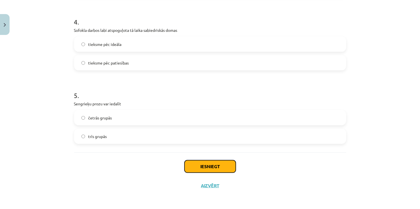
click at [223, 169] on button "Iesniegt" at bounding box center [209, 166] width 51 height 12
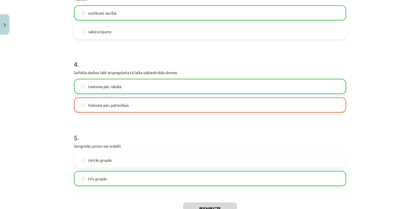
scroll to position [342, 0]
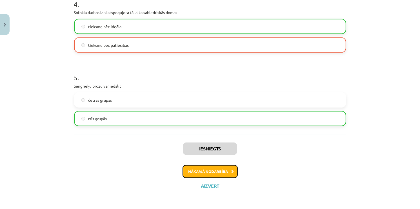
click at [223, 168] on button "Nākamā nodarbība" at bounding box center [209, 171] width 55 height 13
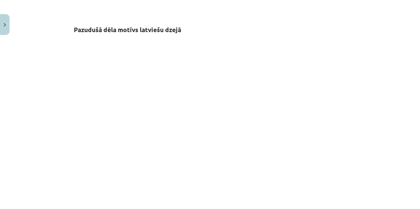
scroll to position [661, 0]
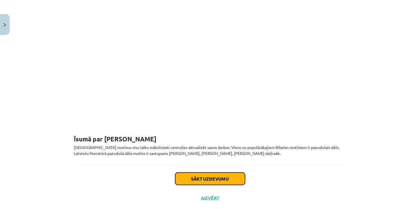
click at [229, 173] on button "Sākt uzdevumu" at bounding box center [210, 179] width 70 height 12
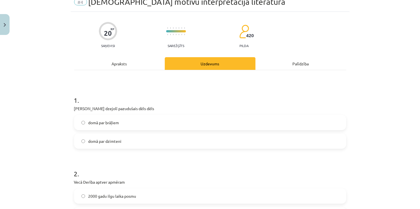
scroll to position [14, 0]
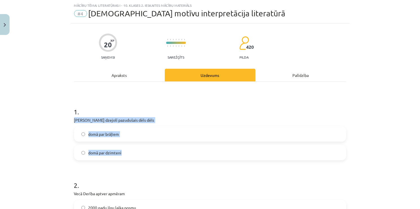
drag, startPoint x: 70, startPoint y: 118, endPoint x: 139, endPoint y: 139, distance: 72.7
click at [135, 152] on label "domā par dzimteni" at bounding box center [210, 152] width 271 height 14
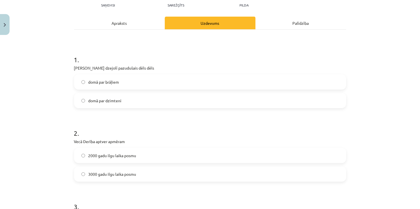
scroll to position [127, 0]
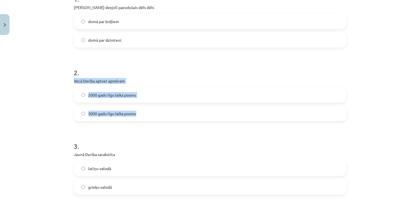
drag, startPoint x: 71, startPoint y: 79, endPoint x: 155, endPoint y: 111, distance: 90.0
click at [155, 111] on div "20 XP Saņemsi Sarežģīts 420 pilda Apraksts Uzdevums Palīdzība 1 . Jāņa Poruka d…" at bounding box center [210, 152] width 279 height 482
click at [133, 94] on span "2000 gadu ilgu laika posmu" at bounding box center [112, 95] width 48 height 6
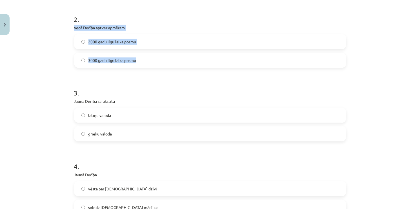
scroll to position [183, 0]
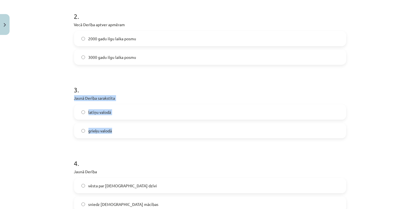
drag, startPoint x: 71, startPoint y: 97, endPoint x: 144, endPoint y: 122, distance: 76.8
click at [143, 126] on div "20 XP Saņemsi Sarežģīts 420 pilda Apraksts Uzdevums Palīdzība 1 . Jāņa Poruka d…" at bounding box center [210, 96] width 279 height 482
click at [127, 132] on label "grieķu valodā" at bounding box center [210, 131] width 271 height 14
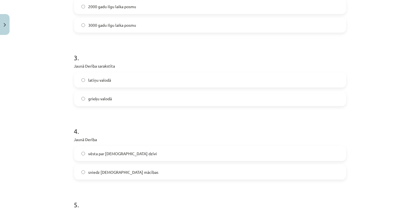
scroll to position [295, 0]
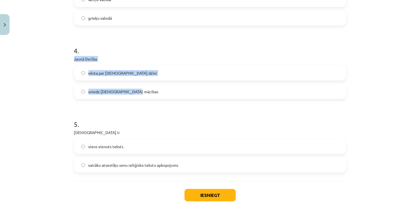
drag, startPoint x: 70, startPoint y: 58, endPoint x: 151, endPoint y: 69, distance: 81.8
click at [111, 91] on span "sniedz baznīcas mācības" at bounding box center [123, 92] width 70 height 6
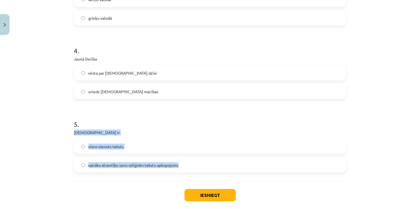
drag, startPoint x: 70, startPoint y: 129, endPoint x: 175, endPoint y: 130, distance: 105.0
click at [139, 165] on span "vairāku atsevišķu senu reliģisko tekstu apkopojums" at bounding box center [133, 165] width 90 height 6
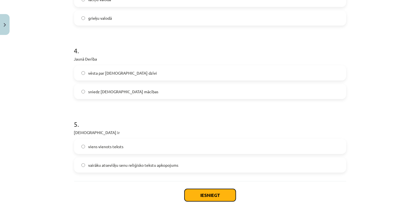
click at [217, 197] on button "Iesniegt" at bounding box center [209, 195] width 51 height 12
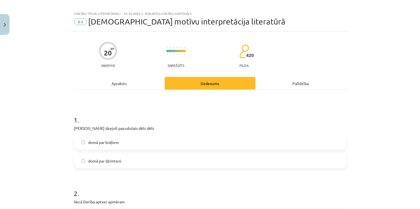
scroll to position [0, 0]
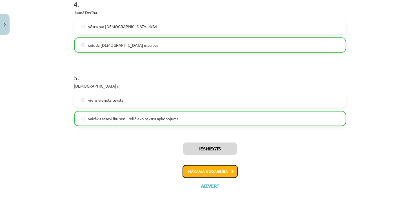
click at [210, 169] on button "Nākamā nodarbība" at bounding box center [209, 171] width 55 height 13
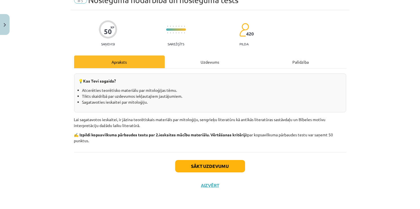
scroll to position [14, 0]
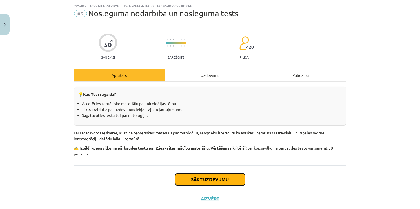
click at [215, 175] on button "Sākt uzdevumu" at bounding box center [210, 179] width 70 height 12
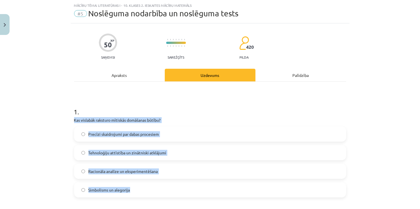
drag, startPoint x: 71, startPoint y: 118, endPoint x: 217, endPoint y: 181, distance: 158.3
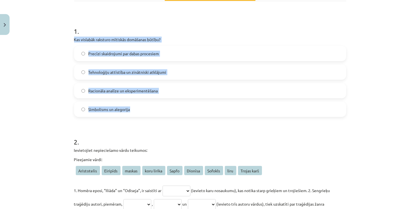
scroll to position [98, 0]
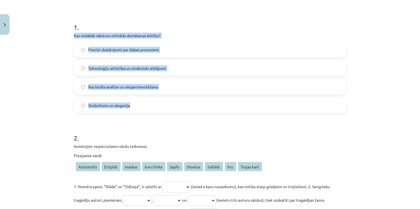
click at [158, 109] on label "Simbolisms un alegorija" at bounding box center [210, 105] width 271 height 14
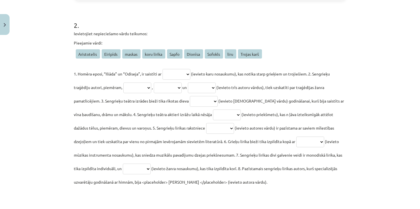
click at [27, 60] on div "**********" at bounding box center [210, 104] width 420 height 209
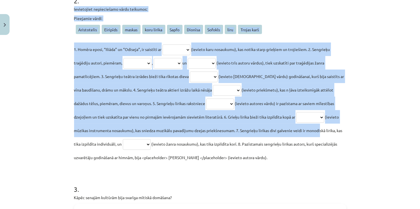
scroll to position [239, 0]
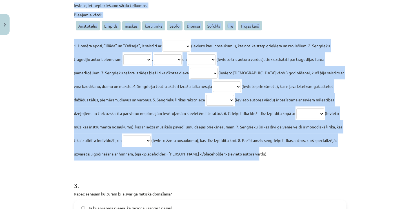
drag, startPoint x: 71, startPoint y: 32, endPoint x: 310, endPoint y: 149, distance: 265.7
click at [36, 46] on div "**********" at bounding box center [210, 104] width 420 height 209
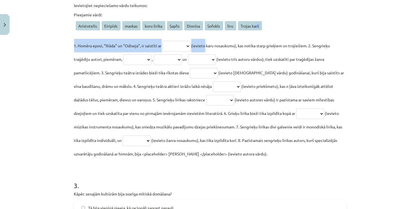
drag, startPoint x: 253, startPoint y: 26, endPoint x: 213, endPoint y: 37, distance: 41.6
click at [205, 38] on div "**********" at bounding box center [210, 86] width 272 height 149
click at [188, 44] on select "**********" at bounding box center [176, 46] width 28 height 11
select select "**********"
click at [162, 41] on select "**********" at bounding box center [176, 46] width 28 height 11
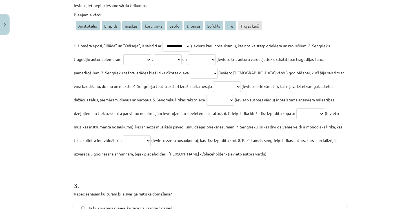
click at [153, 60] on span "," at bounding box center [152, 59] width 1 height 5
click at [148, 58] on select "**********" at bounding box center [137, 59] width 28 height 11
select select "*******"
click at [123, 54] on select "**********" at bounding box center [137, 59] width 28 height 11
click at [178, 60] on select "**********" at bounding box center [168, 59] width 28 height 11
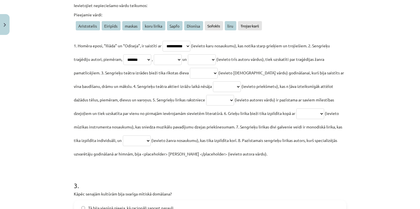
select select "********"
click at [157, 54] on select "**********" at bounding box center [168, 59] width 28 height 11
click at [216, 60] on select "**********" at bounding box center [202, 59] width 28 height 11
select select "**********"
click at [196, 54] on select "**********" at bounding box center [202, 59] width 28 height 11
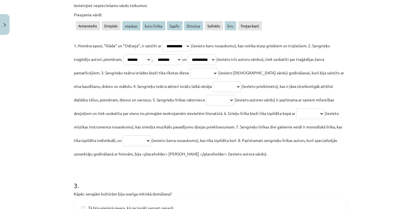
click at [207, 73] on select "**********" at bounding box center [204, 73] width 28 height 11
select select "*******"
click at [190, 68] on select "**********" at bounding box center [204, 73] width 28 height 11
click at [213, 87] on select "**********" at bounding box center [227, 86] width 28 height 11
select select "******"
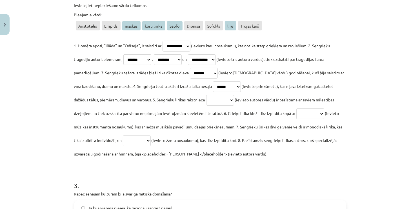
click at [213, 81] on select "**********" at bounding box center [227, 86] width 28 height 11
click at [206, 96] on select "**********" at bounding box center [220, 100] width 28 height 11
select select "*****"
click at [206, 95] on select "**********" at bounding box center [220, 100] width 28 height 11
click at [296, 113] on select "**********" at bounding box center [310, 113] width 28 height 11
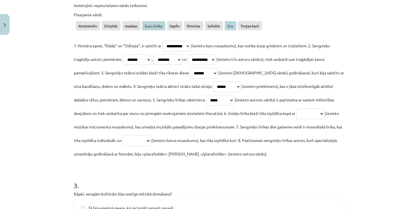
select select "****"
click at [296, 108] on select "**********" at bounding box center [310, 113] width 28 height 11
click at [145, 139] on span "(ievieto žanra nosaukumu), kas tika izpildīta korī. 8. Pazīstamais sengrieķu li…" at bounding box center [205, 147] width 263 height 19
click at [142, 141] on select "**********" at bounding box center [137, 140] width 28 height 11
click at [140, 142] on select "**********" at bounding box center [137, 140] width 28 height 11
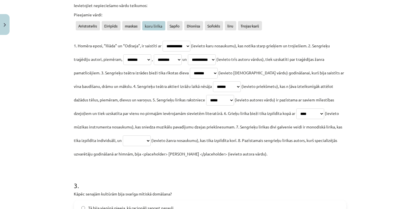
select select "**********"
click at [123, 135] on select "**********" at bounding box center [137, 140] width 28 height 11
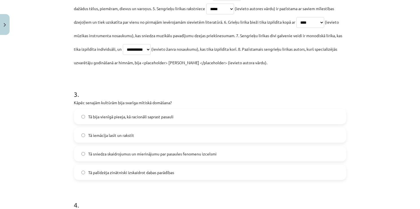
scroll to position [304, 0]
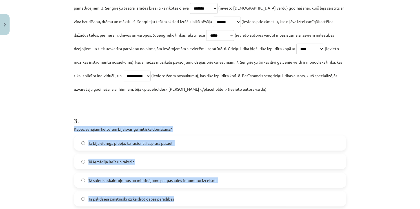
drag, startPoint x: 70, startPoint y: 128, endPoint x: 243, endPoint y: 197, distance: 185.6
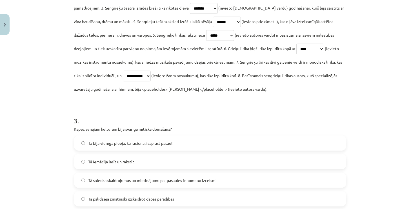
click at [175, 117] on h1 "3 ." at bounding box center [210, 115] width 272 height 17
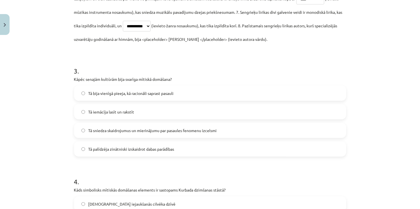
scroll to position [360, 0]
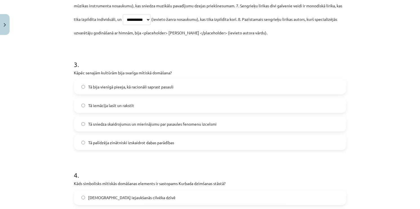
click at [166, 125] on span "Tā sniedza skaidrojumus un mierinājumu par pasaules fenomenu izcelsmi" at bounding box center [152, 124] width 128 height 6
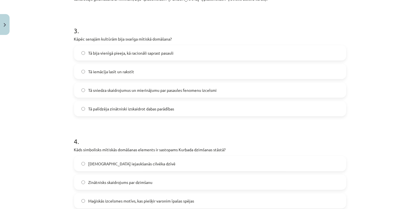
scroll to position [473, 0]
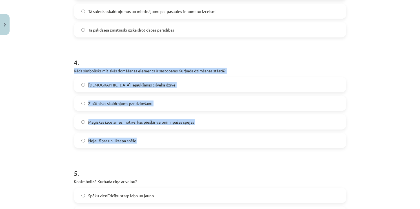
drag, startPoint x: 69, startPoint y: 69, endPoint x: 197, endPoint y: 142, distance: 147.7
click at [155, 117] on label "Maģiskās izcelsmes motīvs, kas piešķir varonim īpašas spējas" at bounding box center [210, 122] width 271 height 14
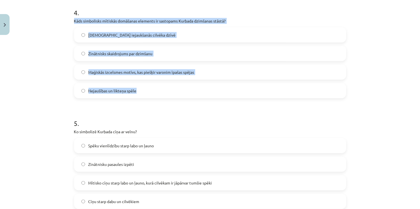
scroll to position [585, 0]
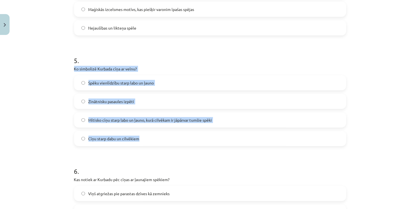
drag, startPoint x: 72, startPoint y: 68, endPoint x: 194, endPoint y: 136, distance: 139.7
click at [194, 136] on div "5 . Ko simbolizē Kurbada cīņa ar velnu? Spēku vienlīdzību starp labo un ļauno Z…" at bounding box center [210, 96] width 272 height 99
click at [151, 121] on span "Mītisko cīņu starp labo un ļauno, kurā cilvēkam ir jāpārvar tumšie spēki" at bounding box center [150, 120] width 124 height 6
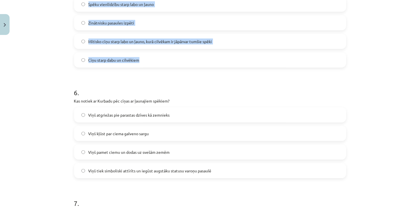
scroll to position [670, 0]
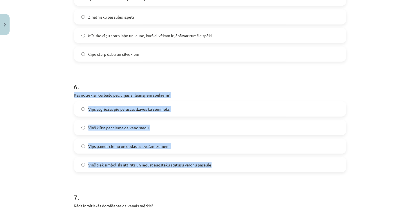
drag, startPoint x: 67, startPoint y: 94, endPoint x: 211, endPoint y: 161, distance: 158.9
click at [211, 161] on div "**********" at bounding box center [210, 104] width 420 height 209
click at [167, 165] on span "Viņš tiek simboliski attīrīts un iegūst augstāku statusu varoņu pasaulē" at bounding box center [149, 165] width 123 height 6
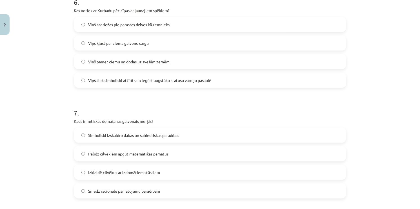
click at [147, 104] on h1 "7 ." at bounding box center [210, 107] width 272 height 17
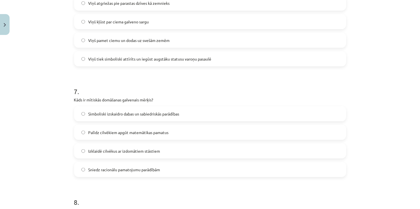
scroll to position [810, 0]
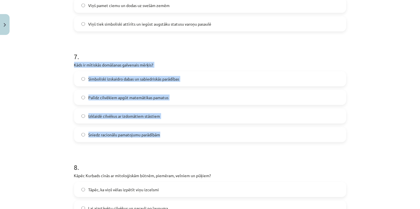
drag, startPoint x: 70, startPoint y: 65, endPoint x: 194, endPoint y: 137, distance: 144.4
click at [108, 79] on span "Simboliski izskaidro dabas un sabiedriskās parādības" at bounding box center [133, 79] width 91 height 6
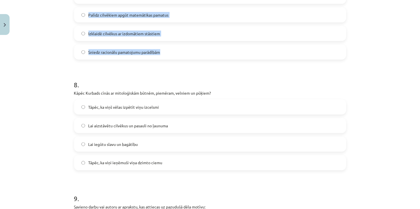
scroll to position [895, 0]
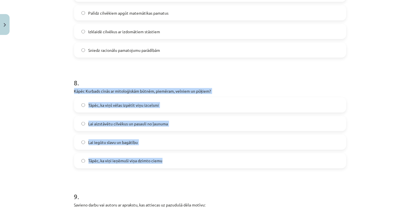
drag, startPoint x: 69, startPoint y: 87, endPoint x: 208, endPoint y: 157, distance: 155.7
click at [142, 123] on span "Lai aizstāvētu cilvēkus un pasauli no ļaunuma" at bounding box center [128, 124] width 80 height 6
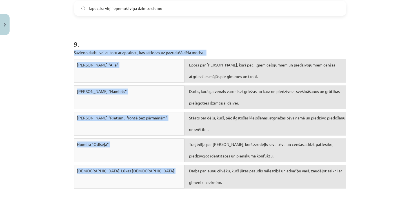
scroll to position [1092, 0]
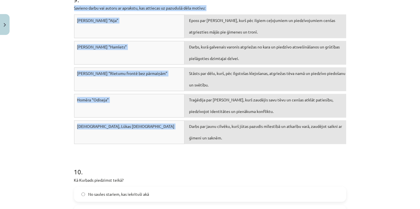
drag, startPoint x: 72, startPoint y: 63, endPoint x: 307, endPoint y: 131, distance: 244.6
click at [307, 131] on div "9 . Savieno darbu vai autoru ar aprakstu, kas attiecas uz pazudušā dēla motīvu:…" at bounding box center [210, 61] width 272 height 172
click at [379, 74] on div "**********" at bounding box center [210, 104] width 420 height 209
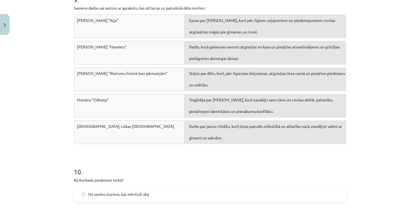
drag, startPoint x: 166, startPoint y: 69, endPoint x: 181, endPoint y: 77, distance: 16.5
click at [179, 78] on div "Erika Marija Remarka “Rietumu frontē bez pārmaiņām”" at bounding box center [129, 79] width 111 height 24
click at [384, 79] on div "**********" at bounding box center [210, 104] width 420 height 209
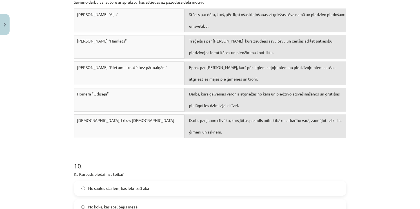
scroll to position [1204, 0]
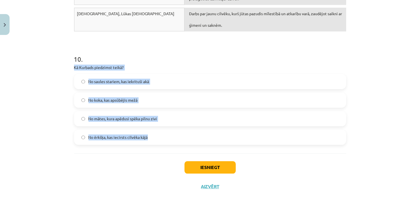
drag, startPoint x: 72, startPoint y: 64, endPoint x: 192, endPoint y: 142, distance: 143.5
click at [157, 119] on label "No mātes, kura apēdusi spēka pilnu zivi" at bounding box center [210, 118] width 271 height 14
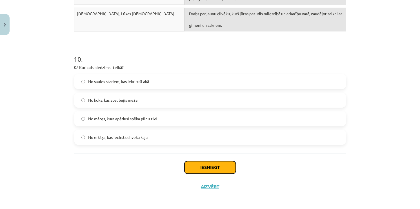
click at [205, 165] on button "Iesniegt" at bounding box center [209, 167] width 51 height 12
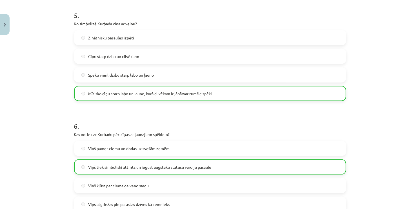
scroll to position [1222, 0]
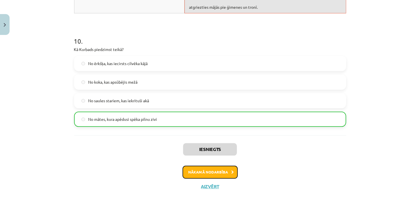
click at [207, 173] on button "Nākamā nodarbība" at bounding box center [209, 171] width 55 height 13
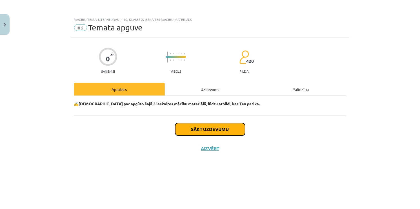
click at [229, 126] on button "Sākt uzdevumu" at bounding box center [210, 129] width 70 height 12
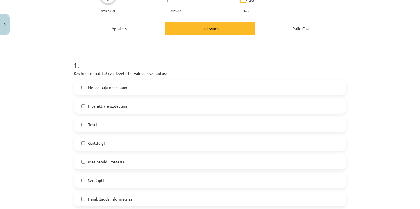
scroll to position [56, 0]
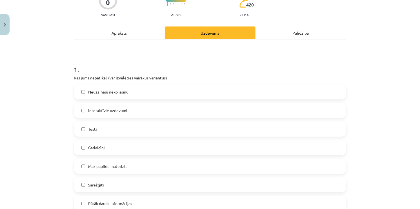
click at [113, 114] on label "Interaktīvie uzdevumi" at bounding box center [210, 110] width 271 height 14
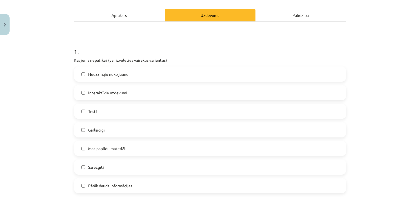
scroll to position [113, 0]
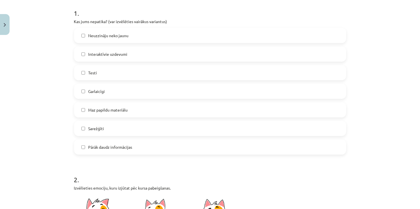
click at [126, 56] on label "Interaktīvie uzdevumi" at bounding box center [210, 54] width 271 height 14
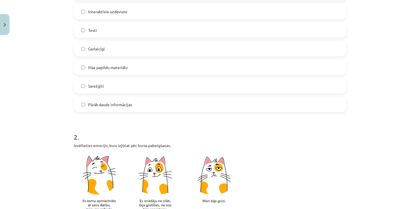
scroll to position [225, 0]
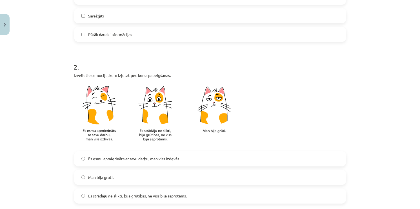
click at [115, 157] on span "Es esmu apmierināts ar savu darbu, man viss izdevās." at bounding box center [134, 159] width 92 height 6
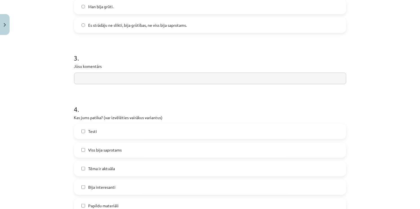
scroll to position [478, 0]
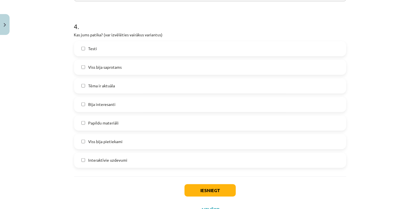
click at [110, 92] on label "Tēma ir aktuāla" at bounding box center [210, 86] width 271 height 14
click at [147, 89] on label "Tēma ir aktuāla" at bounding box center [210, 86] width 271 height 14
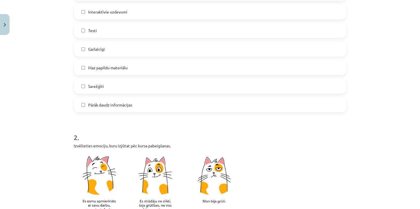
scroll to position [84, 0]
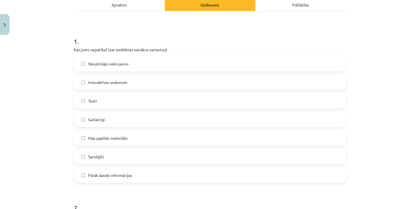
click at [110, 169] on label "Pārāk daudz informācijas" at bounding box center [210, 175] width 271 height 14
click at [123, 171] on label "Pārāk daudz informācijas" at bounding box center [210, 175] width 271 height 14
click at [112, 100] on label "Testi" at bounding box center [210, 101] width 271 height 14
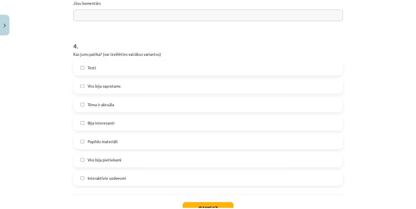
scroll to position [502, 0]
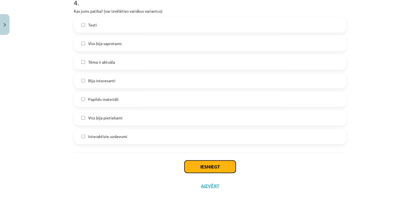
click at [218, 167] on button "Iesniegt" at bounding box center [209, 166] width 51 height 12
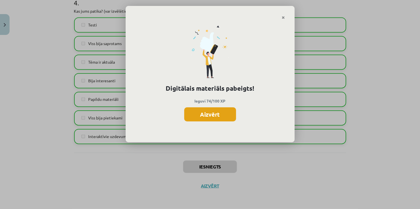
click at [212, 113] on button "Aizvērt" at bounding box center [210, 114] width 52 height 14
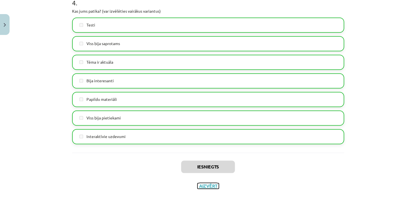
click at [208, 186] on button "Aizvērt" at bounding box center [207, 186] width 21 height 6
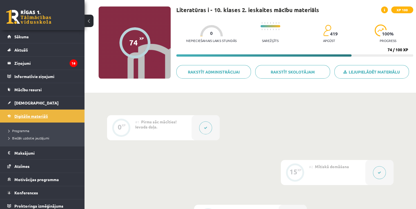
click at [38, 117] on span "Digitālie materiāli" at bounding box center [30, 115] width 33 height 5
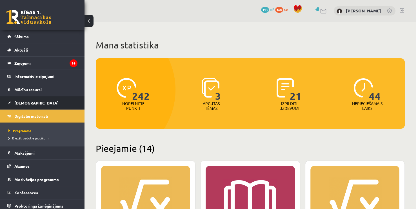
click at [34, 104] on link "[DEMOGRAPHIC_DATA]" at bounding box center [42, 102] width 70 height 13
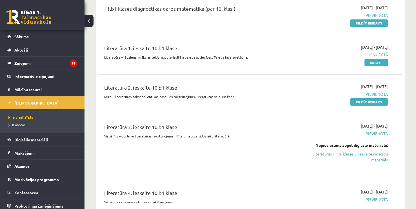
scroll to position [113, 0]
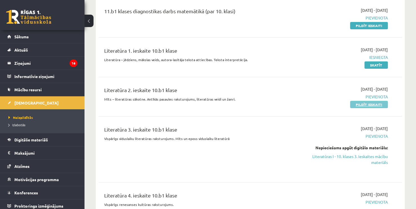
click at [357, 106] on link "Pildīt ieskaiti" at bounding box center [369, 104] width 38 height 7
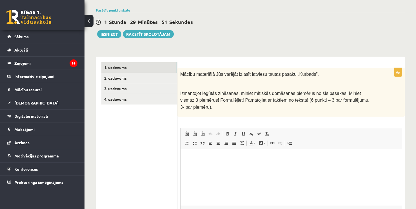
scroll to position [91, 0]
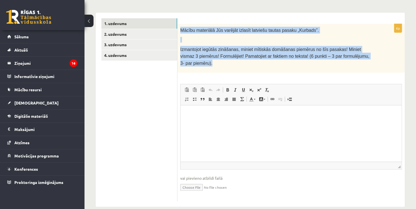
drag, startPoint x: 181, startPoint y: 29, endPoint x: 376, endPoint y: 53, distance: 196.5
click at [376, 53] on div "Mācību materiālā Jūs varējāt izlasīt latviešu tautas pasaku „Kurbads”. Izmantoj…" at bounding box center [290, 48] width 227 height 49
copy div "Mācību materiālā Jūs varējāt izlasīt latviešu tautas pasaku „Kurbads”. Izmantoj…"
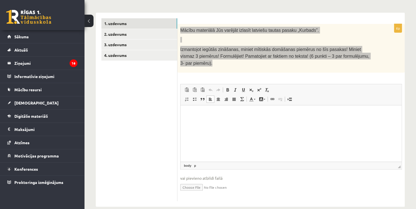
click at [208, 122] on html at bounding box center [290, 113] width 221 height 17
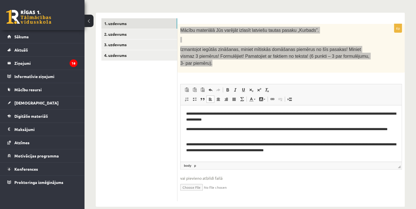
click at [190, 122] on p "**********" at bounding box center [291, 117] width 210 height 12
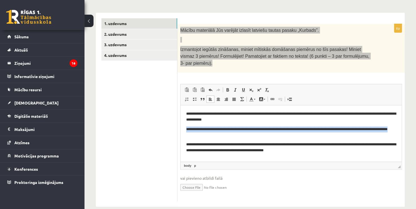
drag, startPoint x: 187, startPoint y: 128, endPoint x: 371, endPoint y: 134, distance: 183.9
click at [371, 134] on p "**********" at bounding box center [291, 132] width 210 height 12
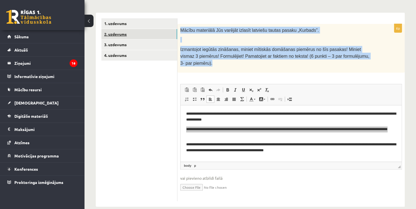
click at [110, 32] on link "2. uzdevums" at bounding box center [139, 34] width 76 height 10
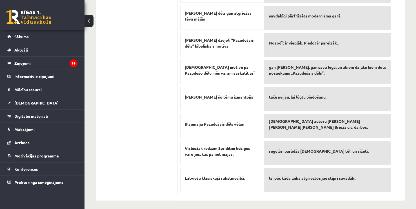
scroll to position [170, 0]
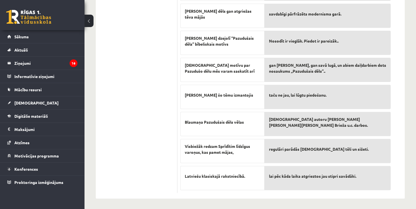
drag, startPoint x: 392, startPoint y: 57, endPoint x: 398, endPoint y: 7, distance: 50.1
drag, startPoint x: 397, startPoint y: 8, endPoint x: 134, endPoint y: 47, distance: 265.4
click at [134, 48] on ul "1. uzdevums 2. uzdevums 3. uzdevums 4. uzdevums" at bounding box center [139, 66] width 76 height 253
click at [126, 78] on ul "1. uzdevums 2. uzdevums 3. uzdevums 4. uzdevums" at bounding box center [139, 66] width 76 height 253
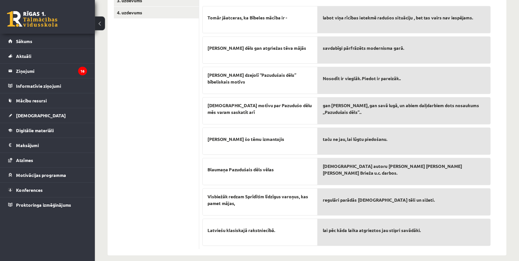
scroll to position [113, 0]
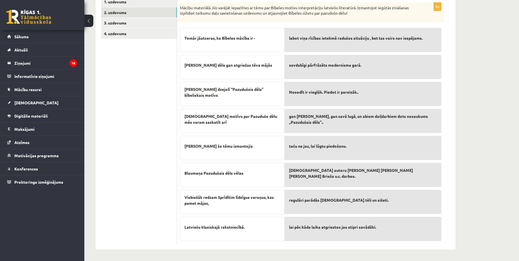
click at [415, 126] on div "**********" at bounding box center [301, 85] width 435 height 352
drag, startPoint x: 424, startPoint y: 36, endPoint x: 405, endPoint y: 44, distance: 20.6
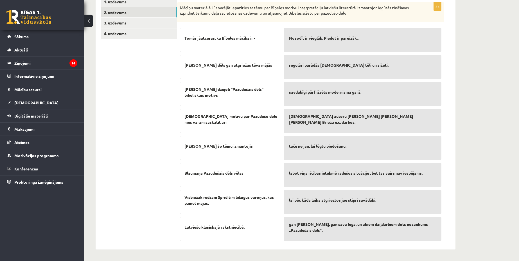
click at [415, 137] on div "**********" at bounding box center [301, 85] width 435 height 352
click at [124, 26] on link "3. uzdevums" at bounding box center [139, 23] width 76 height 10
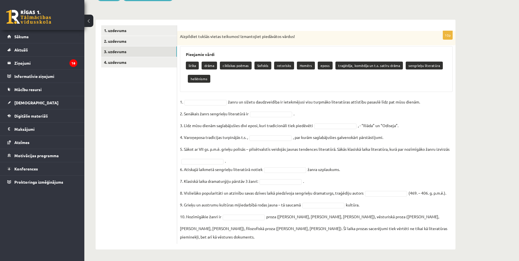
scroll to position [84, 0]
drag, startPoint x: 420, startPoint y: 64, endPoint x: 384, endPoint y: 83, distance: 40.0
click at [389, 83] on div "lirika [PERSON_NAME] poēmas [PERSON_NAME] retorisks Homērs eposs traģēdija¸ kom…" at bounding box center [316, 73] width 261 height 26
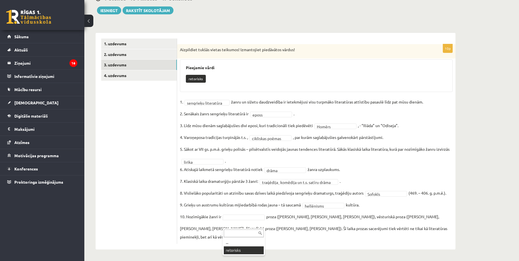
scroll to position [58, 0]
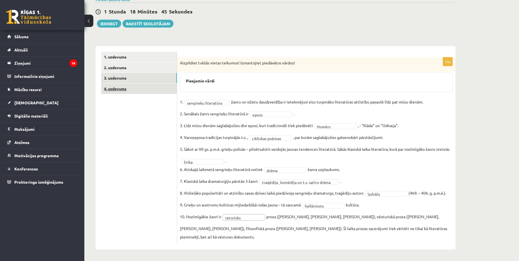
click at [131, 93] on link "4. uzdevums" at bounding box center [139, 89] width 76 height 10
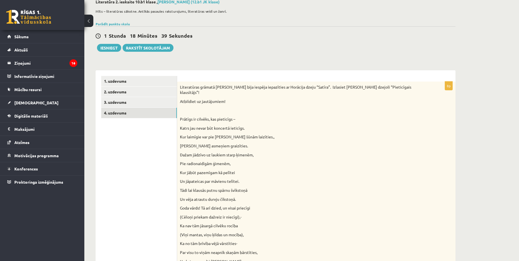
scroll to position [31, 0]
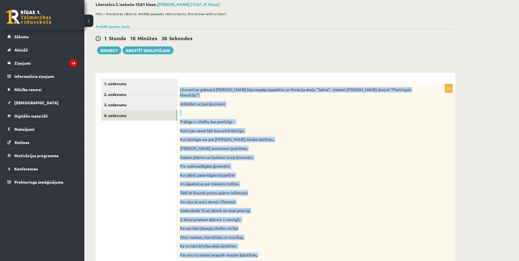
drag, startPoint x: 429, startPoint y: 163, endPoint x: 181, endPoint y: 91, distance: 258.3
click at [181, 91] on div "Literatūras grāmatā Jums bija iespēja iepazīties ar Horācija dzeju “Satīra”. Iz…" at bounding box center [316, 200] width 279 height 233
copy div "Literatūras grāmatā Jums bija iespēja iepazīties ar Horācija dzeju “Satīra”. Iz…"
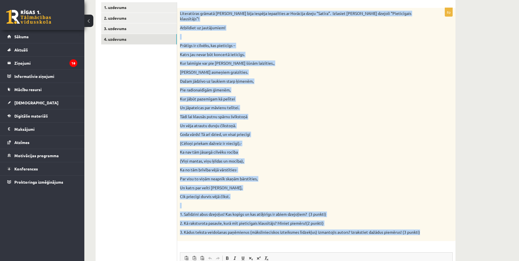
scroll to position [172, 0]
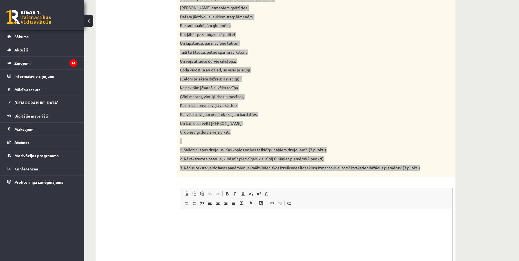
click at [241, 209] on html at bounding box center [316, 217] width 272 height 17
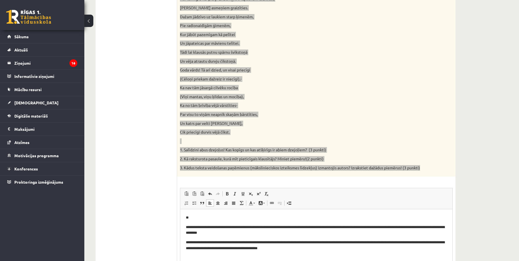
click at [322, 209] on p "**********" at bounding box center [316, 246] width 261 height 12
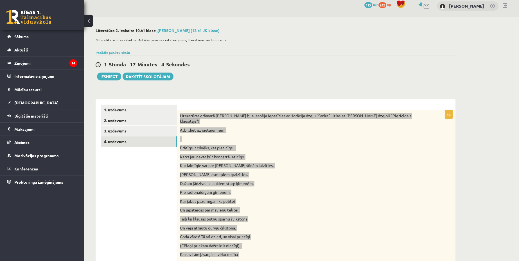
scroll to position [0, 0]
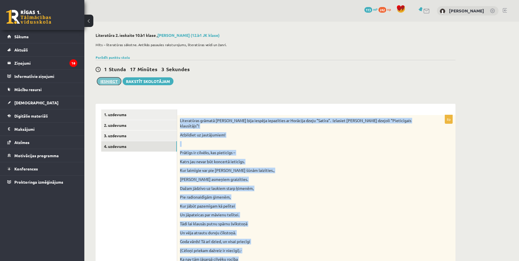
click at [113, 83] on button "Iesniegt" at bounding box center [109, 81] width 24 height 8
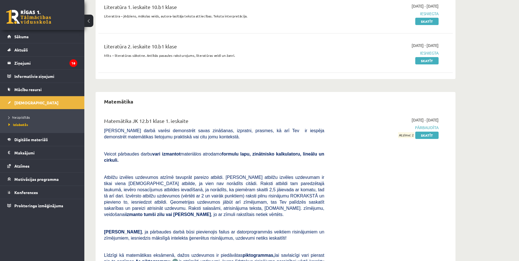
scroll to position [150, 0]
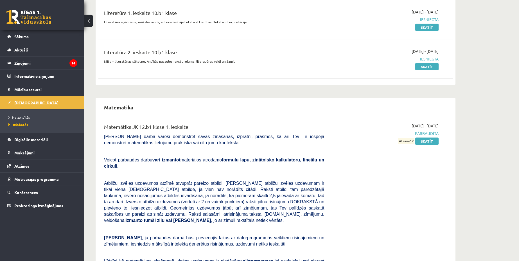
click at [46, 97] on link "[DEMOGRAPHIC_DATA]" at bounding box center [42, 102] width 70 height 13
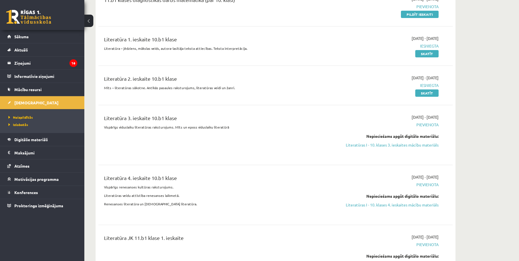
scroll to position [115, 0]
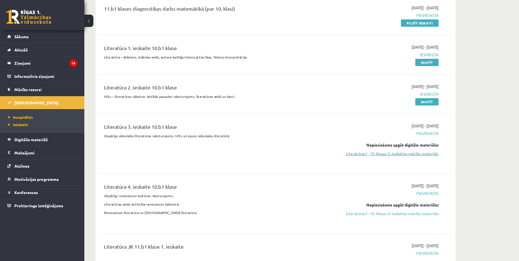
click at [397, 151] on link "Literatūras I - 10. klases 3. ieskaites mācību materiāls" at bounding box center [386, 154] width 106 height 6
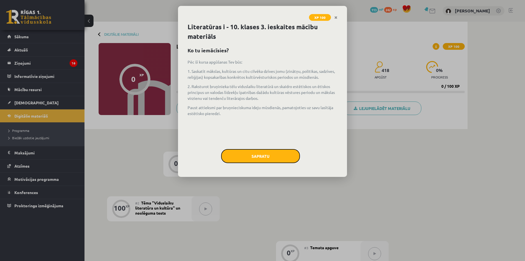
click at [270, 156] on button "Sapratu" at bounding box center [260, 156] width 79 height 14
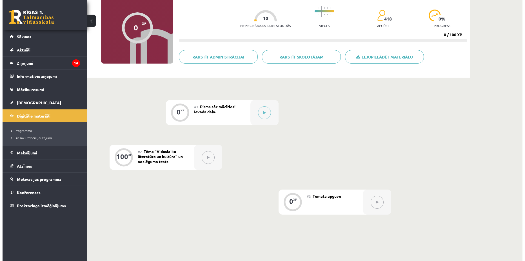
scroll to position [104, 0]
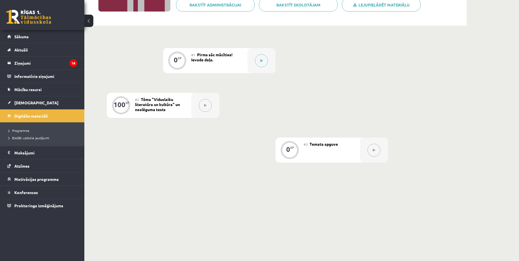
click at [217, 58] on div "#1 Pirms sāc mācīties! Ievada daļa." at bounding box center [219, 60] width 56 height 25
click at [259, 60] on button at bounding box center [261, 60] width 13 height 13
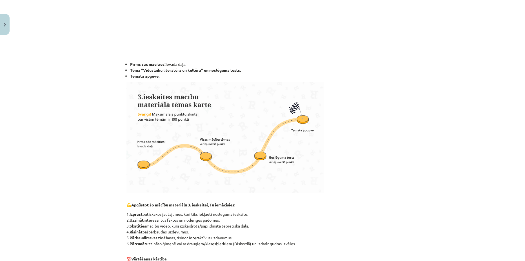
scroll to position [353, 0]
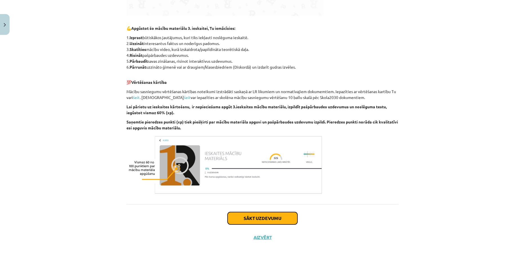
click at [269, 216] on button "Sākt uzdevumu" at bounding box center [262, 218] width 70 height 12
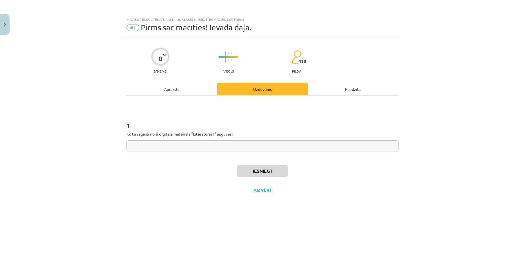
scroll to position [0, 0]
click at [248, 146] on input "text" at bounding box center [262, 146] width 272 height 12
type input "*"
type input "**********"
click at [285, 170] on button "Iesniegt" at bounding box center [262, 171] width 51 height 12
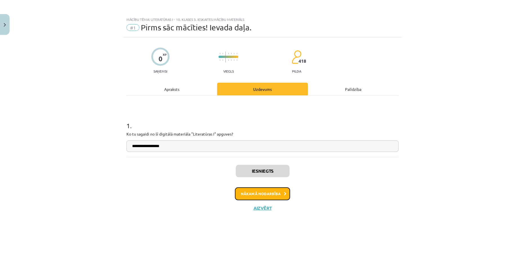
click at [256, 191] on button "Nākamā nodarbība" at bounding box center [262, 193] width 55 height 13
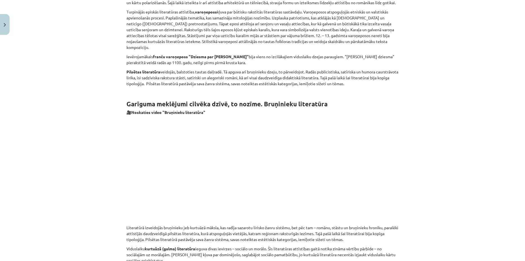
scroll to position [912, 0]
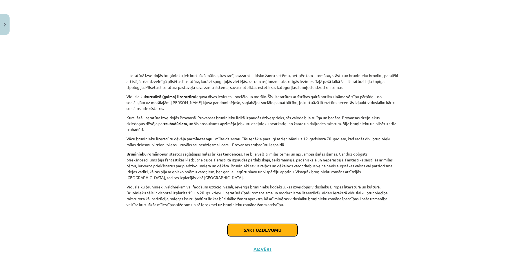
click at [271, 224] on button "Sākt uzdevumu" at bounding box center [262, 230] width 70 height 12
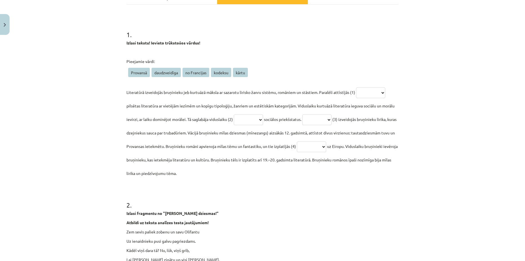
scroll to position [84, 0]
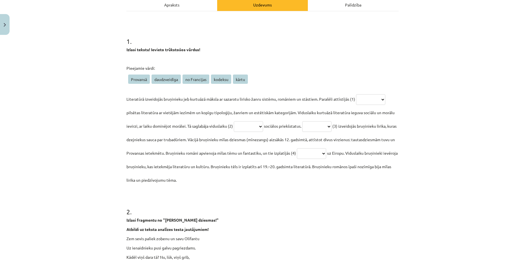
drag, startPoint x: 125, startPoint y: 78, endPoint x: 380, endPoint y: 178, distance: 273.3
click at [380, 178] on div "**********" at bounding box center [262, 126] width 272 height 122
copy div "**********"
click at [298, 74] on div "**********" at bounding box center [262, 126] width 272 height 122
click at [366, 102] on select "**********" at bounding box center [370, 99] width 29 height 11
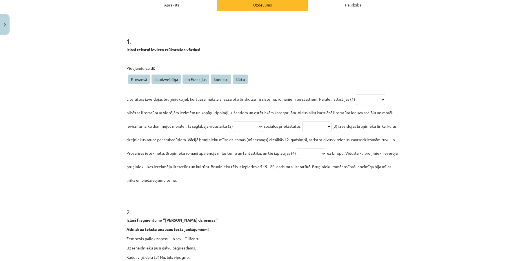
select select "**********"
click at [356, 94] on select "**********" at bounding box center [370, 99] width 29 height 11
click at [240, 127] on select "**********" at bounding box center [248, 126] width 29 height 11
select select "*******"
click at [234, 121] on select "**********" at bounding box center [248, 126] width 29 height 11
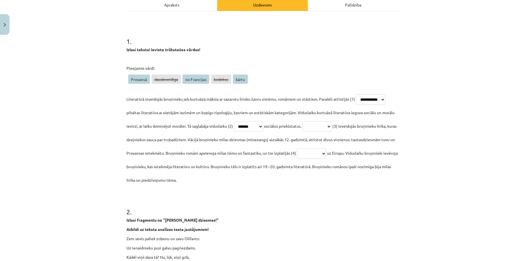
click at [318, 130] on select "**********" at bounding box center [316, 126] width 29 height 11
select select "********"
click at [310, 121] on select "**********" at bounding box center [316, 126] width 29 height 11
click at [326, 151] on select "**********" at bounding box center [311, 153] width 29 height 11
select select "**********"
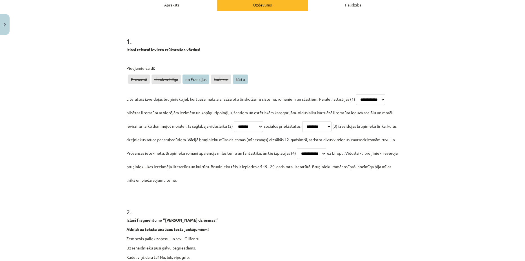
click at [326, 148] on select "**********" at bounding box center [311, 153] width 29 height 11
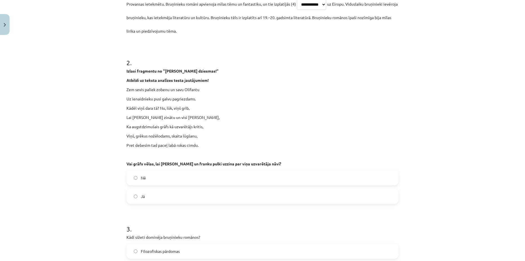
scroll to position [225, 0]
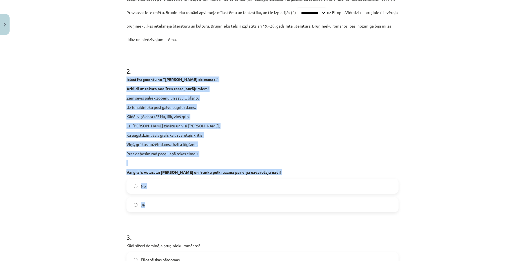
drag, startPoint x: 121, startPoint y: 76, endPoint x: 319, endPoint y: 200, distance: 233.6
copy div "Izlasi fragmentu no "Rolanda dziesmas!" Atbildi uz teksta analīzes testa jautāj…"
click at [153, 205] on label "Jā" at bounding box center [262, 205] width 271 height 14
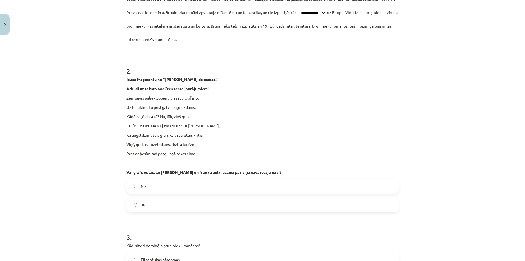
scroll to position [401, 0]
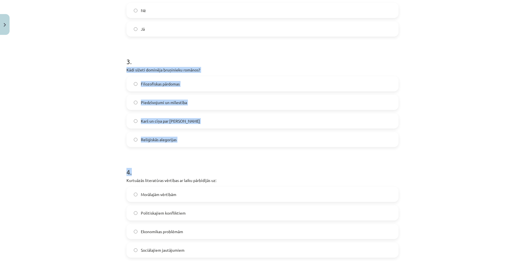
drag, startPoint x: 122, startPoint y: 67, endPoint x: 286, endPoint y: 152, distance: 184.4
copy form "Kādi sižeti dominēja bruņinieku romānos? Filozofiskas pārdomas Piedzīvojumi un …"
click at [205, 128] on div "Karš un cīņa par varu" at bounding box center [262, 120] width 272 height 15
drag, startPoint x: 182, startPoint y: 139, endPoint x: 124, endPoint y: 69, distance: 90.9
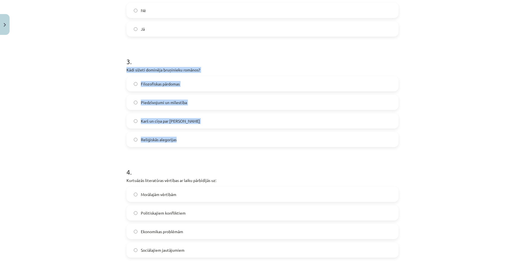
click at [126, 69] on div "3 . Kādi sižeti dominēja bruņinieku romānos? Filozofiskas pārdomas Piedzīvojumi…" at bounding box center [262, 97] width 272 height 99
copy div "Kādi sižeti dominēja bruņinieku romānos? Filozofiskas pārdomas Piedzīvojumi un …"
click at [172, 105] on span "Piedzīvojumi un mīlestība" at bounding box center [164, 103] width 46 height 6
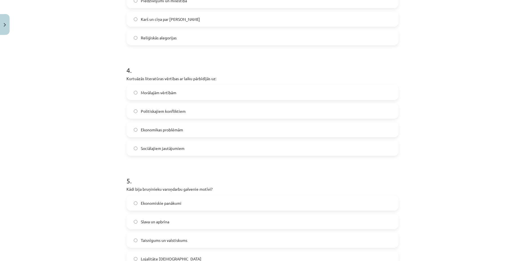
scroll to position [507, 0]
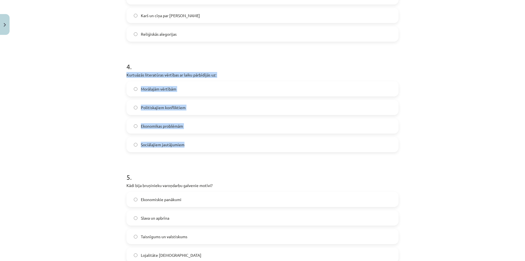
drag, startPoint x: 124, startPoint y: 75, endPoint x: 238, endPoint y: 141, distance: 132.1
click at [238, 141] on div "4 . Kurtuāzās literatūras vērtības ar laiku pārbīdījās uz: Morālajām vērtībām P…" at bounding box center [262, 102] width 272 height 99
copy div "Kurtuāzās literatūras vērtības ar laiku pārbīdījās uz: Morālajām vērtībām Polit…"
click at [184, 91] on label "Morālajām vērtībām" at bounding box center [262, 89] width 271 height 14
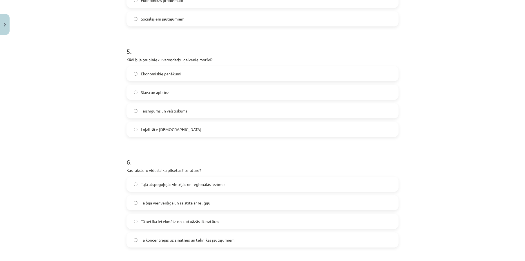
scroll to position [612, 0]
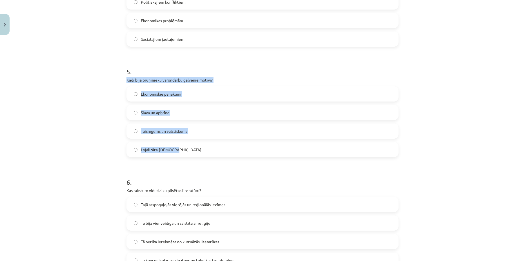
drag, startPoint x: 122, startPoint y: 80, endPoint x: 256, endPoint y: 148, distance: 150.1
copy div "Kādi bija bruņinieku varoņdarbu galvenie motīvi? Ekonomiskie panākumi Slava un …"
drag, startPoint x: 173, startPoint y: 116, endPoint x: 174, endPoint y: 111, distance: 4.5
click at [173, 115] on label "Slava un apbrīna" at bounding box center [262, 113] width 271 height 14
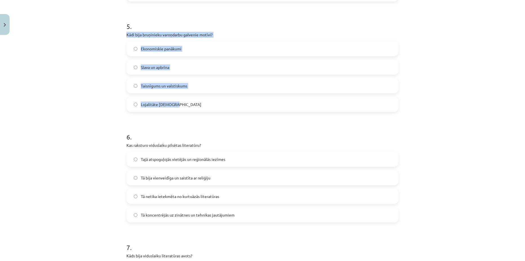
scroll to position [718, 0]
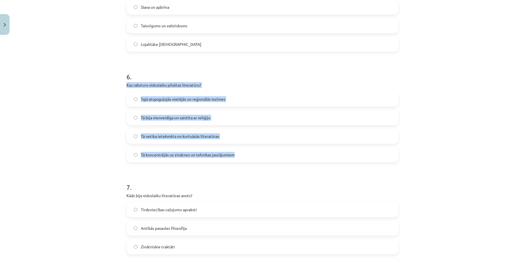
drag, startPoint x: 123, startPoint y: 85, endPoint x: 254, endPoint y: 154, distance: 147.8
copy div "Kas raksturo viduslaiku pilsētas literatūru? Tajā atspoguļojās vietējās un reģi…"
click at [174, 102] on span "Tajā atspoguļojās vietējās un reģionālās iezīmes" at bounding box center [183, 99] width 84 height 6
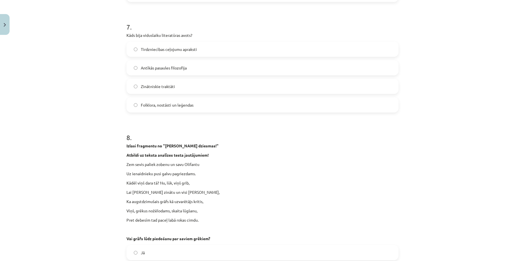
scroll to position [823, 0]
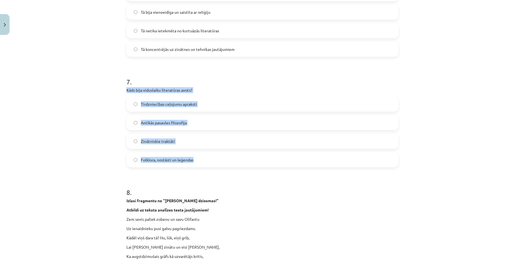
drag, startPoint x: 122, startPoint y: 89, endPoint x: 250, endPoint y: 154, distance: 143.4
click at [250, 154] on div "**********" at bounding box center [262, 186] width 279 height 1945
copy div "Kāds bija viduslaiku literatūras avots? Tirdzniecības ceļojumu apraksti Antīkās…"
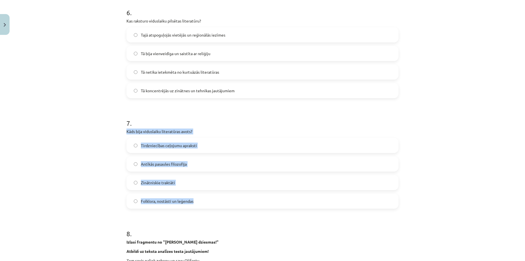
scroll to position [788, 0]
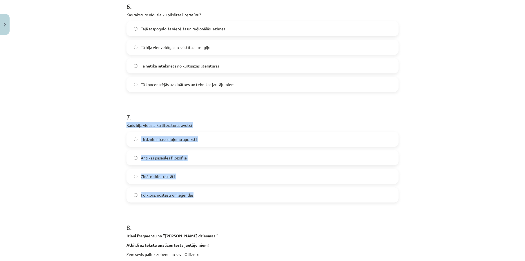
drag, startPoint x: 214, startPoint y: 194, endPoint x: 201, endPoint y: 184, distance: 16.2
click at [213, 194] on label "Folklora, nostāsti un leģendas" at bounding box center [262, 195] width 271 height 14
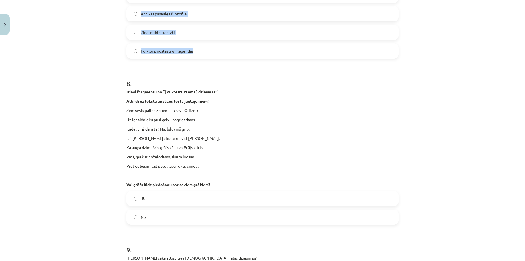
scroll to position [929, 0]
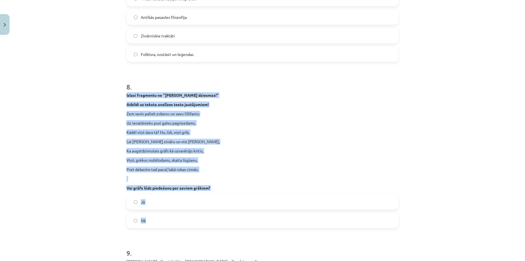
drag, startPoint x: 123, startPoint y: 94, endPoint x: 281, endPoint y: 217, distance: 200.3
click at [281, 217] on div "**********" at bounding box center [262, 81] width 279 height 1945
copy div "Izlasi fragmentu no "Rolanda dziesmas!" Atbildi uz teksta analīzes testa jautāj…"
click at [162, 206] on label "Jā" at bounding box center [262, 202] width 271 height 14
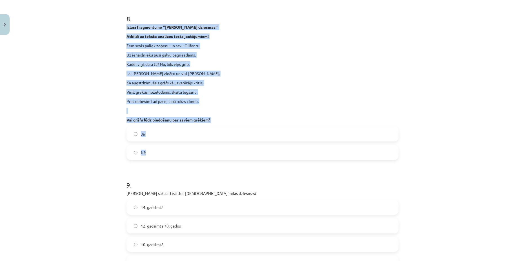
scroll to position [1069, 0]
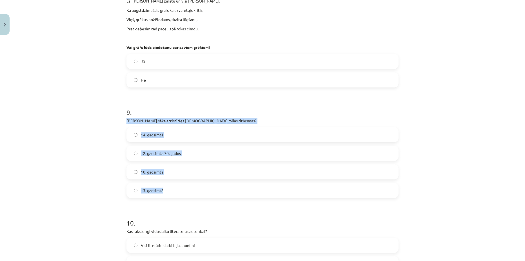
drag, startPoint x: 120, startPoint y: 118, endPoint x: 233, endPoint y: 196, distance: 137.2
copy div "Kad sāka attīstīties vācu mīlas dziesmas? 14. gadsimtā 12. gadsimta 70. gados 1…"
click at [203, 155] on label "12. gadsimta 70. gados" at bounding box center [262, 153] width 271 height 14
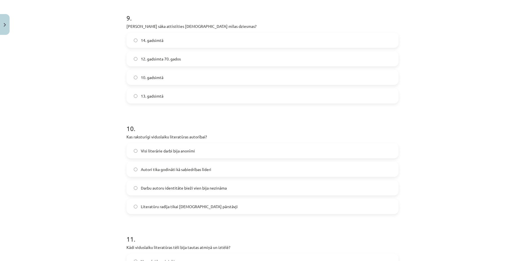
scroll to position [1175, 0]
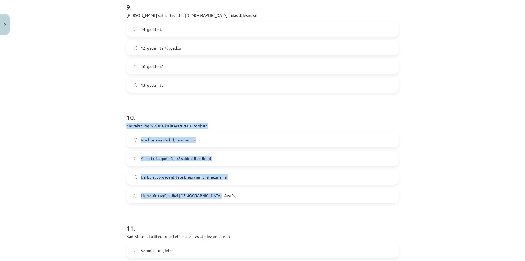
drag, startPoint x: 125, startPoint y: 127, endPoint x: 245, endPoint y: 187, distance: 134.9
click at [198, 178] on span "Darbu autoru identitāte bieži vien bija nezināma" at bounding box center [184, 177] width 86 height 6
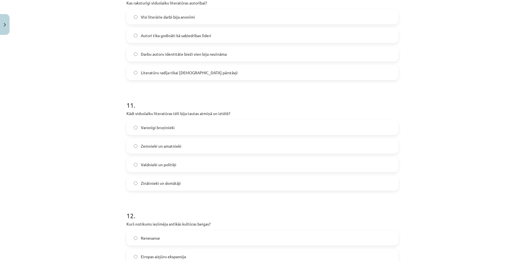
scroll to position [1386, 0]
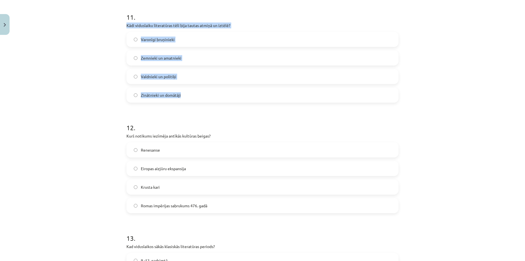
drag, startPoint x: 123, startPoint y: 25, endPoint x: 241, endPoint y: 102, distance: 141.0
click at [167, 40] on span "Varonīgi bruņinieki" at bounding box center [158, 40] width 34 height 6
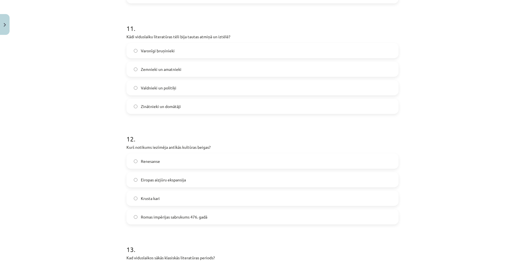
scroll to position [1456, 0]
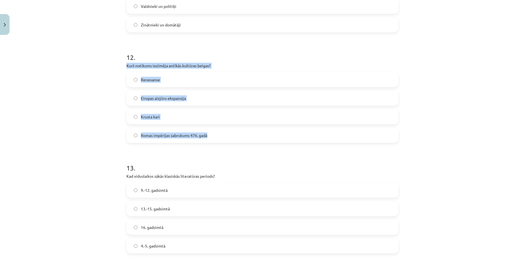
drag, startPoint x: 124, startPoint y: 66, endPoint x: 269, endPoint y: 132, distance: 159.0
click at [218, 134] on label "Romas impērijas sabrukums 476. gadā" at bounding box center [262, 135] width 271 height 14
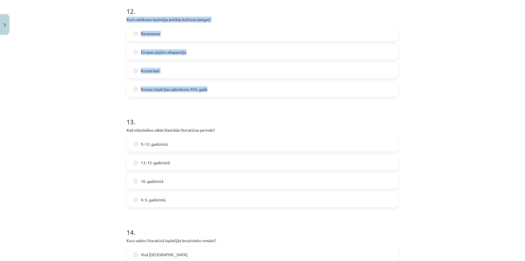
scroll to position [1562, 0]
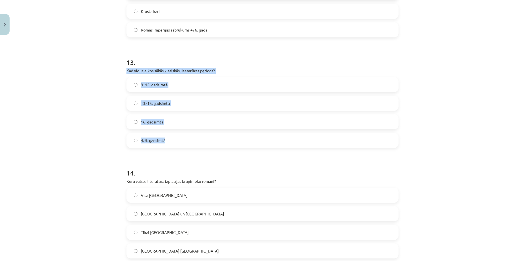
drag, startPoint x: 118, startPoint y: 68, endPoint x: 221, endPoint y: 136, distance: 123.0
click at [221, 136] on div "**********" at bounding box center [262, 130] width 525 height 261
click at [157, 103] on span "13.-15. gadsimtā" at bounding box center [155, 103] width 29 height 6
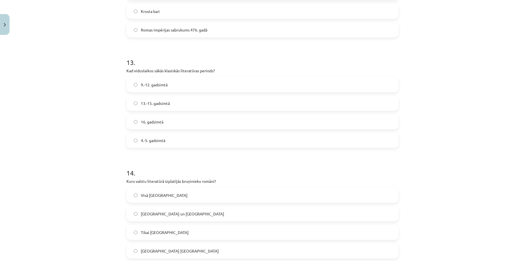
scroll to position [1703, 0]
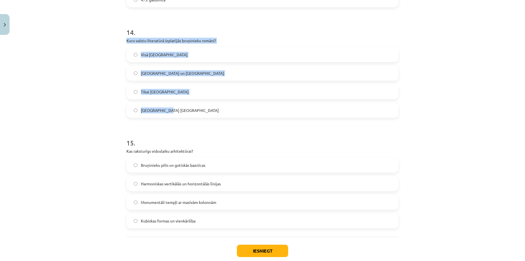
drag, startPoint x: 123, startPoint y: 40, endPoint x: 218, endPoint y: 107, distance: 116.3
click at [181, 58] on label "Visā Eiropā" at bounding box center [262, 55] width 271 height 14
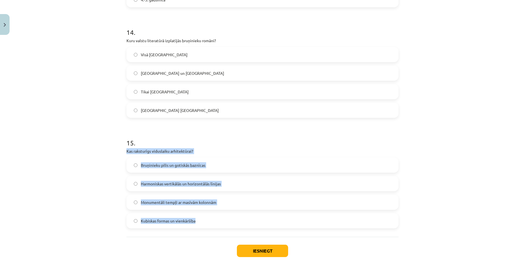
drag, startPoint x: 122, startPoint y: 153, endPoint x: 233, endPoint y: 219, distance: 128.9
click at [183, 162] on label "Bruņinieku pilis un gotiskās baznīcas" at bounding box center [262, 165] width 271 height 14
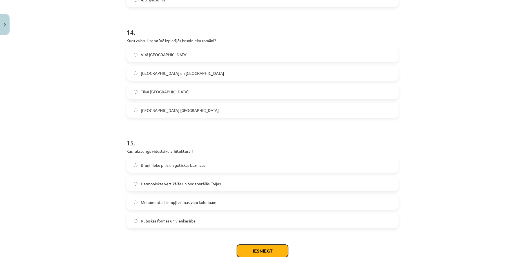
click at [245, 253] on button "Iesniegt" at bounding box center [262, 251] width 51 height 12
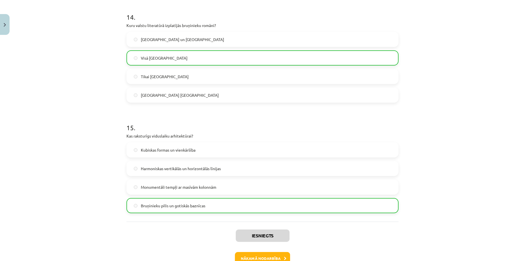
scroll to position [1753, 0]
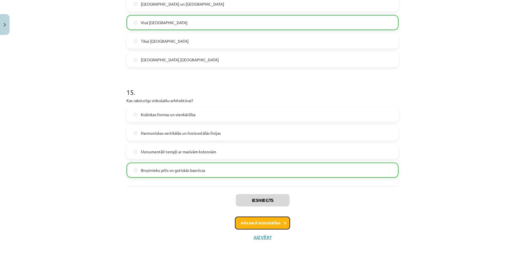
click at [254, 227] on button "Nākamā nodarbība" at bounding box center [262, 223] width 55 height 13
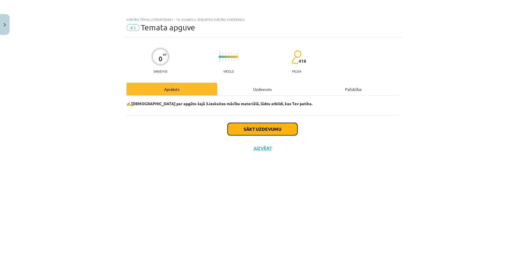
click at [241, 131] on button "Sākt uzdevumu" at bounding box center [262, 129] width 70 height 12
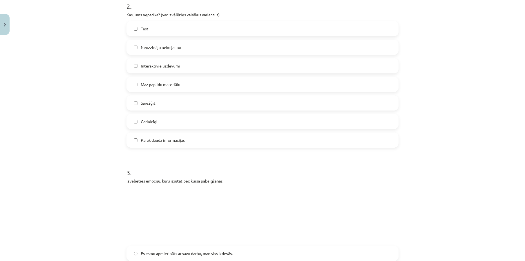
scroll to position [388, 0]
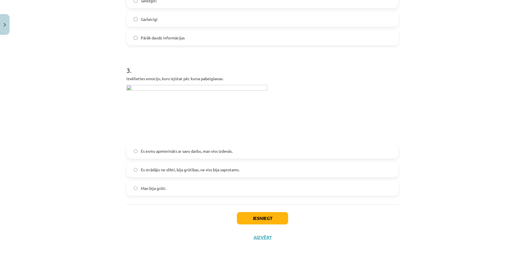
click at [143, 89] on img at bounding box center [196, 112] width 141 height 55
click at [127, 88] on img at bounding box center [196, 112] width 141 height 55
click at [149, 156] on label "Es esmu apmierināts ar savu darbu, man viss izdevās." at bounding box center [262, 151] width 271 height 14
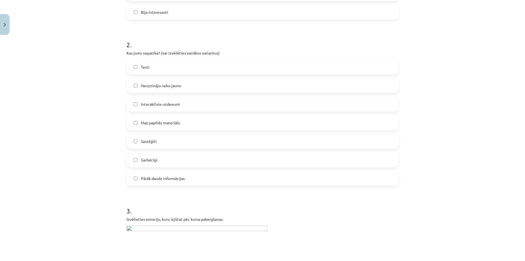
click at [173, 70] on label "Testi" at bounding box center [262, 67] width 271 height 14
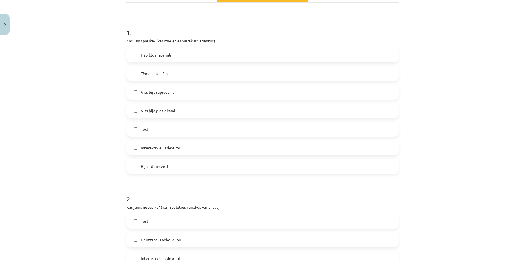
scroll to position [71, 0]
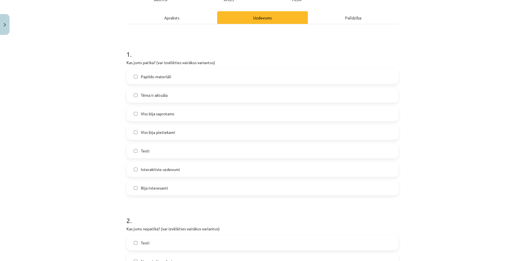
click at [182, 116] on label "Viss bija saprotams" at bounding box center [262, 114] width 271 height 14
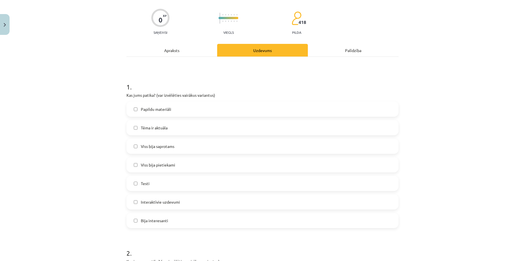
scroll to position [36, 0]
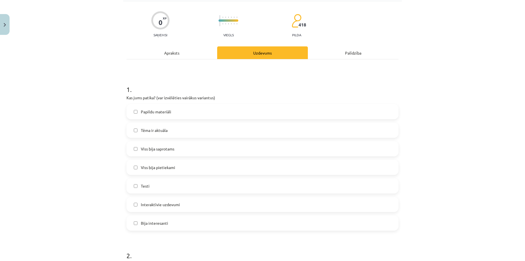
click at [165, 135] on label "Tēma ir aktuāla" at bounding box center [262, 130] width 271 height 14
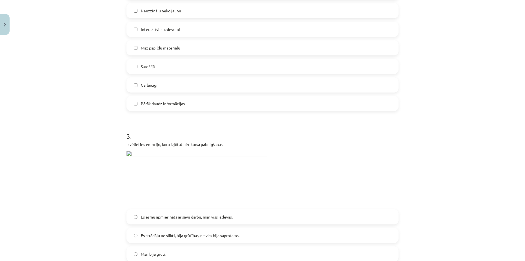
scroll to position [388, 0]
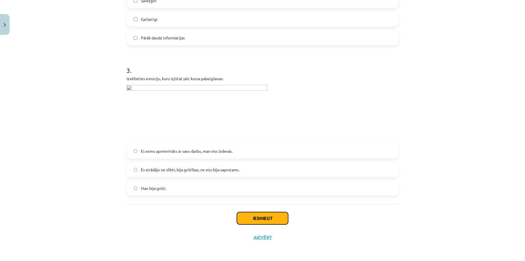
click at [252, 213] on button "Iesniegt" at bounding box center [262, 218] width 51 height 12
click at [130, 100] on img at bounding box center [196, 112] width 141 height 55
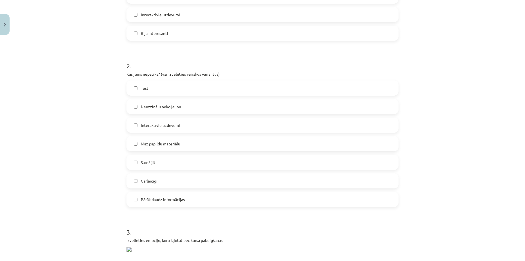
scroll to position [212, 0]
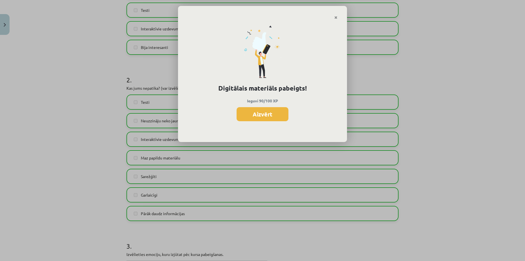
click at [247, 115] on button "Aizvērt" at bounding box center [262, 114] width 52 height 14
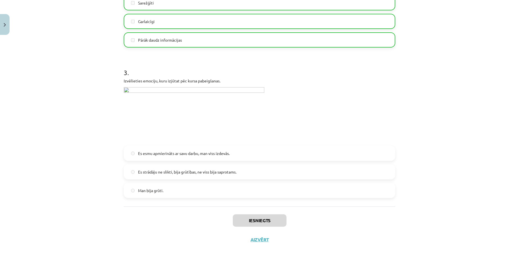
scroll to position [388, 0]
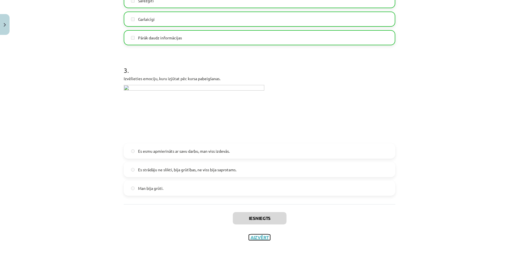
click at [252, 237] on button "Aizvērt" at bounding box center [259, 238] width 21 height 6
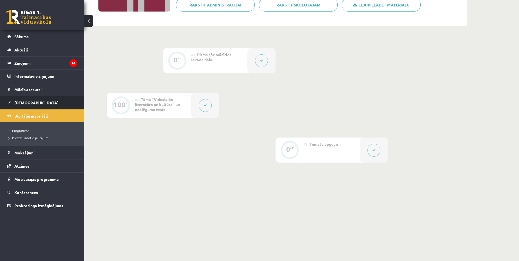
click at [33, 97] on link "[DEMOGRAPHIC_DATA]" at bounding box center [42, 102] width 70 height 13
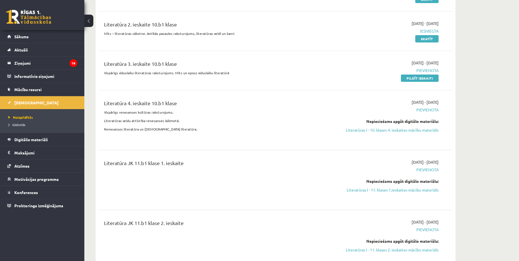
scroll to position [176, 0]
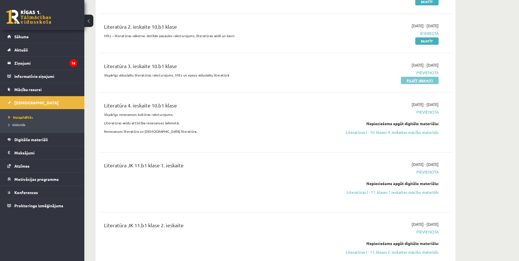
click at [411, 78] on link "Pildīt ieskaiti" at bounding box center [420, 80] width 38 height 7
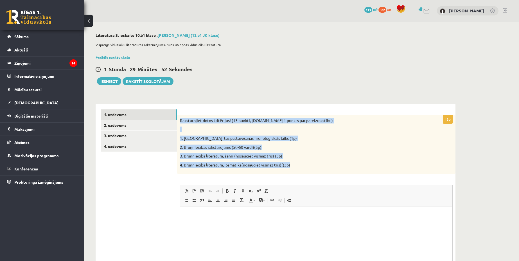
drag, startPoint x: 180, startPoint y: 120, endPoint x: 299, endPoint y: 163, distance: 126.6
click at [299, 163] on div "Raksturojiet dotos kritērijus! (13 punkti, [DOMAIN_NAME] 1 punkts par pareizrak…" at bounding box center [316, 144] width 279 height 59
copy div "Raksturojiet dotos kritērijus! (13 punkti, [DOMAIN_NAME] 1 punkts par pareizrak…"
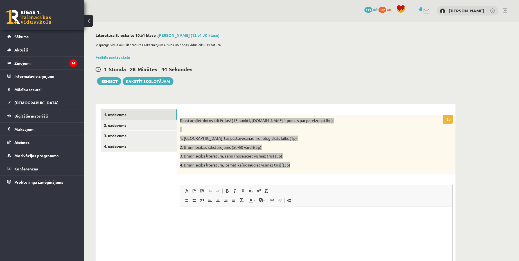
click at [263, 224] on html at bounding box center [316, 215] width 272 height 17
click at [248, 224] on html at bounding box center [316, 215] width 272 height 17
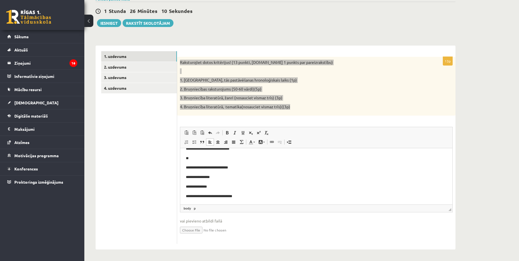
scroll to position [35, 0]
click at [255, 196] on p "**********" at bounding box center [314, 196] width 256 height 6
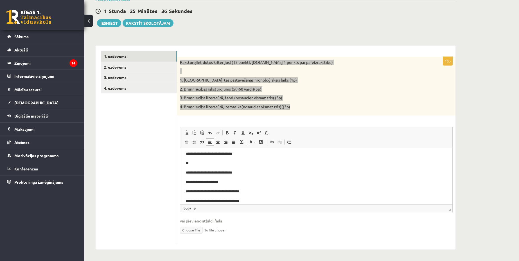
scroll to position [83, 0]
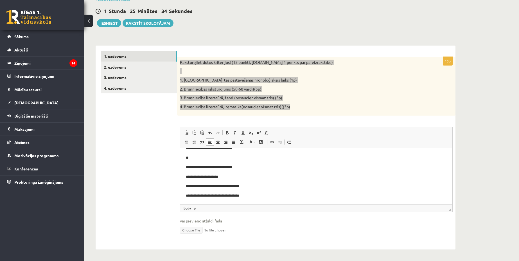
click at [185, 164] on html "**********" at bounding box center [316, 135] width 272 height 139
click at [192, 161] on body "**********" at bounding box center [316, 135] width 261 height 128
click at [191, 158] on p "**" at bounding box center [314, 158] width 256 height 6
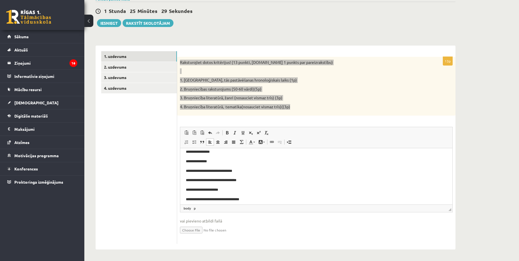
scroll to position [38, 0]
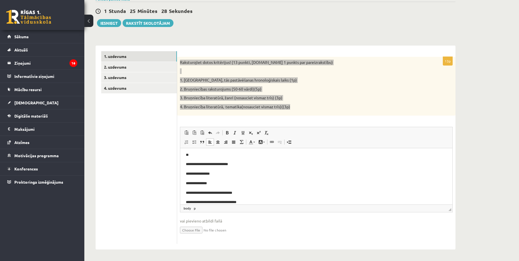
click at [186, 163] on p "**********" at bounding box center [314, 165] width 256 height 6
click at [186, 165] on p "**********" at bounding box center [314, 165] width 256 height 6
click at [201, 153] on body "**********" at bounding box center [316, 175] width 261 height 118
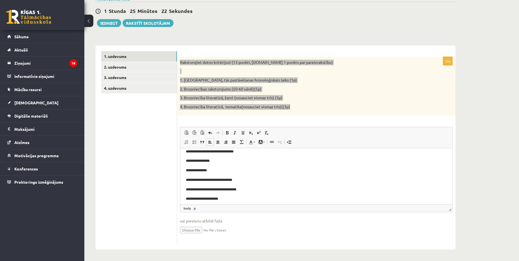
scroll to position [0, 0]
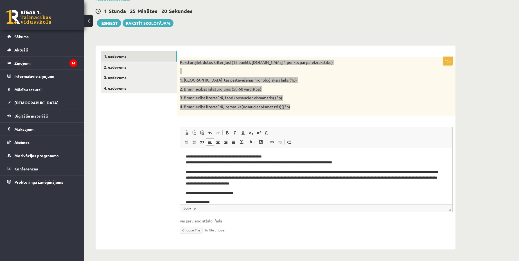
click at [191, 193] on p "**********" at bounding box center [314, 194] width 256 height 6
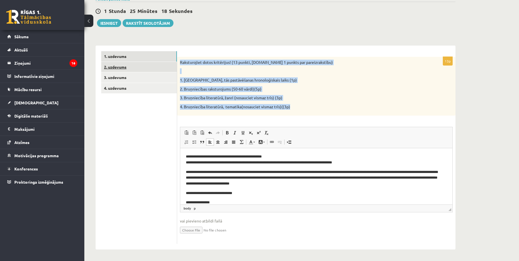
click at [136, 68] on link "2. uzdevums" at bounding box center [139, 67] width 76 height 10
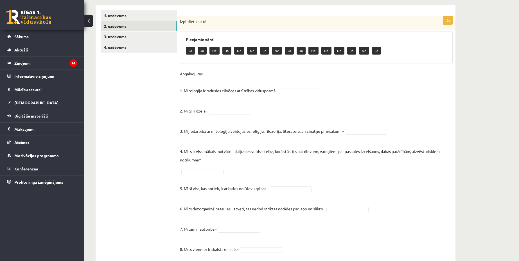
scroll to position [156, 0]
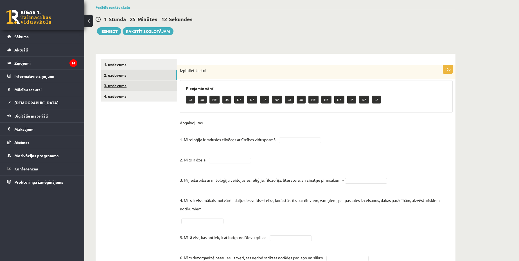
click at [134, 87] on link "3. uzdevums" at bounding box center [139, 85] width 76 height 10
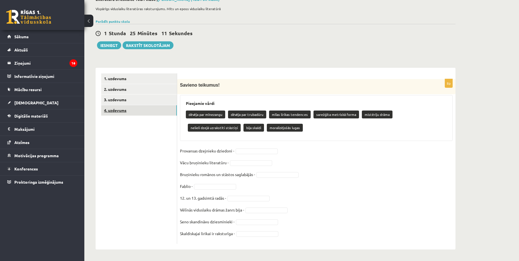
click at [134, 106] on link "4. uzdevums" at bounding box center [139, 110] width 76 height 10
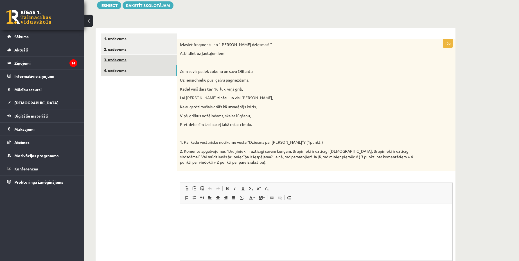
scroll to position [0, 0]
click at [133, 58] on link "3. uzdevums" at bounding box center [139, 60] width 76 height 10
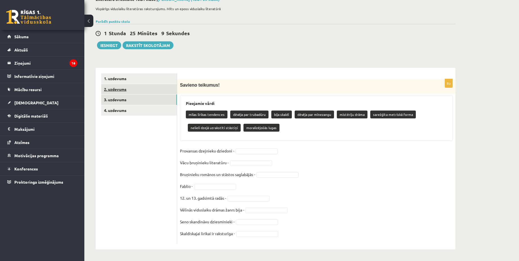
click at [141, 90] on link "2. uzdevums" at bounding box center [139, 89] width 76 height 10
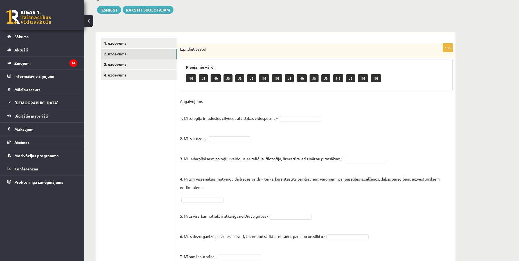
scroll to position [107, 0]
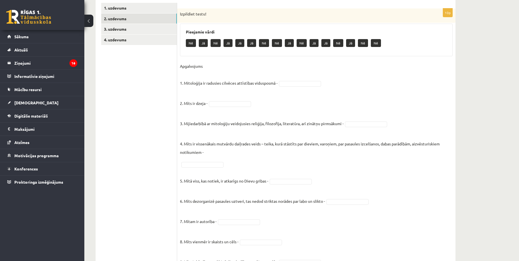
click at [295, 87] on fieldset "Apgalvojums 1. Mitoloģija ir radusies cilvēces attīstības vidusposmā - 2. Mīts …" at bounding box center [316, 176] width 273 height 228
click at [241, 216] on fieldset "Apgalvojums 1. Mitoloģija ir radusies cilvēces attīstības vidusposmā - Nē ** 2.…" at bounding box center [316, 176] width 273 height 228
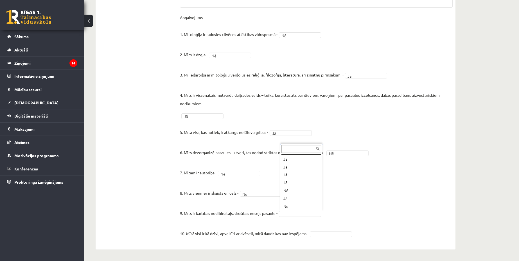
scroll to position [0, 0]
drag, startPoint x: 322, startPoint y: 102, endPoint x: 319, endPoint y: 99, distance: 3.6
drag, startPoint x: 320, startPoint y: 202, endPoint x: 316, endPoint y: 198, distance: 5.6
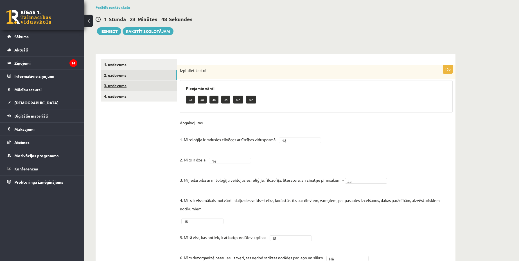
click at [136, 89] on link "3. uzdevums" at bounding box center [139, 85] width 76 height 10
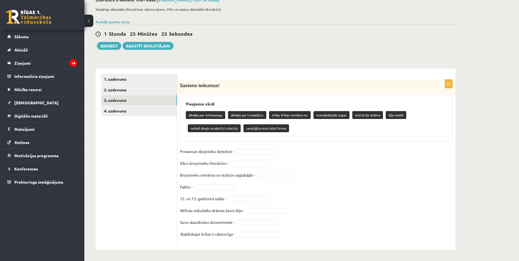
scroll to position [36, 0]
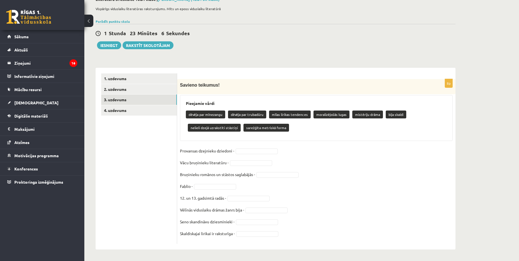
click at [255, 147] on fieldset "Provansas dzejnieku dziedoni - Vācu bruņinieku literatūru - Bruņinieku romānos …" at bounding box center [316, 194] width 273 height 95
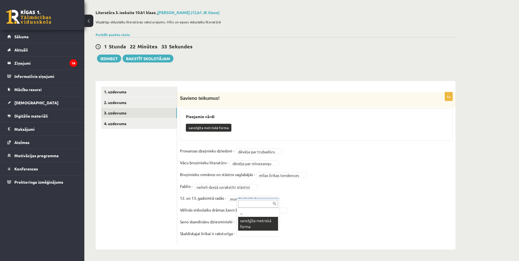
scroll to position [10, 0]
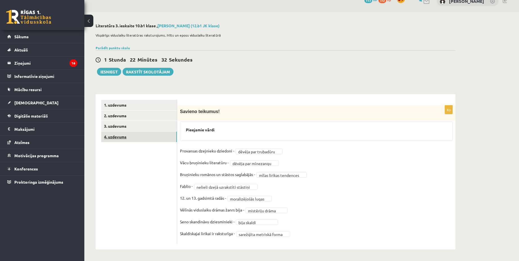
click at [148, 136] on link "4. uzdevums" at bounding box center [139, 137] width 76 height 10
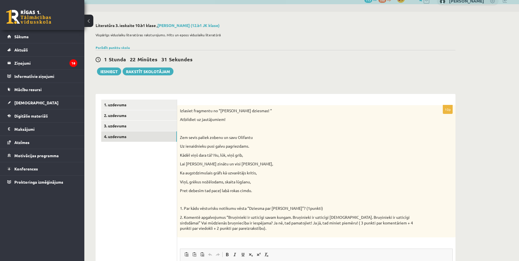
scroll to position [0, 0]
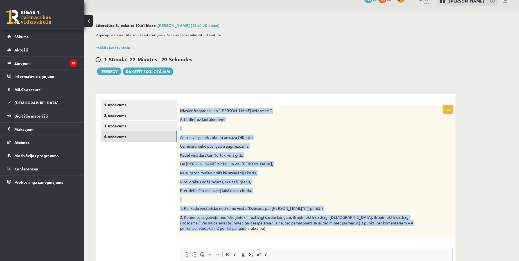
drag, startPoint x: 189, startPoint y: 114, endPoint x: 295, endPoint y: 228, distance: 155.3
click at [295, 228] on div "Izlasiet fragmentu no “Rolanda dziesmas! “ Atbildiet uz jautājumiem! Zem sevis …" at bounding box center [316, 171] width 279 height 132
copy div "Izlasiet fragmentu no “Rolanda dziesmas! “ Atbildiet uz jautājumiem! Zem sevis …"
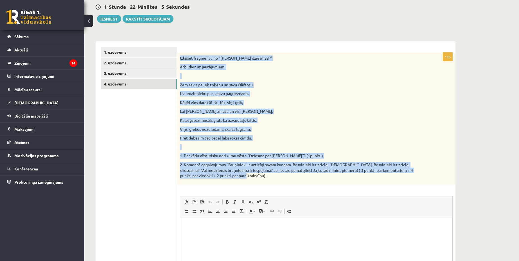
scroll to position [80, 0]
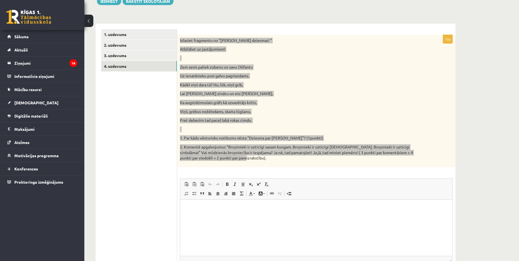
click at [291, 217] on html at bounding box center [316, 208] width 272 height 17
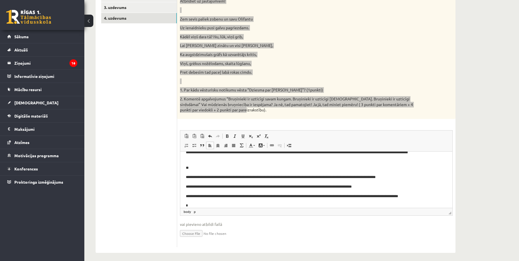
scroll to position [132, 0]
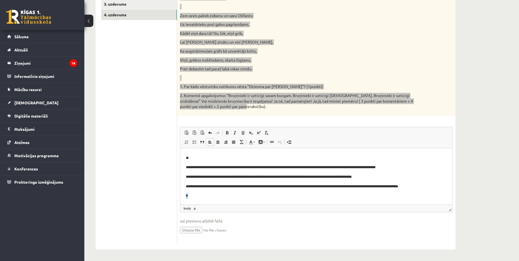
drag, startPoint x: 197, startPoint y: 200, endPoint x: 360, endPoint y: 347, distance: 219.3
click at [180, 199] on html "**********" at bounding box center [316, 169] width 272 height 70
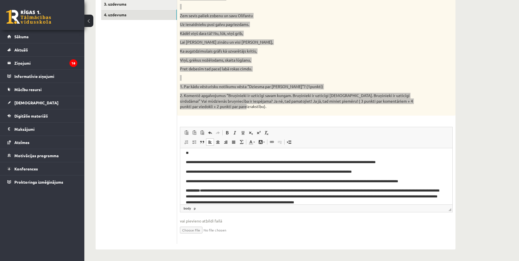
scroll to position [14, 0]
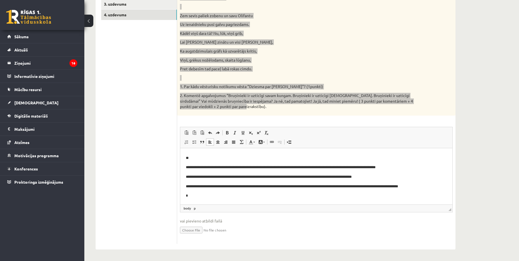
click at [205, 195] on p "*" at bounding box center [314, 196] width 256 height 6
click at [204, 195] on p "*" at bounding box center [314, 196] width 256 height 6
drag, startPoint x: 197, startPoint y: 198, endPoint x: 180, endPoint y: 198, distance: 17.2
click at [180, 198] on html "**********" at bounding box center [316, 169] width 272 height 70
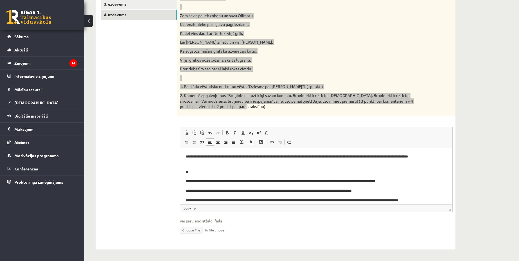
scroll to position [0, 0]
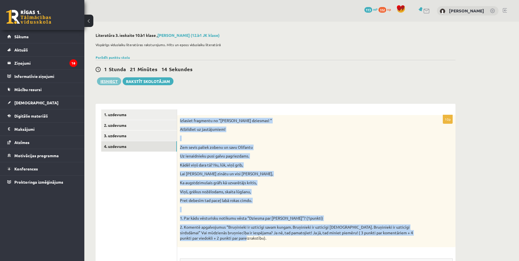
click at [107, 81] on button "Iesniegt" at bounding box center [109, 81] width 24 height 8
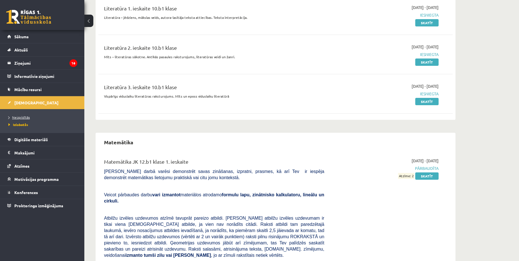
scroll to position [154, 0]
click at [58, 102] on link "[DEMOGRAPHIC_DATA]" at bounding box center [42, 102] width 70 height 13
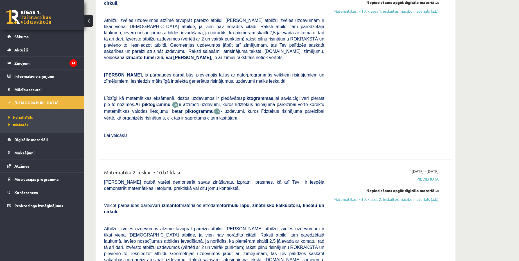
scroll to position [682, 0]
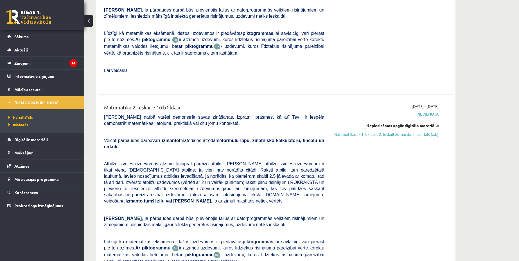
click at [7, 96] on link "[DEMOGRAPHIC_DATA]" at bounding box center [42, 102] width 70 height 13
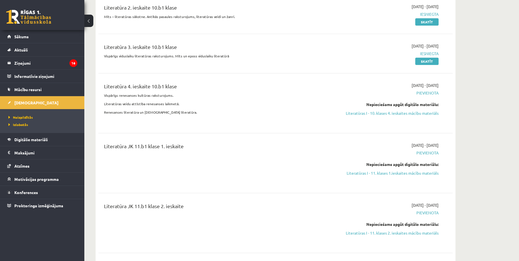
scroll to position [0, 0]
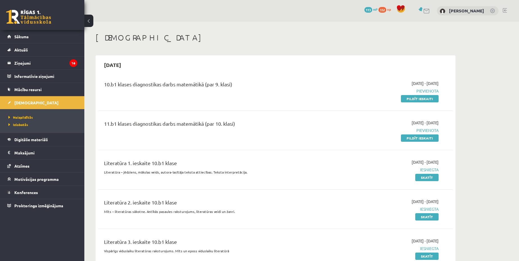
click at [391, 10] on span "xp" at bounding box center [389, 9] width 4 height 5
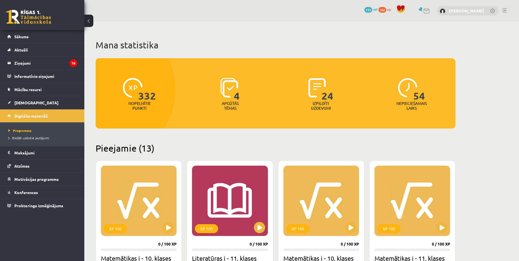
click at [461, 11] on link "[PERSON_NAME]" at bounding box center [466, 11] width 35 height 6
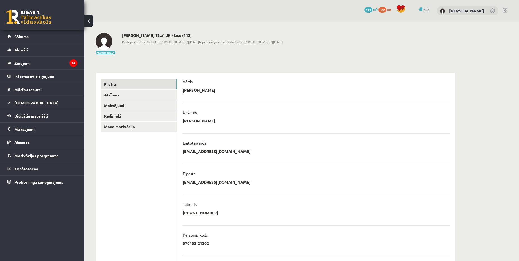
click at [42, 18] on link at bounding box center [28, 17] width 45 height 14
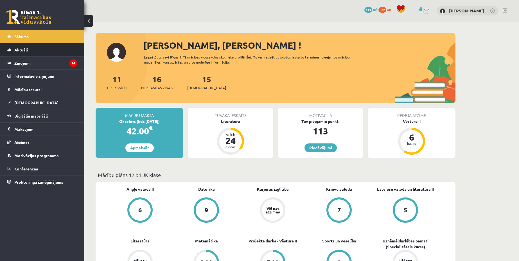
click at [23, 53] on link "Aktuāli" at bounding box center [42, 49] width 70 height 13
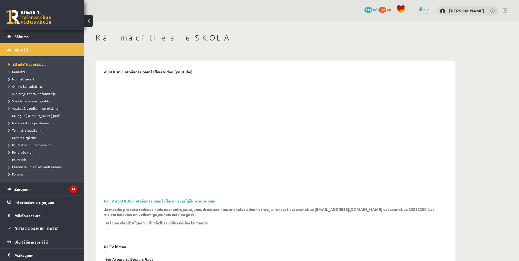
click at [43, 19] on link at bounding box center [28, 17] width 45 height 14
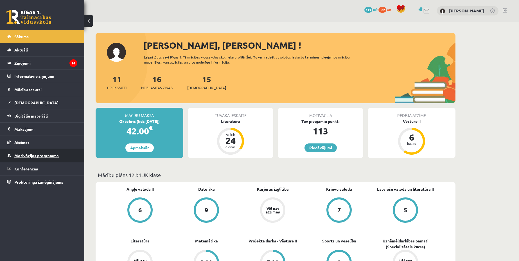
click at [34, 156] on span "Motivācijas programma" at bounding box center [36, 155] width 44 height 5
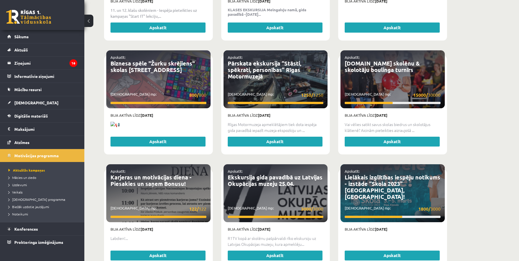
scroll to position [1266, 0]
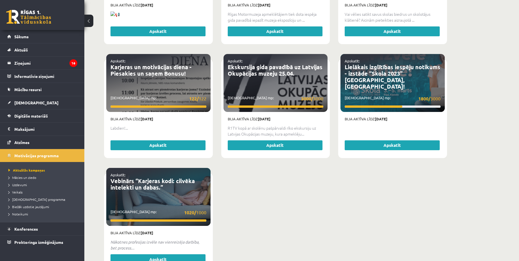
click at [20, 189] on li "Veikals" at bounding box center [43, 192] width 70 height 7
click at [20, 190] on link "Veikals" at bounding box center [43, 192] width 70 height 5
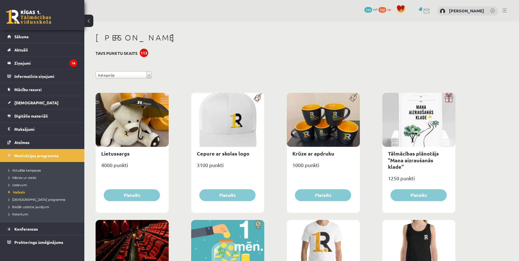
click at [378, 10] on span "mP" at bounding box center [375, 9] width 5 height 5
click at [373, 10] on span "113" at bounding box center [369, 10] width 8 height 6
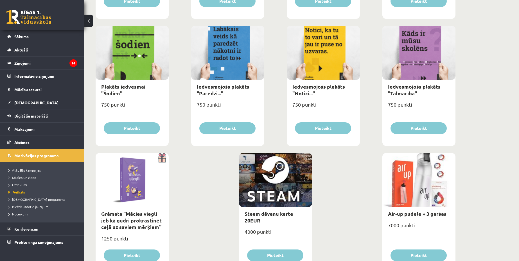
scroll to position [603, 0]
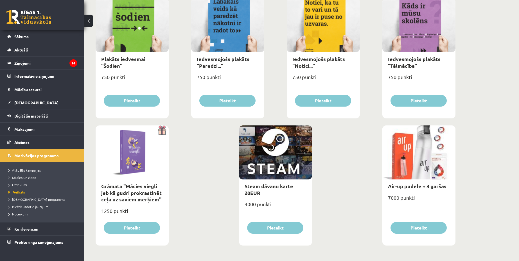
click at [248, 189] on div "Steam dāvanu karte 20EUR" at bounding box center [275, 190] width 73 height 20
click at [251, 189] on div "Steam dāvanu karte 20EUR" at bounding box center [275, 190] width 73 height 20
click at [251, 192] on link "Steam dāvanu karte 20EUR" at bounding box center [269, 189] width 49 height 13
type input "*"
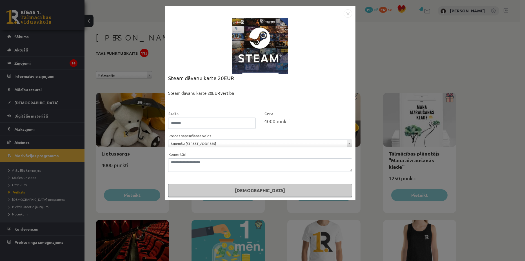
click at [349, 14] on img "Close" at bounding box center [347, 13] width 8 height 8
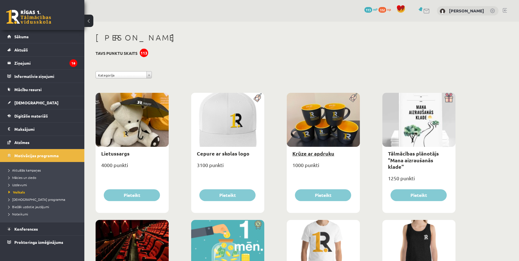
click at [297, 153] on link "Krūze ar apdruku" at bounding box center [314, 153] width 42 height 6
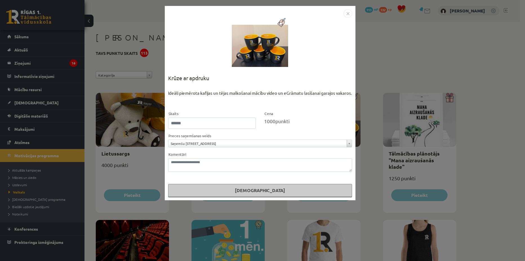
click at [413, 73] on div "**********" at bounding box center [262, 130] width 525 height 261
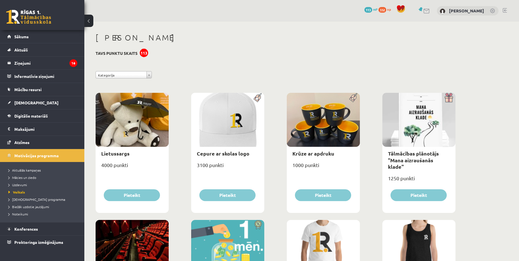
click at [41, 12] on link at bounding box center [28, 17] width 45 height 14
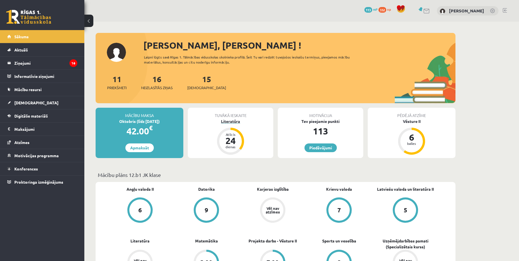
click at [235, 136] on div "24" at bounding box center [230, 140] width 17 height 9
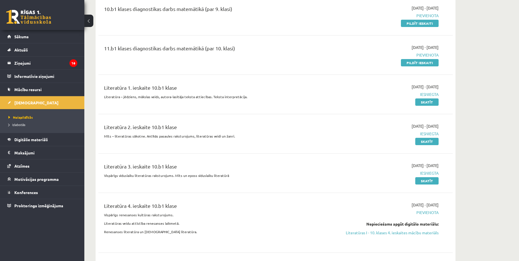
scroll to position [141, 0]
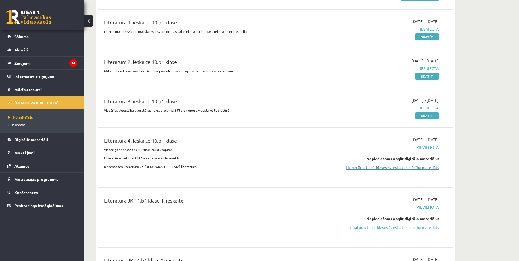
click at [370, 168] on link "Literatūras I - 10. klases 4. ieskaites mācību materiāls" at bounding box center [386, 168] width 106 height 6
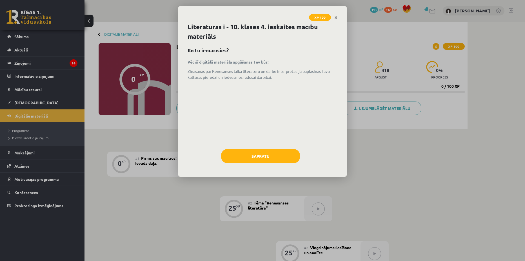
click at [278, 165] on div "Sapratu" at bounding box center [262, 158] width 150 height 18
click at [274, 158] on button "Sapratu" at bounding box center [260, 156] width 79 height 14
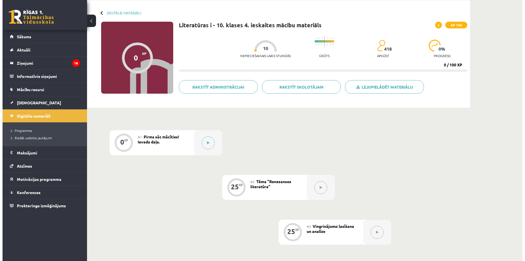
scroll to position [17, 0]
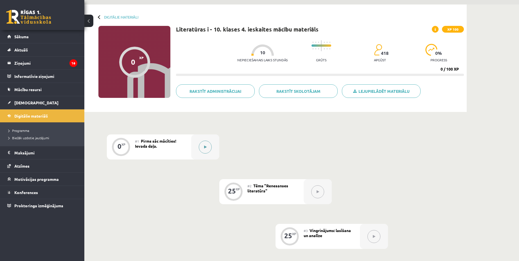
click at [203, 143] on button at bounding box center [205, 147] width 13 height 13
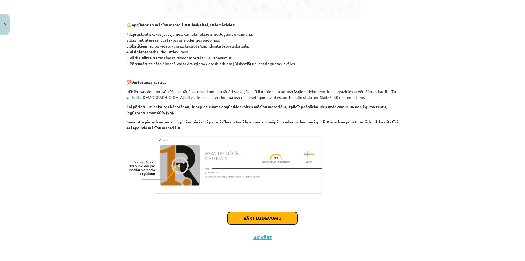
click at [277, 221] on button "Sākt uzdevumu" at bounding box center [262, 218] width 70 height 12
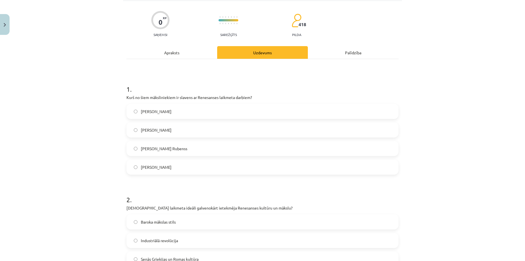
scroll to position [14, 0]
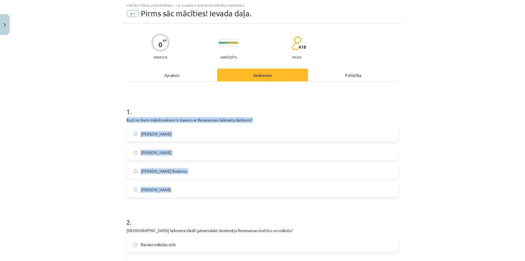
drag, startPoint x: 121, startPoint y: 119, endPoint x: 259, endPoint y: 188, distance: 154.4
click at [259, 188] on div "0 XP Saņemsi Sarežģīts 418 pilda Apraksts Uzdevums Palīdzība 1 . Kurš no šiem m…" at bounding box center [262, 191] width 279 height 336
copy div "Kurš no šiem māksliniekiem ir slavens ar Renesanses laikmeta darbiem? Klods Mon…"
click at [187, 156] on label "Leonardo da Vinči" at bounding box center [262, 152] width 271 height 14
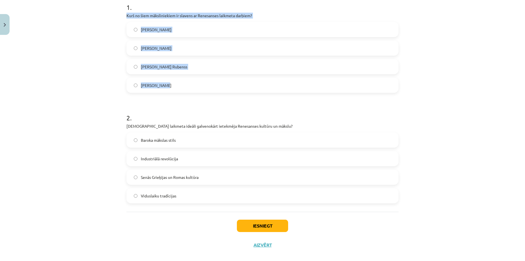
scroll to position [120, 0]
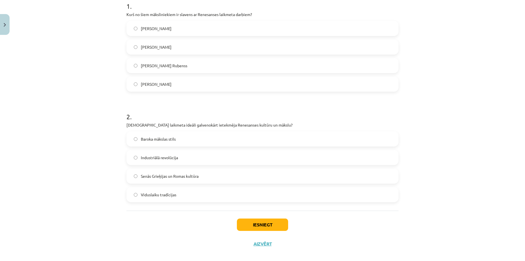
click at [119, 123] on div "Mācību tēma: Literatūras i - 10. klases 4. ieskaites mācību materiāls #1 Pirms …" at bounding box center [262, 130] width 525 height 261
drag, startPoint x: 135, startPoint y: 124, endPoint x: 266, endPoint y: 188, distance: 145.7
click at [266, 188] on div "0 XP Saņemsi Sarežģīts 418 pilda Apraksts Uzdevums Palīdzība 1 . Kurš no šiem m…" at bounding box center [262, 86] width 279 height 336
copy div "Kura laikmeta ideāli galvenokārt ietekmēja Renesanses kultūru un mākslu? Baroka…"
click at [173, 178] on span "Senās Grieķijas un Romas kultūra" at bounding box center [170, 176] width 58 height 6
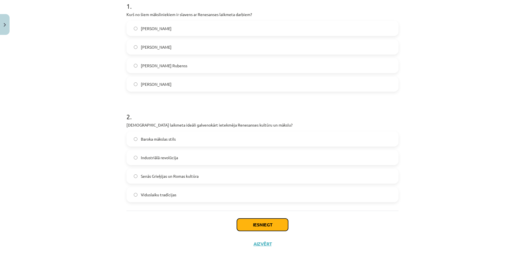
click at [255, 224] on button "Iesniegt" at bounding box center [262, 225] width 51 height 12
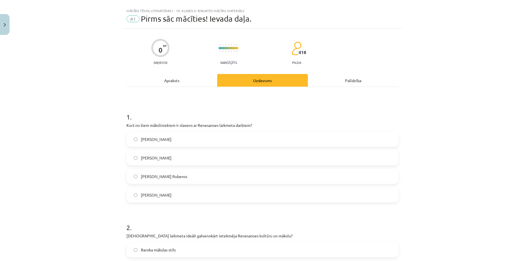
scroll to position [0, 0]
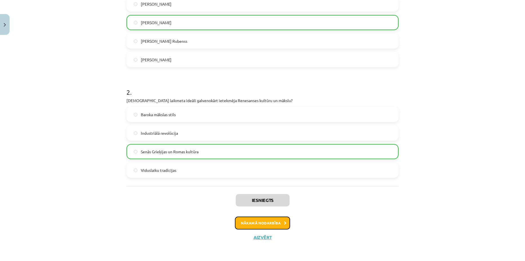
click at [254, 226] on button "Nākamā nodarbība" at bounding box center [262, 223] width 55 height 13
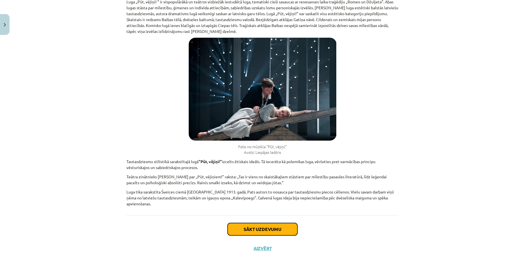
click at [266, 223] on button "Sākt uzdevumu" at bounding box center [262, 229] width 70 height 12
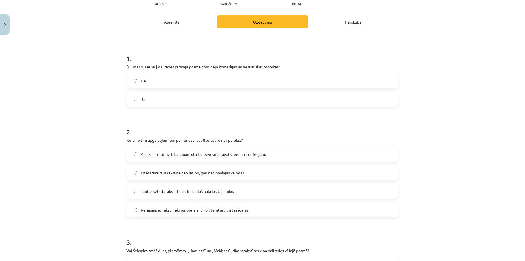
scroll to position [14, 0]
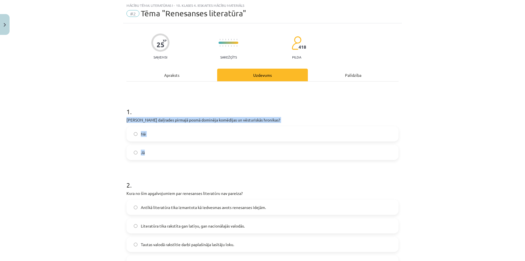
drag, startPoint x: 121, startPoint y: 120, endPoint x: 223, endPoint y: 150, distance: 106.8
copy div "Vai Šekspīra daiļrades pirmajā posmā dominēja komēdijas un vēsturiskās hronikas…"
click at [158, 149] on label "Jā" at bounding box center [262, 152] width 271 height 14
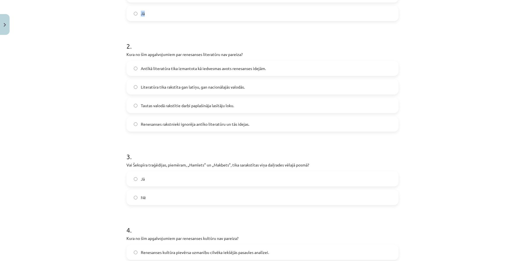
scroll to position [155, 0]
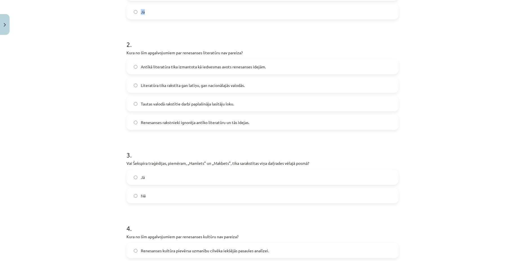
drag, startPoint x: 120, startPoint y: 53, endPoint x: 257, endPoint y: 127, distance: 156.3
click at [257, 127] on div "Mācību tēma: Literatūras i - 10. klases 4. ieskaites mācību materiāls #2 Tēma "…" at bounding box center [262, 130] width 525 height 261
copy div "Kura no šīm apgalvojumiem par renesanses literatūru nav pareiza? Antīkā literat…"
click at [176, 129] on label "Renesanses rakstnieki ignorēja antīko literatūru un tās idejas." at bounding box center [262, 122] width 271 height 14
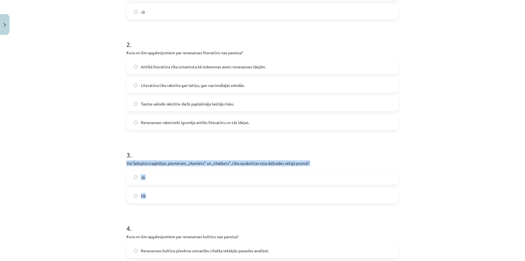
drag, startPoint x: 124, startPoint y: 160, endPoint x: 170, endPoint y: 191, distance: 54.8
click at [170, 191] on div "3 . Vai Šekspīra traģēdijas, piemēram, „Hamlets” un „Makbets”, tika sarakstītas…" at bounding box center [262, 172] width 272 height 62
copy div "Vai Šekspīra traģēdijas, piemēram, „Hamlets” un „Makbets”, tika sarakstītas viņ…"
click at [164, 184] on label "Jā" at bounding box center [262, 177] width 271 height 14
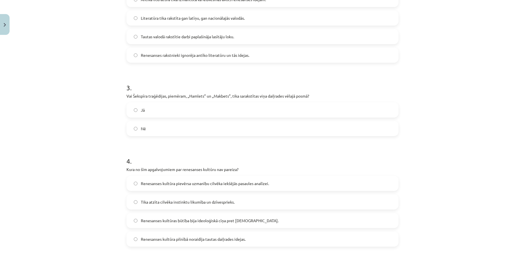
scroll to position [225, 0]
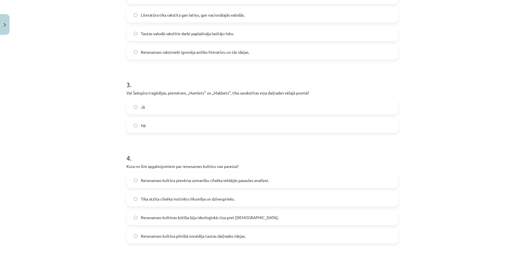
drag, startPoint x: 120, startPoint y: 166, endPoint x: 258, endPoint y: 234, distance: 154.3
click at [258, 234] on div "Mācību tēma: Literatūras i - 10. klases 4. ieskaites mācību materiāls #2 Tēma "…" at bounding box center [262, 130] width 525 height 261
copy div "Kura no šīm apgalvojumiem par renesanses kultūru nav pareiza? Renesanses kultūr…"
click at [241, 183] on label "Renesanses kultūra pievērsa uzmanību cilvēka iekšējās pasaules analīzei." at bounding box center [262, 180] width 271 height 14
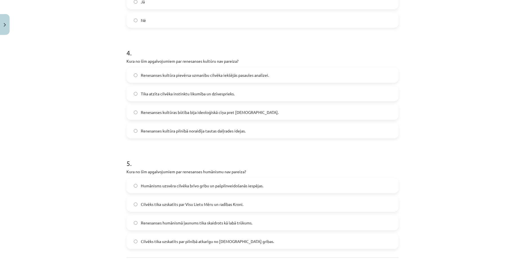
scroll to position [331, 0]
click at [192, 112] on span "Renesanses kultūras būtība bija ideoloģiskā cīņa pret feodālismu." at bounding box center [210, 112] width 138 height 6
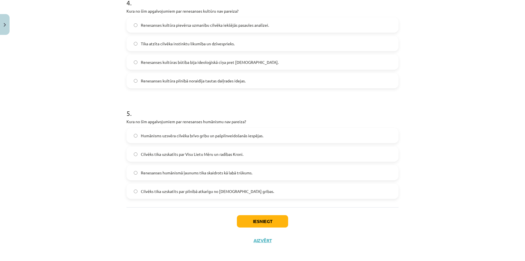
scroll to position [384, 0]
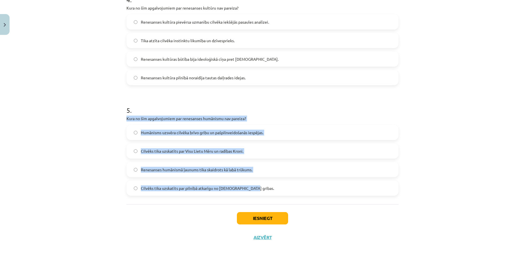
drag, startPoint x: 121, startPoint y: 116, endPoint x: 272, endPoint y: 184, distance: 165.9
copy div "Kura no šīm apgalvojumiem par renesanses humānismu nav pareiza? Humānisms uzsvē…"
click at [181, 154] on label "Cilvēks tika uzskatīts par Visu Lietu Mēru un radības Kroni." at bounding box center [262, 151] width 271 height 14
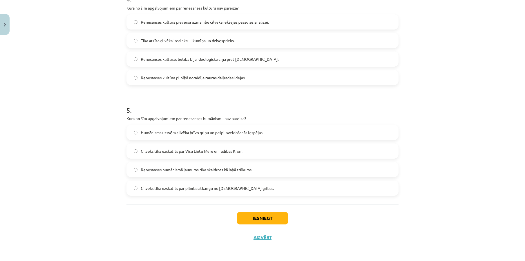
click at [229, 187] on span "Cilvēks tika uzskatīts par pilnībā atkarīgu no baznīcas gribas." at bounding box center [207, 188] width 133 height 6
click at [254, 216] on button "Iesniegt" at bounding box center [262, 218] width 51 height 12
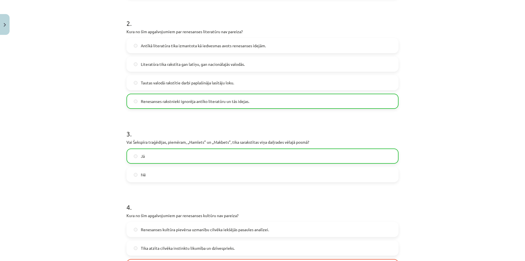
scroll to position [402, 0]
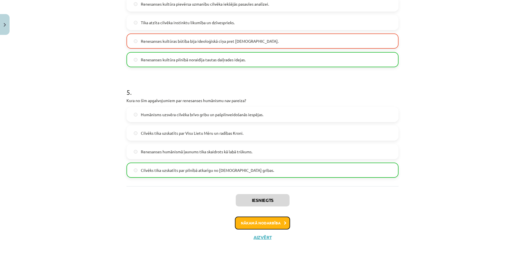
click at [250, 225] on button "Nākamā nodarbība" at bounding box center [262, 223] width 55 height 13
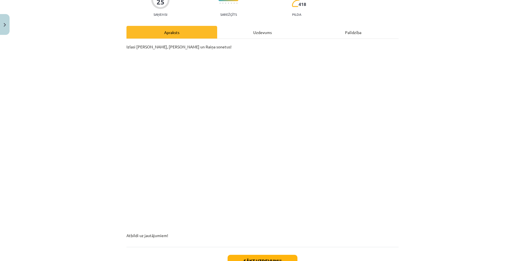
scroll to position [14, 0]
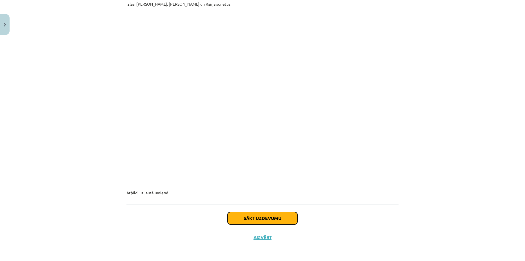
click at [288, 216] on button "Sākt uzdevumu" at bounding box center [262, 218] width 70 height 12
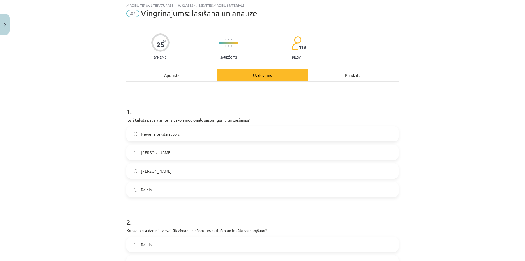
drag, startPoint x: 118, startPoint y: 118, endPoint x: 245, endPoint y: 192, distance: 147.2
click at [245, 192] on div "Mācību tēma: Literatūras i - 10. klases 4. ieskaites mācību materiāls #3 Vingri…" at bounding box center [262, 130] width 525 height 261
copy div "Kurš teksts pauž visintensīvāko emocionālo saspringumu un ciešanas? Neviena tek…"
click at [202, 152] on label "Viljams Šekspīrs" at bounding box center [262, 152] width 271 height 14
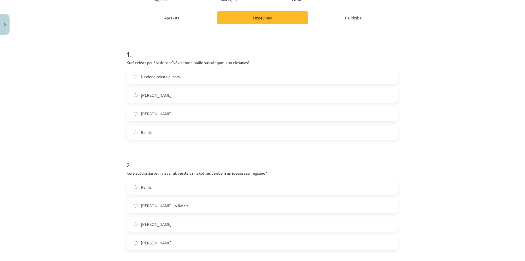
scroll to position [120, 0]
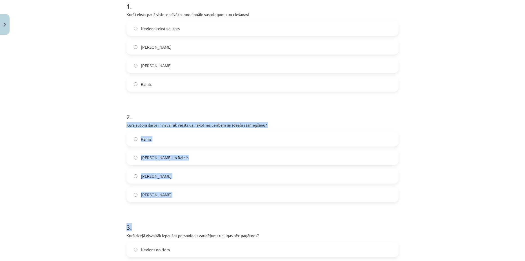
drag, startPoint x: 154, startPoint y: 136, endPoint x: 227, endPoint y: 202, distance: 98.8
click at [227, 202] on div "25 XP Saņemsi Sarežģīts 418 pilda Apraksts Uzdevums Palīdzība 1 . Kurš teksts p…" at bounding box center [262, 251] width 279 height 667
copy form "Kura autora darbs ir visvairāk vērsts uz nākotnes cerībām un ideālu sasniegšanu…"
click at [115, 167] on div "Mācību tēma: Literatūras i - 10. klases 4. ieskaites mācību materiāls #3 Vingri…" at bounding box center [262, 130] width 525 height 261
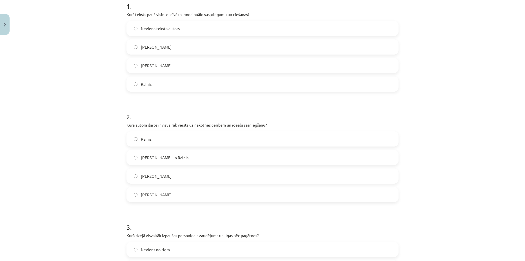
drag, startPoint x: 120, startPoint y: 124, endPoint x: 207, endPoint y: 188, distance: 107.7
click at [207, 188] on div "25 XP Saņemsi Sarežģīts 418 pilda Apraksts Uzdevums Palīdzība 1 . Kurš teksts p…" at bounding box center [262, 251] width 279 height 667
copy div "Kura autora darbs ir visvairāk vērsts uz nākotnes cerībām un ideālu sasniegšanu…"
click at [199, 181] on label "Frančesko Petrarka" at bounding box center [262, 176] width 271 height 14
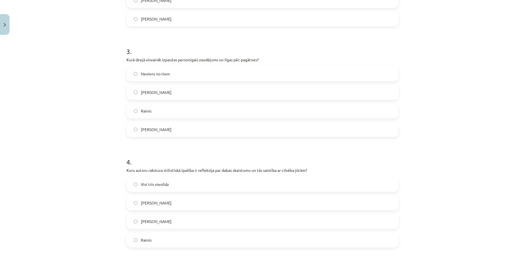
drag, startPoint x: 128, startPoint y: 59, endPoint x: 207, endPoint y: 124, distance: 101.4
click at [207, 124] on div "25 XP Saņemsi Sarežģīts 418 pilda Apraksts Uzdevums Palīdzība 1 . Kurš teksts p…" at bounding box center [262, 75] width 279 height 667
click at [192, 133] on label "Frančesko Petrarka" at bounding box center [262, 129] width 271 height 14
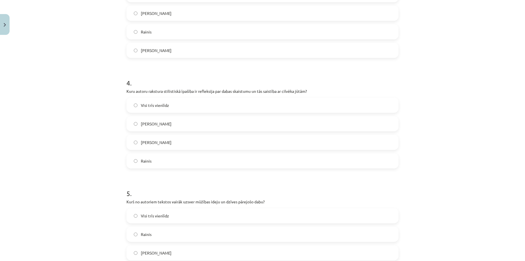
scroll to position [436, 0]
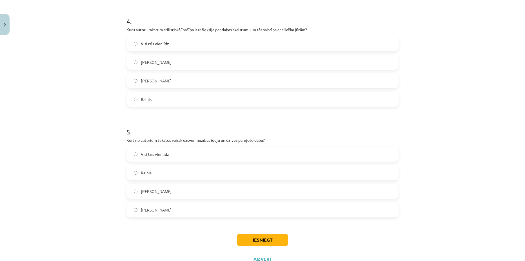
drag, startPoint x: 122, startPoint y: 31, endPoint x: 213, endPoint y: 103, distance: 116.8
click at [174, 64] on label "Frančesko Petrarka" at bounding box center [262, 62] width 271 height 14
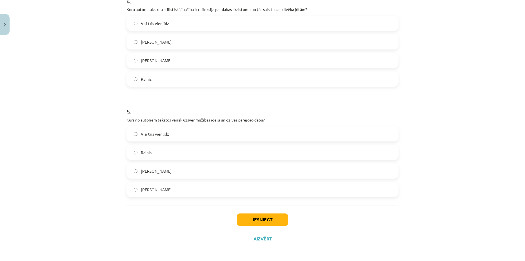
scroll to position [458, 0]
drag, startPoint x: 122, startPoint y: 119, endPoint x: 211, endPoint y: 181, distance: 108.2
click at [170, 191] on label "Viljams Šekspīrs" at bounding box center [262, 188] width 271 height 14
click at [269, 222] on button "Iesniegt" at bounding box center [262, 218] width 51 height 12
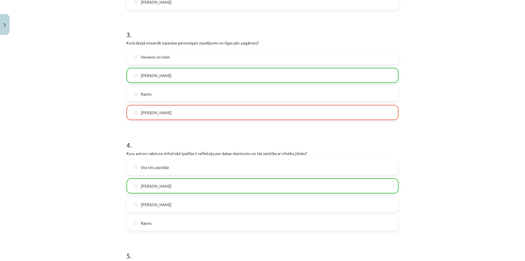
scroll to position [476, 0]
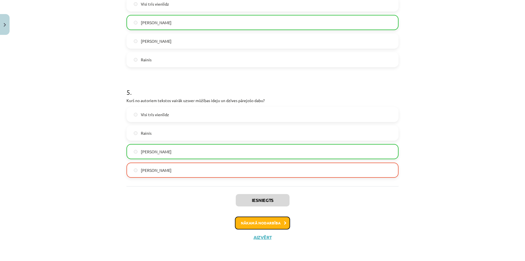
click at [276, 225] on button "Nākamā nodarbība" at bounding box center [262, 223] width 55 height 13
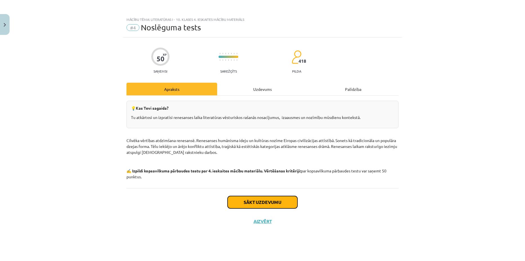
click at [268, 198] on button "Sākt uzdevumu" at bounding box center [262, 202] width 70 height 12
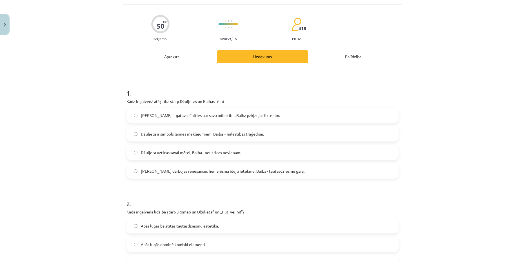
scroll to position [35, 0]
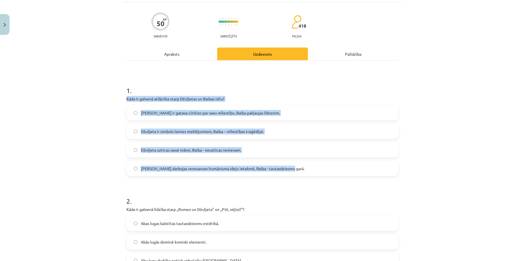
drag, startPoint x: 121, startPoint y: 97, endPoint x: 286, endPoint y: 157, distance: 175.8
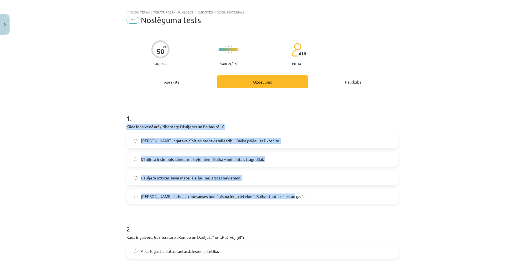
scroll to position [7, 0]
click at [239, 200] on label "Džuljeta darbojas renesanses humānisma ideju ietekmē, Baiba - tautasdziesmu gar…" at bounding box center [262, 197] width 271 height 14
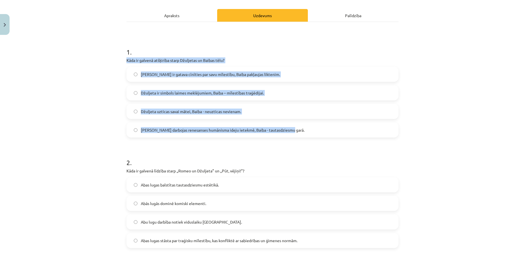
scroll to position [77, 0]
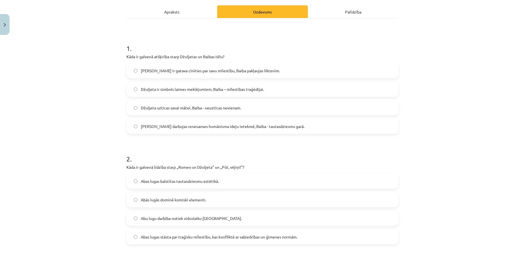
click at [120, 167] on div "Mācību tēma: Literatūras i - 10. klases 4. ieskaites mācību materiāls #4 Noslēg…" at bounding box center [262, 130] width 525 height 261
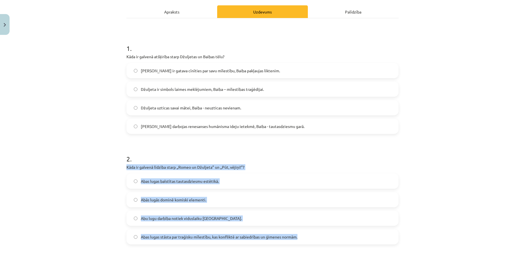
drag, startPoint x: 124, startPoint y: 167, endPoint x: 300, endPoint y: 236, distance: 189.2
click at [300, 238] on div "2 . Kāda ir galvenā līdzība starp „Romeo un Džuljeta” un „Pūt, vējiņi!”? Abas l…" at bounding box center [262, 194] width 272 height 99
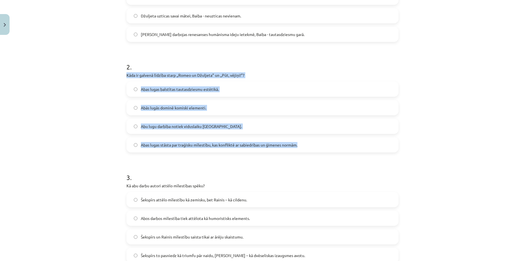
scroll to position [183, 0]
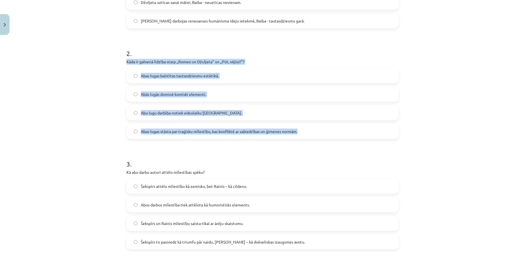
drag, startPoint x: 184, startPoint y: 131, endPoint x: 184, endPoint y: 124, distance: 6.8
click at [184, 131] on span "Abas lugas stāsta par traģisku mīlestību, kas konfliktē ar sabiedrības un ģimen…" at bounding box center [219, 132] width 156 height 6
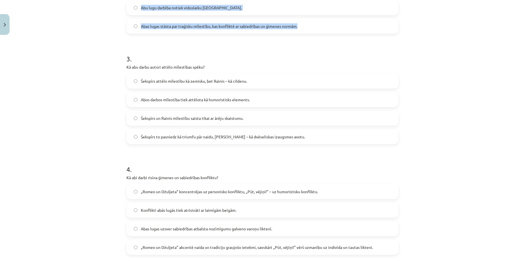
scroll to position [288, 0]
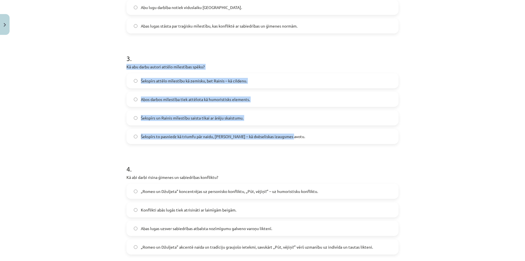
drag, startPoint x: 127, startPoint y: 65, endPoint x: 305, endPoint y: 138, distance: 192.1
click at [305, 138] on div "Mācību tēma: Literatūras i - 10. klases 4. ieskaites mācību materiāls #4 Noslēg…" at bounding box center [262, 130] width 525 height 261
click at [157, 131] on label "Šekspīrs to pasniedz kā triumfu pār naidu, Rainis – kā dvēseliskas izaugsmes av…" at bounding box center [262, 136] width 271 height 14
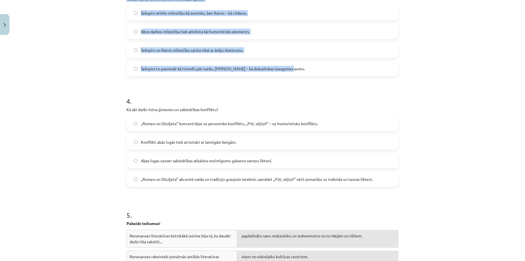
scroll to position [359, 0]
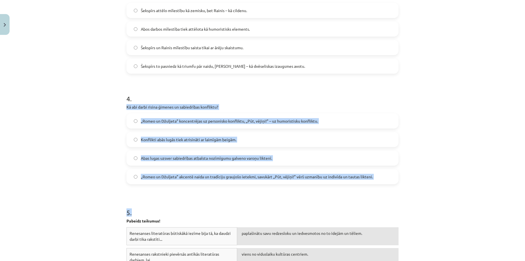
drag, startPoint x: 122, startPoint y: 107, endPoint x: 336, endPoint y: 154, distance: 219.3
click at [351, 187] on div "50 XP Saņemsi Sarežģīts 418 pilda Apraksts Uzdevums Palīdzība 1 . Kāda ir galve…" at bounding box center [262, 86] width 279 height 815
drag, startPoint x: 95, startPoint y: 138, endPoint x: 82, endPoint y: 1, distance: 137.7
click at [95, 138] on div "Mācību tēma: Literatūras i - 10. klases 4. ieskaites mācību materiāls #4 Noslēg…" at bounding box center [262, 130] width 525 height 261
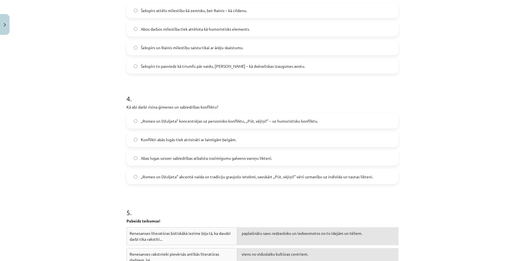
drag, startPoint x: 53, startPoint y: 96, endPoint x: 56, endPoint y: 73, distance: 23.6
click at [53, 96] on div "Mācību tēma: Literatūras i - 10. klases 4. ieskaites mācību materiāls #4 Noslēg…" at bounding box center [262, 130] width 525 height 261
click at [212, 120] on span "„Romeo un Džuljeta” koncentrējas uz personisko konfliktu, „Pūt, vējiņi!” – uz h…" at bounding box center [229, 121] width 177 height 6
click at [201, 182] on label "„Romeo un Džuljeta” akcentē naida un tradīciju graujošo ietekmi, savukārt „Pūt,…" at bounding box center [262, 177] width 271 height 14
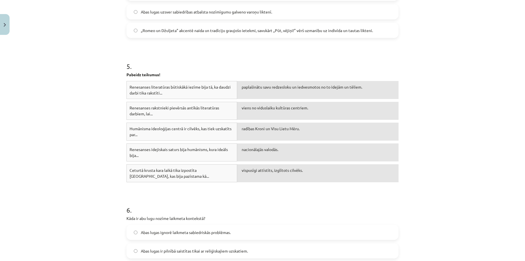
scroll to position [570, 0]
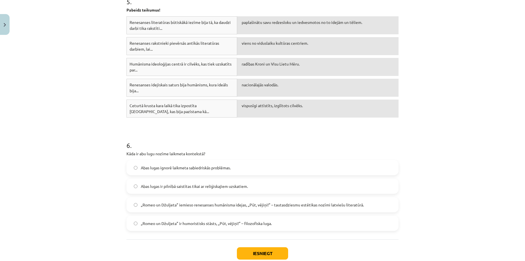
drag, startPoint x: 119, startPoint y: 154, endPoint x: 314, endPoint y: 218, distance: 205.1
click at [314, 219] on div "Mācību tēma: Literatūras i - 10. klases 4. ieskaites mācību materiāls #4 Noslēg…" at bounding box center [262, 130] width 525 height 261
click at [244, 204] on span "„Romeo un Džuljeta” iemieso renesanses humānisma idejas, „Pūt, vējiņi!” – tauta…" at bounding box center [252, 205] width 223 height 6
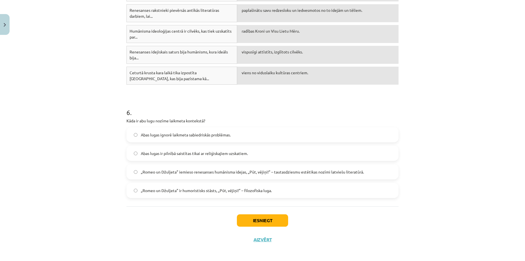
scroll to position [605, 0]
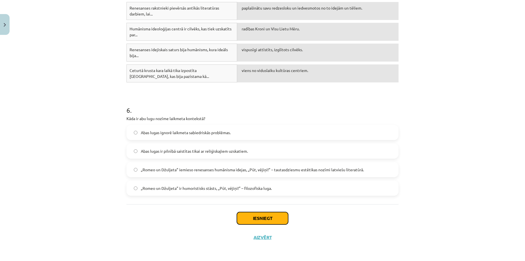
click at [265, 221] on button "Iesniegt" at bounding box center [262, 218] width 51 height 12
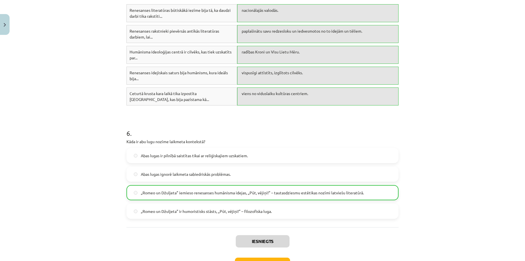
scroll to position [623, 0]
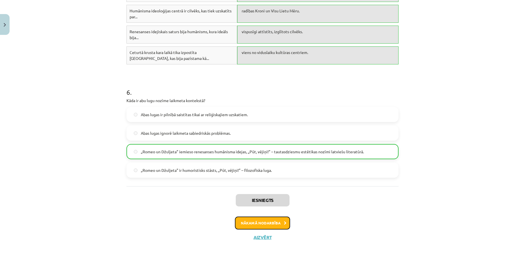
click at [250, 219] on button "Nākamā nodarbība" at bounding box center [262, 223] width 55 height 13
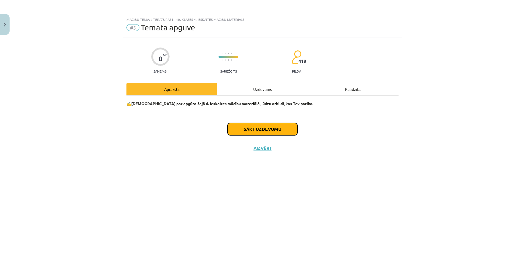
click at [238, 132] on button "Sākt uzdevumu" at bounding box center [262, 129] width 70 height 12
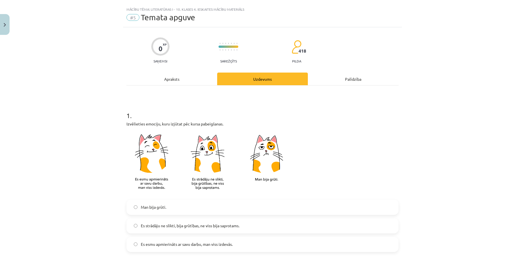
scroll to position [151, 0]
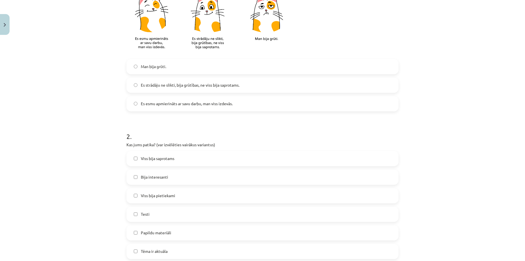
click at [167, 71] on label "Man bija grūti." at bounding box center [262, 67] width 271 height 14
click at [180, 85] on span "Es strādāju ne slikti, bija grūtības, ne viss bija saprotams." at bounding box center [190, 85] width 98 height 6
click at [178, 106] on span "Es esmu apmierināts ar savu darbu, man viss izdevās." at bounding box center [187, 104] width 92 height 6
click at [184, 84] on span "Es strādāju ne slikti, bija grūtības, ne viss bija saprotams." at bounding box center [190, 85] width 98 height 6
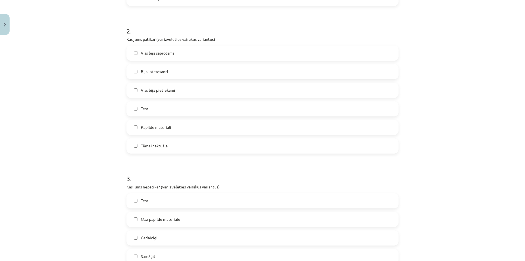
click at [161, 107] on label "Testi" at bounding box center [262, 109] width 271 height 14
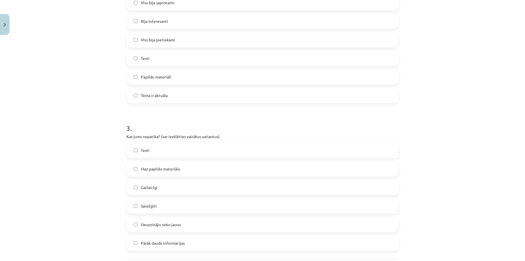
scroll to position [362, 0]
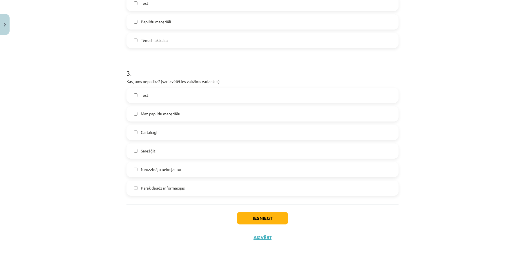
click at [167, 95] on label "Testi" at bounding box center [262, 95] width 271 height 14
click at [257, 221] on button "Iesniegt" at bounding box center [262, 218] width 51 height 12
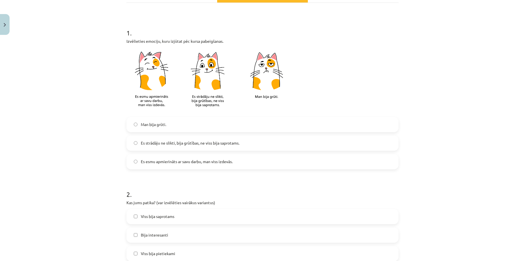
scroll to position [45, 0]
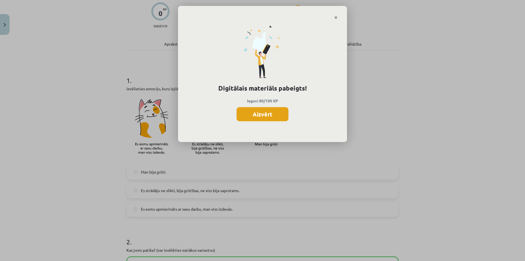
click at [272, 117] on button "Aizvērt" at bounding box center [262, 114] width 52 height 14
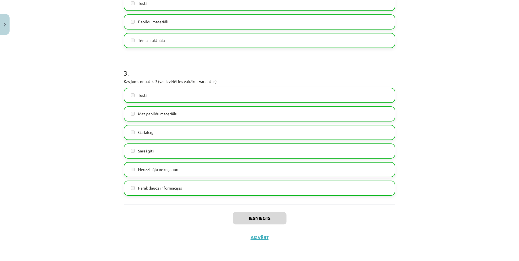
scroll to position [88, 0]
click at [256, 236] on button "Aizvērt" at bounding box center [259, 238] width 21 height 6
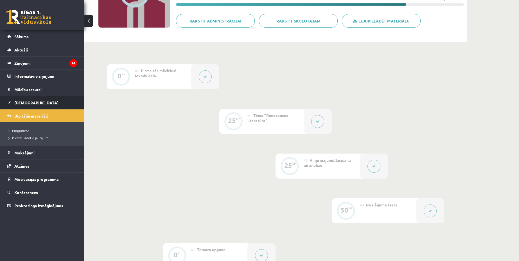
click at [62, 100] on link "[DEMOGRAPHIC_DATA]" at bounding box center [42, 102] width 70 height 13
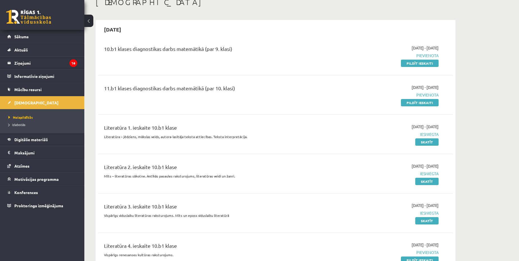
scroll to position [35, 0]
click at [432, 182] on link "Skatīt" at bounding box center [427, 181] width 23 height 7
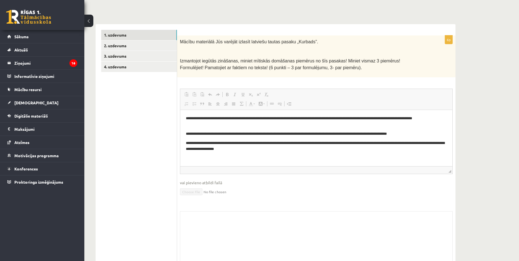
scroll to position [70, 0]
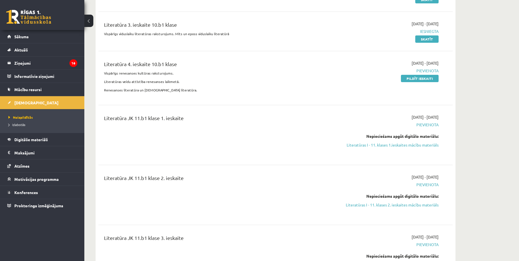
scroll to position [176, 0]
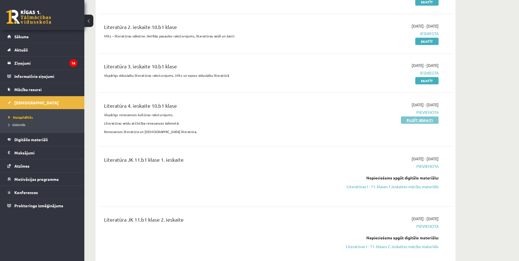
click at [425, 118] on link "Pildīt ieskaiti" at bounding box center [420, 120] width 38 height 7
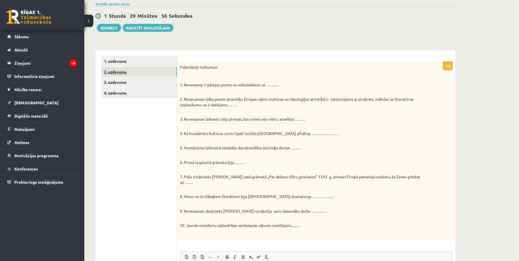
click at [137, 68] on link "2. uzdevums" at bounding box center [139, 72] width 76 height 10
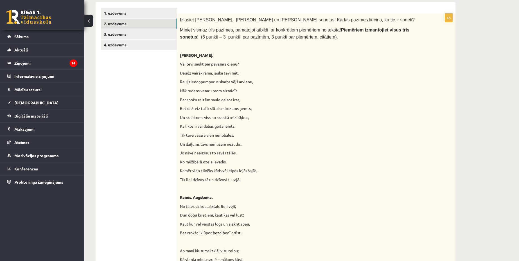
scroll to position [35, 0]
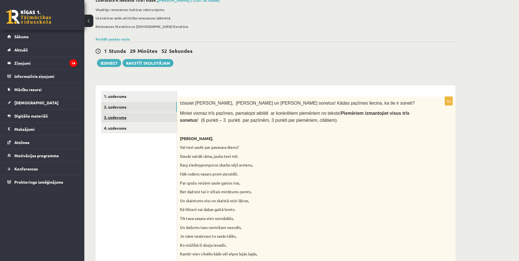
click at [122, 119] on link "3. uzdevums" at bounding box center [139, 117] width 76 height 10
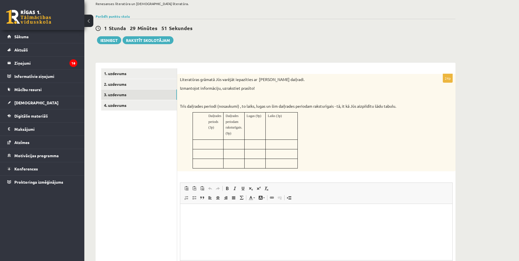
scroll to position [0, 0]
click at [153, 106] on link "4. uzdevums" at bounding box center [139, 105] width 76 height 10
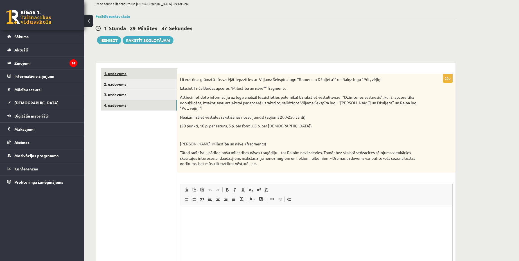
click at [155, 70] on link "1. uzdevums" at bounding box center [139, 73] width 76 height 10
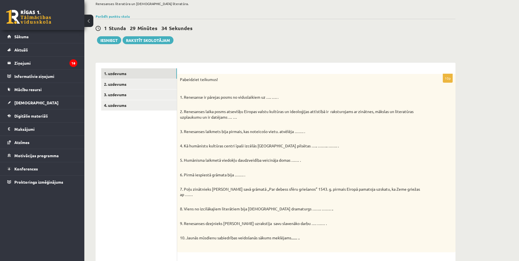
drag, startPoint x: 180, startPoint y: 80, endPoint x: 359, endPoint y: 239, distance: 239.8
click at [359, 239] on div "Pabeidziet teikumus! 1. Renesanse ir pārejas posms no viduslaikiem uz …. …. . 2…" at bounding box center [316, 163] width 279 height 178
copy div "Pabeidziet teikumus! 1. Renesanse ir pārejas posms no viduslaikiem uz …. …. . 2…"
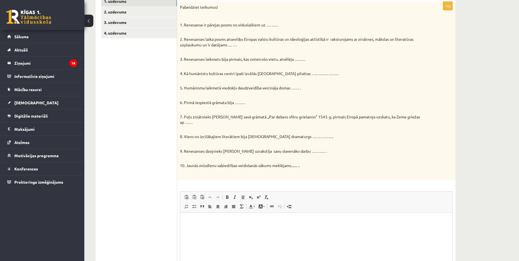
scroll to position [54, 0]
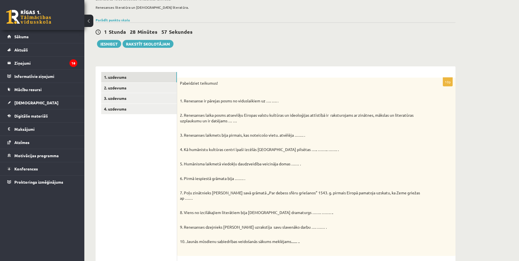
click at [163, 149] on ul "1. uzdevums 2. uzdevums 3. uzdevums 4. uzdevums" at bounding box center [139, 228] width 76 height 312
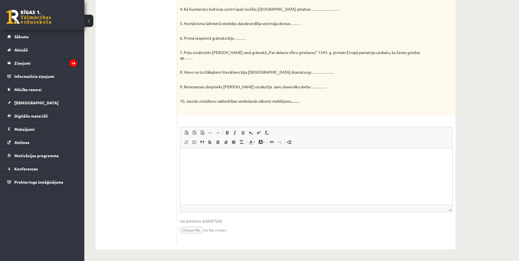
scroll to position [195, 0]
click at [223, 165] on html at bounding box center [316, 156] width 272 height 17
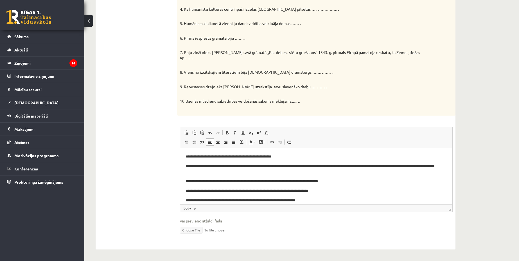
click at [183, 155] on html "**********" at bounding box center [316, 202] width 272 height 108
click at [185, 167] on html "**********" at bounding box center [316, 202] width 272 height 108
click at [184, 182] on html "**********" at bounding box center [316, 202] width 272 height 108
click at [185, 191] on html "**********" at bounding box center [316, 202] width 272 height 108
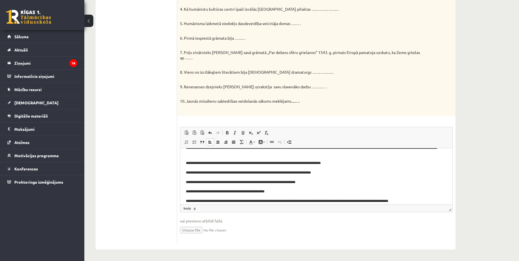
scroll to position [17, 0]
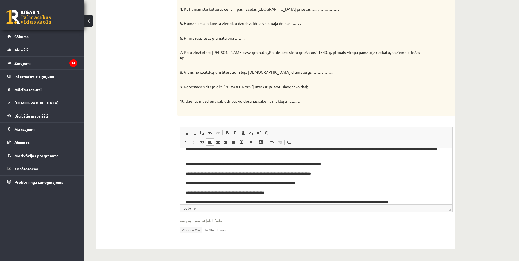
click at [185, 183] on html "**********" at bounding box center [316, 185] width 272 height 108
click at [185, 192] on html "**********" at bounding box center [316, 185] width 272 height 108
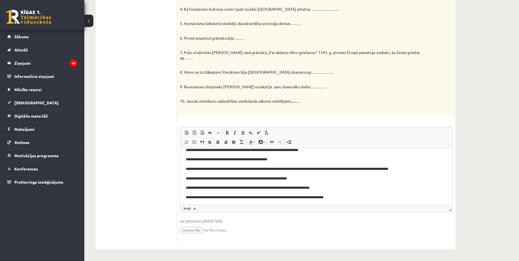
scroll to position [52, 0]
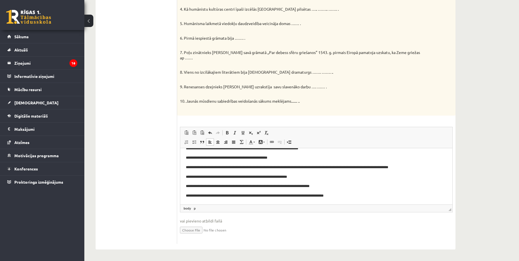
click at [185, 167] on html "**********" at bounding box center [316, 150] width 272 height 108
click at [185, 177] on html "**********" at bounding box center [316, 150] width 272 height 108
click at [184, 186] on html "**********" at bounding box center [316, 150] width 272 height 108
click at [185, 195] on html "**********" at bounding box center [316, 150] width 272 height 108
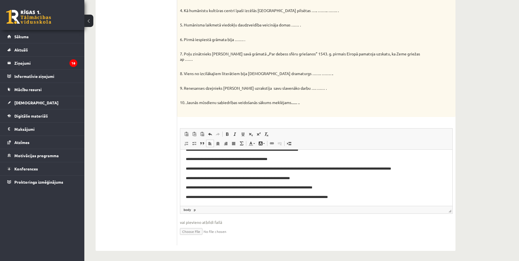
scroll to position [54, 0]
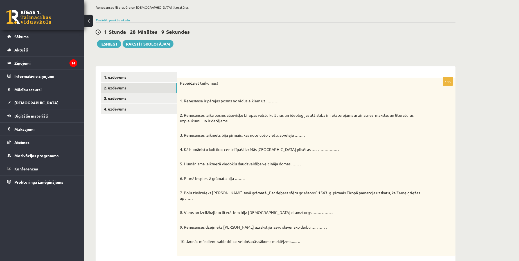
click at [134, 84] on link "2. uzdevums" at bounding box center [139, 88] width 76 height 10
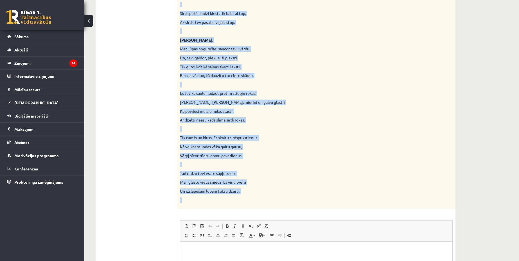
scroll to position [406, 0]
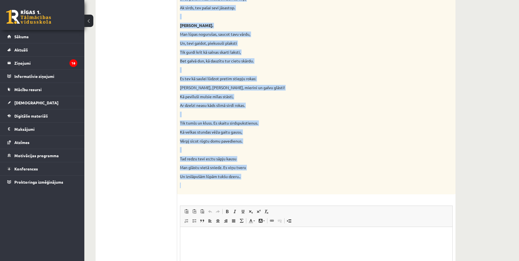
drag, startPoint x: 180, startPoint y: 83, endPoint x: 368, endPoint y: 184, distance: 213.4
copy div "Izlasiet Viljama Šekspīra, Raiņa un Elīnas Zālītes sonetus! Kādas pazīmes lieci…"
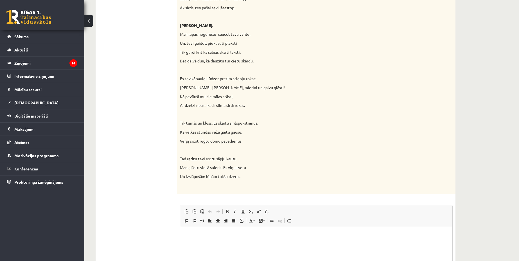
click at [144, 59] on ul "1. uzdevums 2. uzdevums 3. uzdevums 4. uzdevums" at bounding box center [139, 21] width 76 height 602
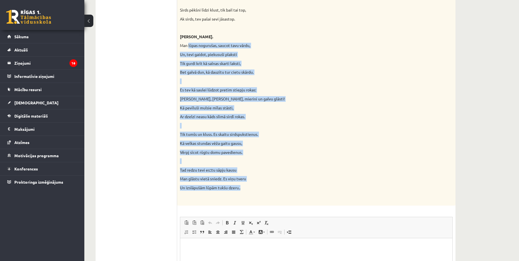
scroll to position [379, 0]
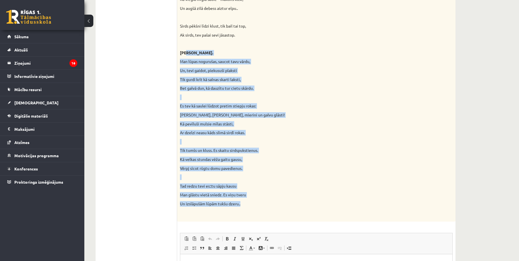
drag, startPoint x: 265, startPoint y: 100, endPoint x: 178, endPoint y: 38, distance: 106.5
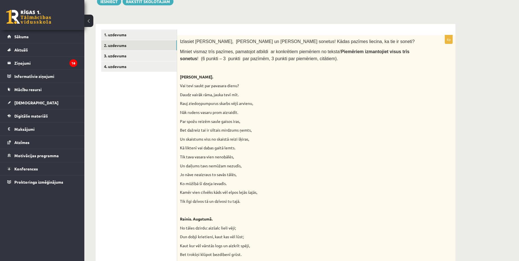
scroll to position [0, 0]
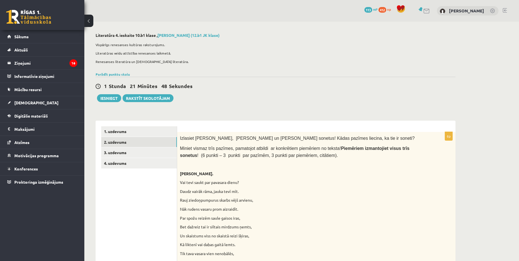
drag, startPoint x: 180, startPoint y: 150, endPoint x: 312, endPoint y: 157, distance: 132.5
click at [312, 157] on p "Miniet vismaz trīs pazīmes, pamatojot atbildi ar konkrētiem piemēriem no teksta…" at bounding box center [302, 152] width 245 height 14
copy span "Miniet vismaz trīs pazīmes, pamatojot atbildi ar konkrētiem piemēriem no teksta…"
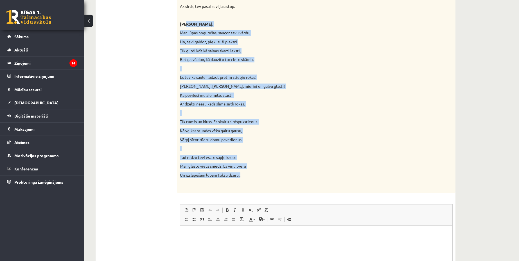
scroll to position [457, 0]
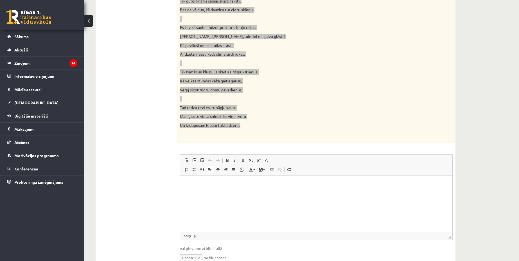
click at [246, 193] on html at bounding box center [316, 184] width 272 height 17
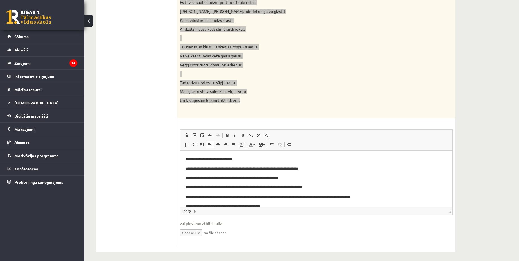
scroll to position [484, 0]
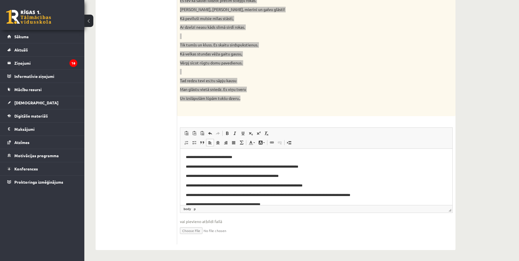
click at [189, 169] on p "**********" at bounding box center [314, 167] width 256 height 6
click at [186, 156] on p "**********" at bounding box center [314, 157] width 256 height 6
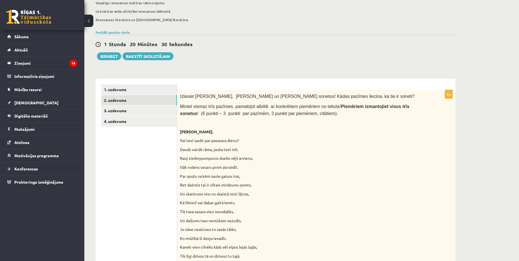
scroll to position [0, 0]
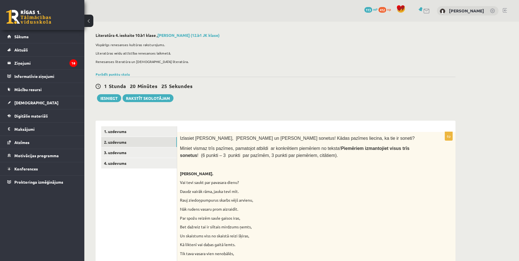
click at [313, 175] on p "Viljams Šekspīrs." at bounding box center [302, 174] width 245 height 6
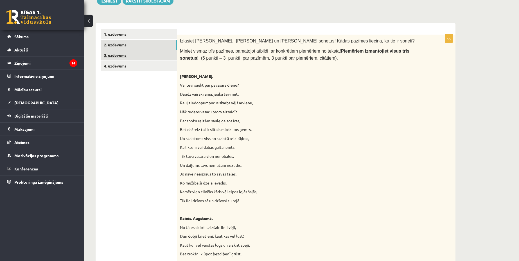
click at [123, 58] on link "3. uzdevums" at bounding box center [139, 55] width 76 height 10
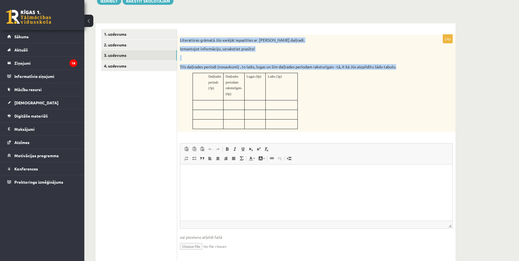
drag, startPoint x: 179, startPoint y: 40, endPoint x: 315, endPoint y: 117, distance: 156.0
click at [315, 117] on div "Literatūras grāmatā Jūs varējāt iepazīties ar Viljama Šekspīra daiļradi. Izmant…" at bounding box center [316, 83] width 279 height 97
copy div "Literatūras grāmatā Jūs varējāt iepazīties ar Viljama Šekspīra daiļradi. Izmant…"
click at [366, 161] on span "Editor toolbars Paste Keyboard shortcut Ctrl+V Paste as plain text Keyboard sho…" at bounding box center [316, 154] width 272 height 21
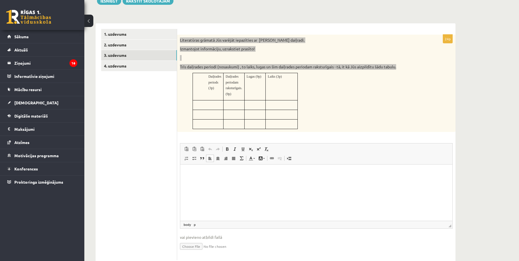
click at [360, 180] on html at bounding box center [316, 172] width 272 height 17
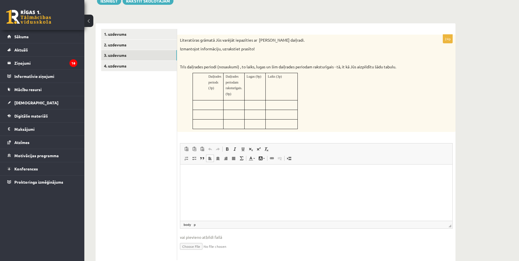
click at [157, 113] on ul "1. uzdevums 2. uzdevums 3. uzdevums 4. uzdevums" at bounding box center [139, 144] width 76 height 231
click at [227, 178] on html at bounding box center [316, 172] width 272 height 17
click at [340, 172] on body "**********" at bounding box center [316, 174] width 261 height 9
click at [229, 180] on p "**********" at bounding box center [316, 183] width 261 height 6
click at [218, 180] on p "**********" at bounding box center [316, 183] width 261 height 6
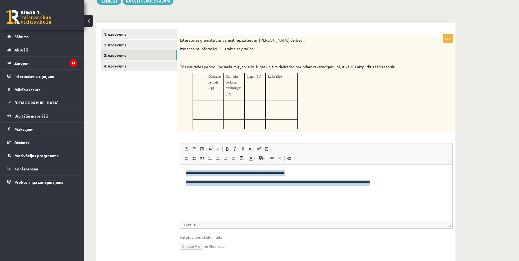
drag, startPoint x: 418, startPoint y: 182, endPoint x: 348, endPoint y: 335, distance: 168.1
click at [180, 170] on html "**********" at bounding box center [316, 177] width 272 height 26
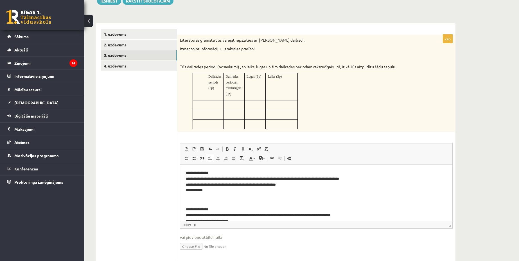
click at [232, 201] on p "Editor, wiswyg-editor-user-answer-47433862443560" at bounding box center [316, 200] width 261 height 6
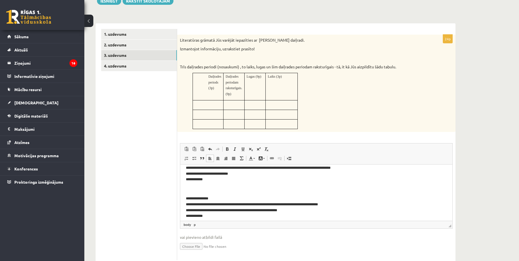
scroll to position [42, 0]
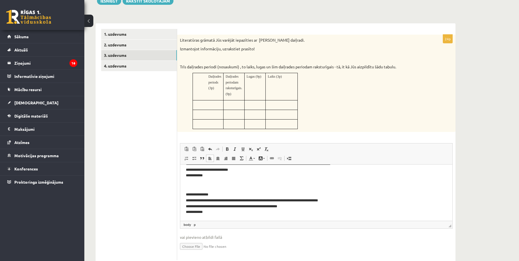
click at [206, 183] on p "Editor, wiswyg-editor-user-answer-47433862443560" at bounding box center [316, 185] width 261 height 6
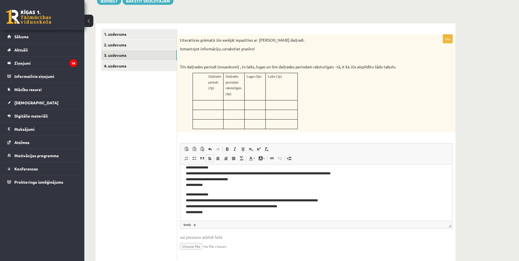
scroll to position [33, 0]
click at [145, 64] on link "4. uzdevums" at bounding box center [139, 66] width 76 height 10
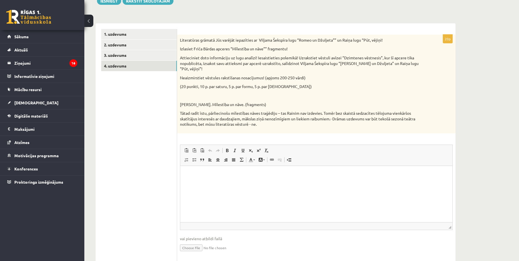
scroll to position [0, 0]
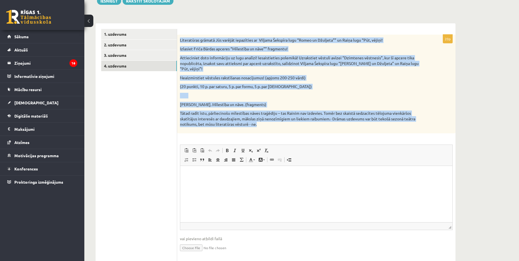
drag, startPoint x: 179, startPoint y: 39, endPoint x: 404, endPoint y: 119, distance: 238.6
click at [404, 119] on div "Literatūras grāmatā Jūs varējāt iepazīties ar Viljama Šekspīra lugu “Romeo un D…" at bounding box center [316, 84] width 279 height 99
copy div "Literatūras grāmatā Jūs varējāt iepazīties ar Viljama Šekspīra lugu “Romeo un D…"
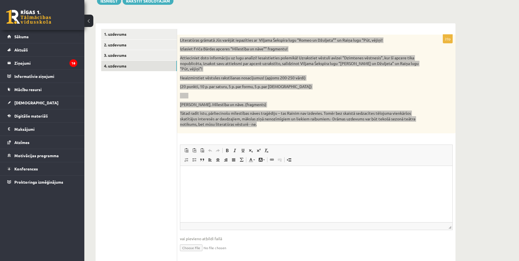
click at [228, 183] on html at bounding box center [316, 174] width 272 height 17
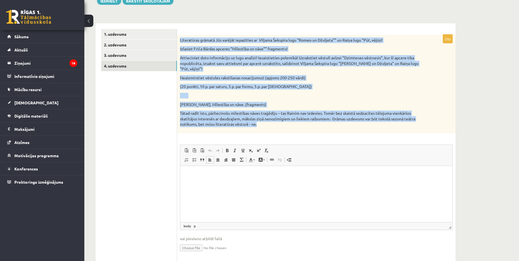
click at [284, 102] on p "Fricis Bārda. Mīlestība un nāve. (fragments)" at bounding box center [302, 105] width 245 height 6
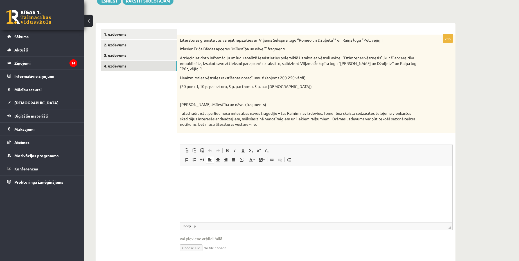
click at [258, 183] on html at bounding box center [316, 174] width 272 height 17
paste body "Editor, wiswyg-editor-user-answer-47433776108200"
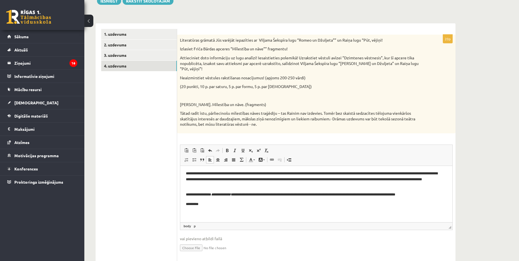
scroll to position [53, 0]
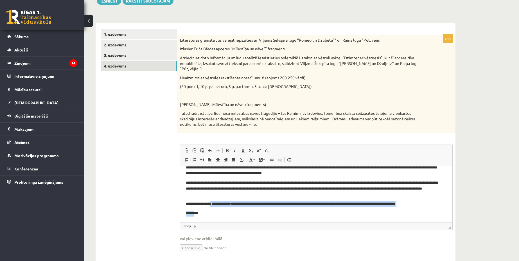
drag, startPoint x: 212, startPoint y: 211, endPoint x: 198, endPoint y: 212, distance: 14.2
click at [196, 212] on body "**********" at bounding box center [316, 167] width 261 height 98
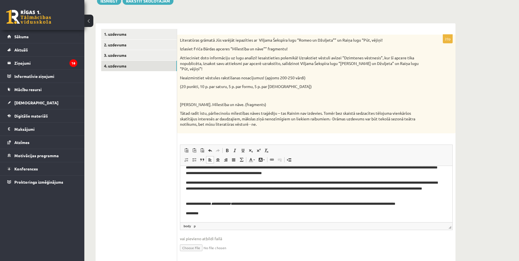
click at [205, 214] on p "*********" at bounding box center [314, 213] width 256 height 6
drag, startPoint x: 205, startPoint y: 214, endPoint x: 184, endPoint y: 213, distance: 21.1
click at [184, 213] on html "**********" at bounding box center [316, 167] width 272 height 109
copy p "*********"
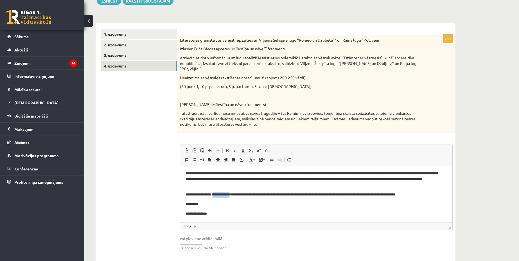
drag, startPoint x: 234, startPoint y: 195, endPoint x: 218, endPoint y: 196, distance: 16.1
click at [218, 196] on em "**********" at bounding box center [221, 194] width 20 height 4
click at [236, 148] on span at bounding box center [235, 150] width 5 height 5
click at [265, 212] on p "**********" at bounding box center [314, 214] width 256 height 6
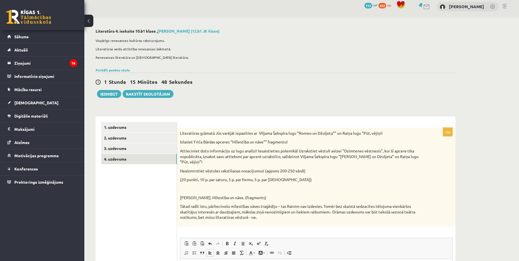
scroll to position [0, 0]
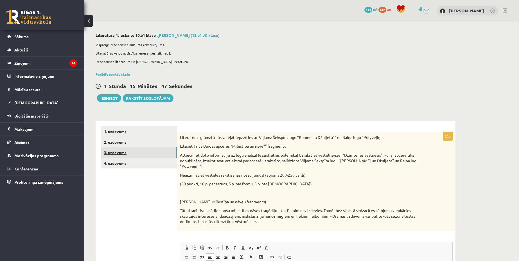
click at [130, 149] on link "3. uzdevums" at bounding box center [139, 152] width 76 height 10
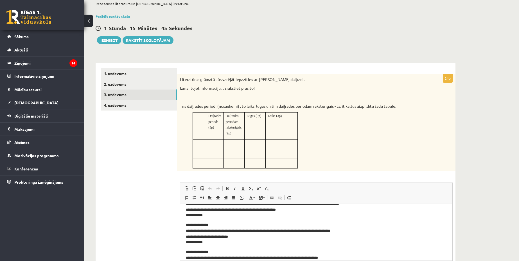
scroll to position [33, 0]
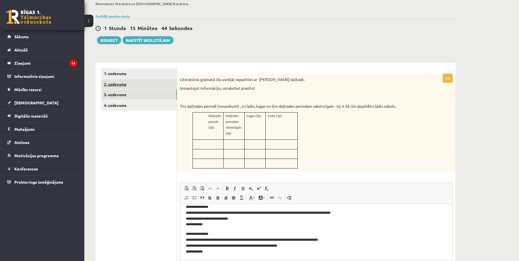
click at [138, 84] on link "2. uzdevums" at bounding box center [139, 84] width 76 height 10
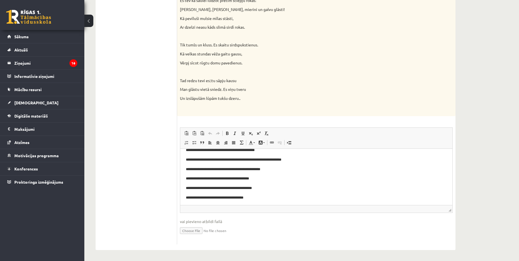
scroll to position [122, 0]
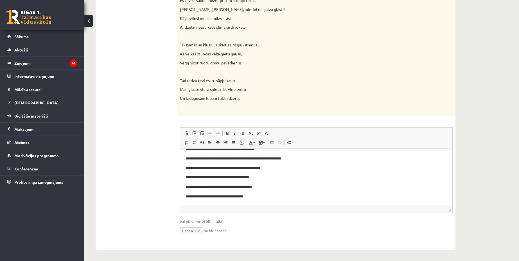
click at [241, 159] on p "**********" at bounding box center [314, 159] width 256 height 6
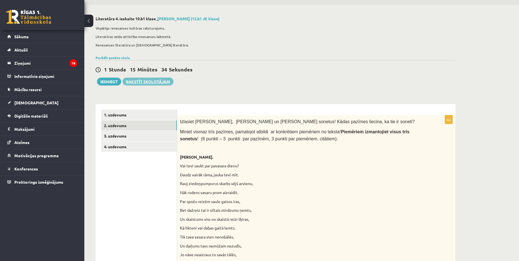
scroll to position [0, 0]
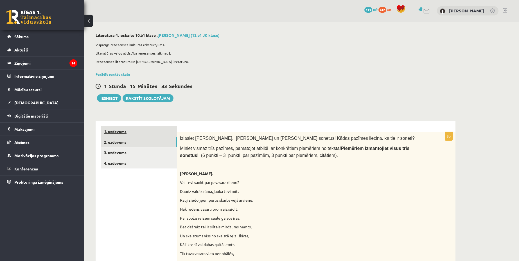
click at [149, 130] on link "1. uzdevums" at bounding box center [139, 131] width 76 height 10
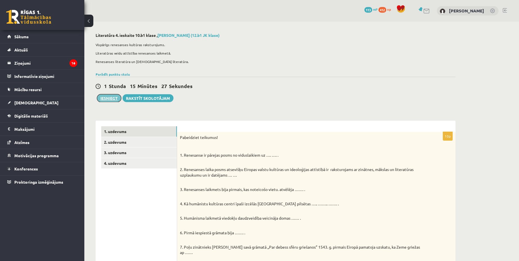
click at [108, 100] on button "Iesniegt" at bounding box center [109, 98] width 24 height 8
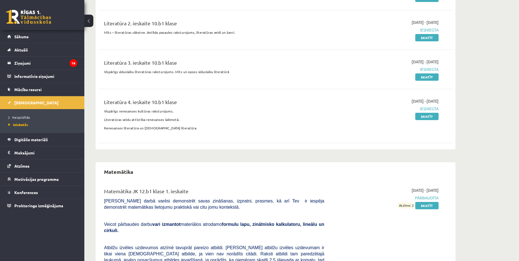
scroll to position [349, 0]
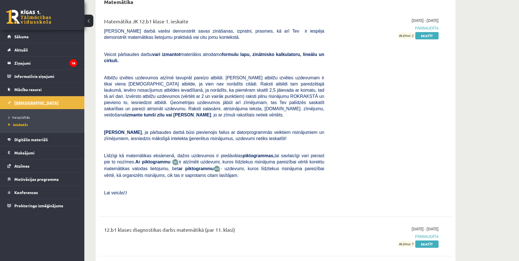
click at [43, 103] on link "[DEMOGRAPHIC_DATA]" at bounding box center [42, 102] width 70 height 13
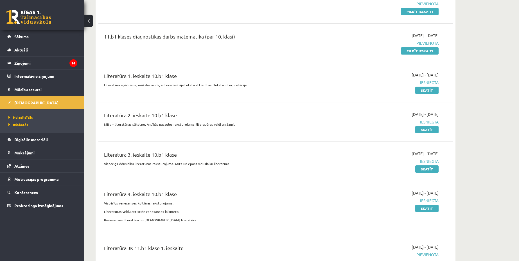
scroll to position [84, 0]
